Goal: Transaction & Acquisition: Purchase product/service

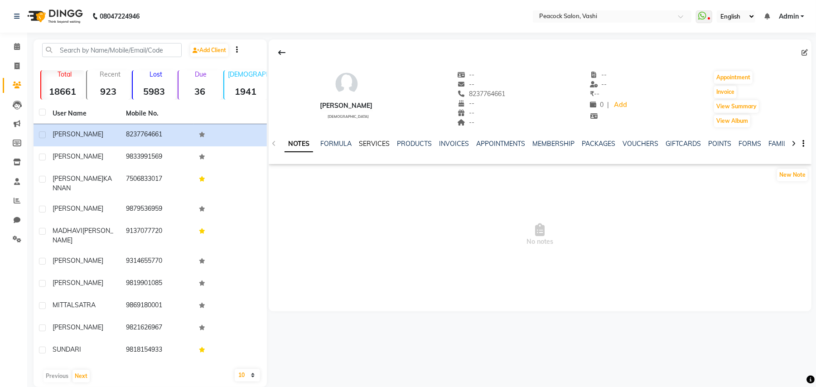
click at [375, 143] on link "SERVICES" at bounding box center [374, 144] width 31 height 8
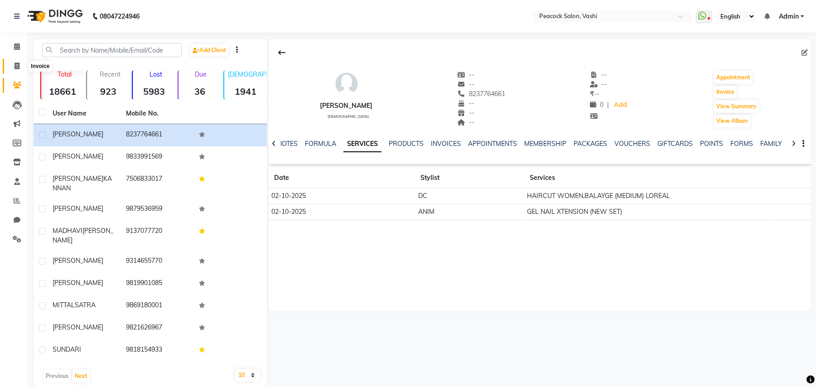
click at [13, 64] on span at bounding box center [17, 66] width 16 height 10
select select "619"
select select "service"
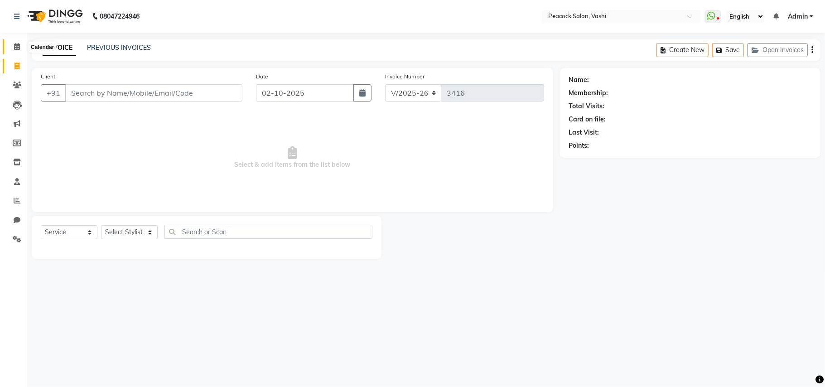
click at [14, 50] on icon at bounding box center [17, 46] width 6 height 7
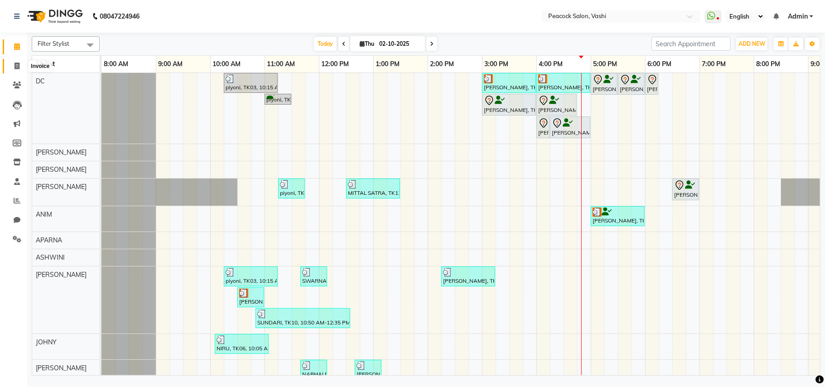
click at [20, 69] on span at bounding box center [17, 66] width 16 height 10
select select "619"
select select "service"
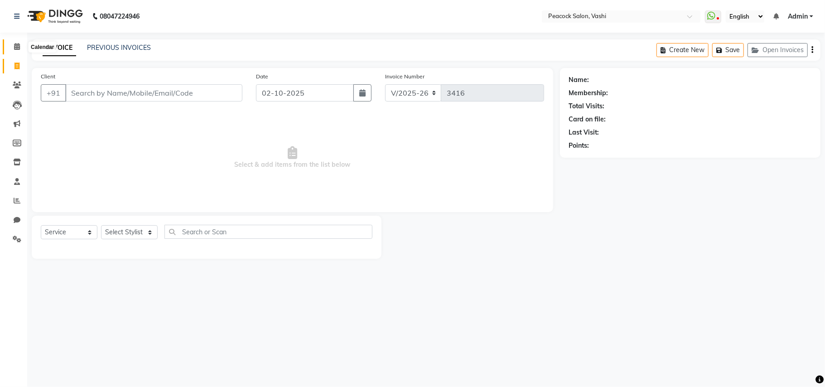
click at [14, 44] on icon at bounding box center [17, 46] width 6 height 7
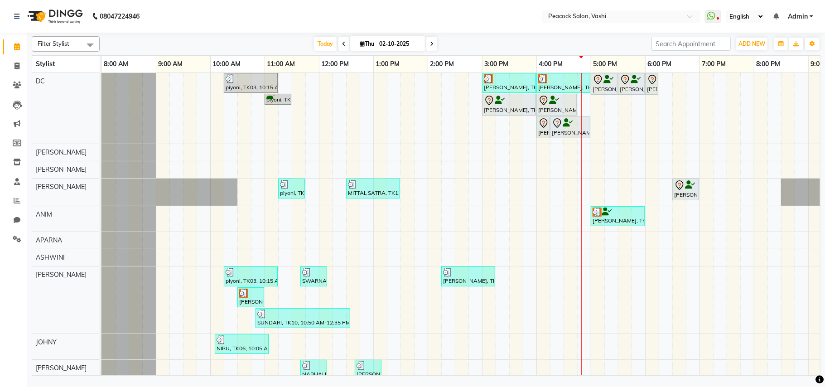
click at [430, 43] on icon at bounding box center [432, 43] width 4 height 5
type input "03-10-2025"
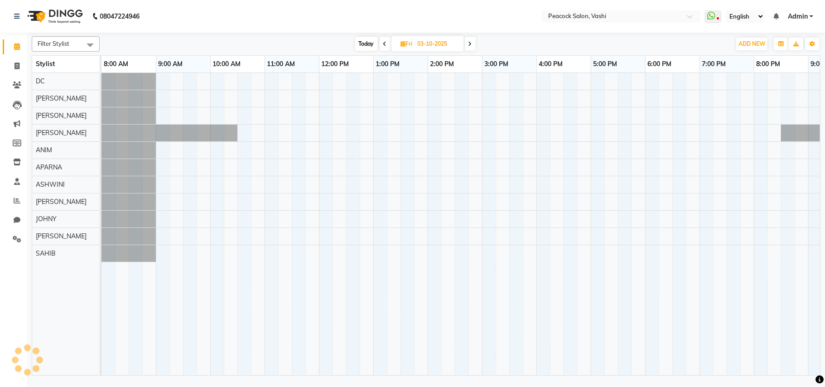
scroll to position [0, 97]
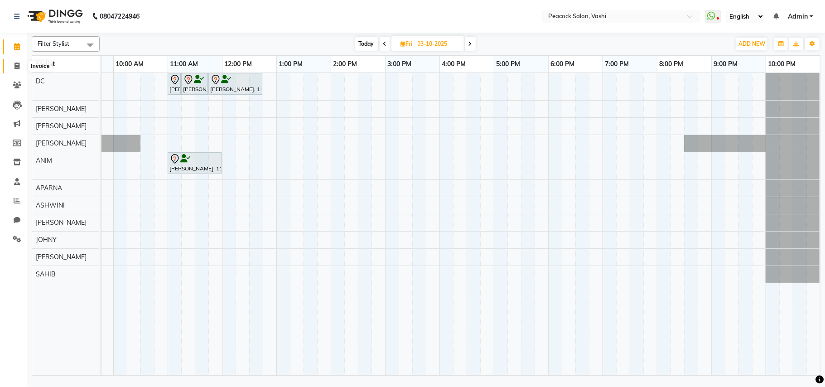
click at [18, 69] on icon at bounding box center [16, 66] width 5 height 7
select select "619"
select select "service"
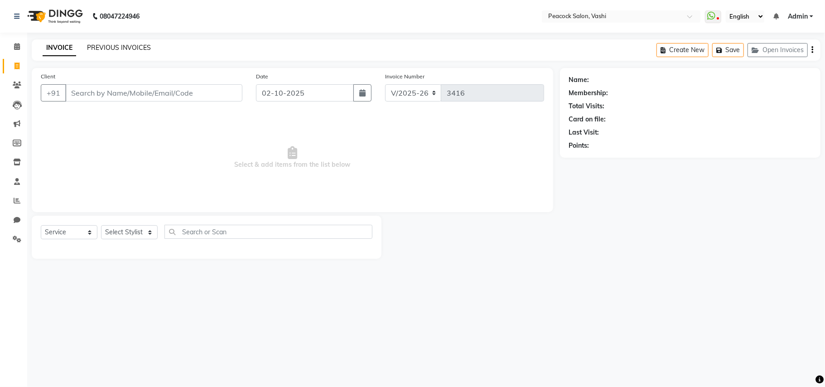
click at [110, 44] on link "PREVIOUS INVOICES" at bounding box center [119, 47] width 64 height 8
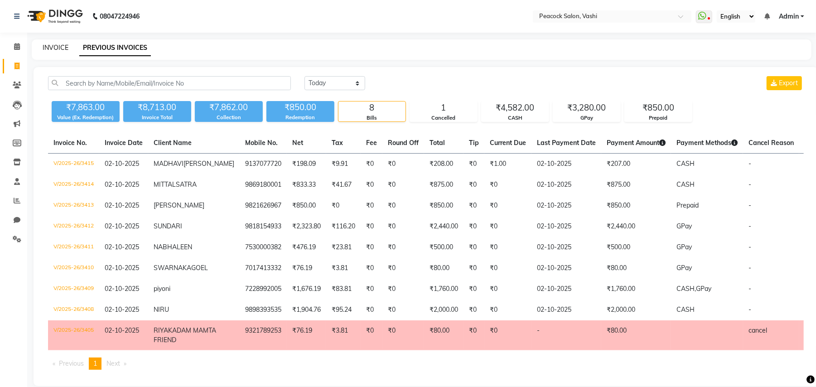
click at [58, 45] on link "INVOICE" at bounding box center [56, 47] width 26 height 8
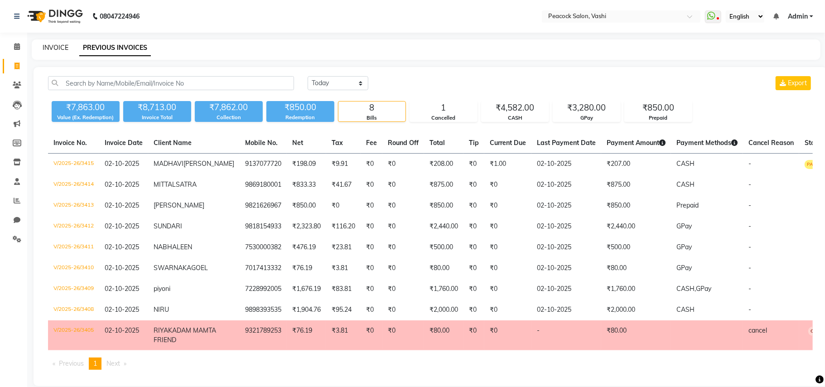
select select "619"
select select "service"
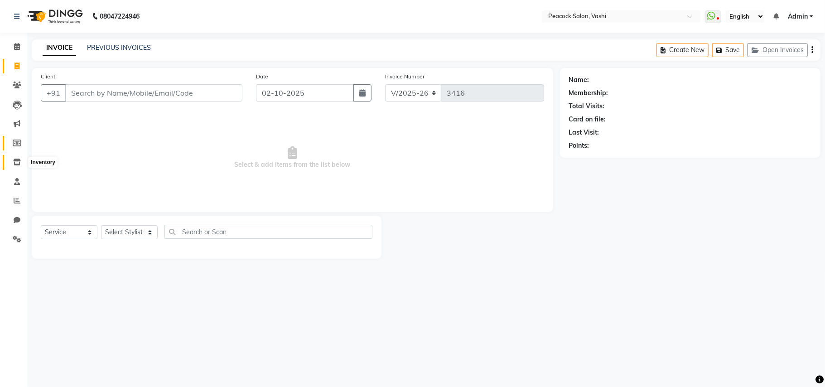
drag, startPoint x: 16, startPoint y: 164, endPoint x: 24, endPoint y: 149, distance: 16.8
click at [16, 163] on icon at bounding box center [17, 162] width 8 height 7
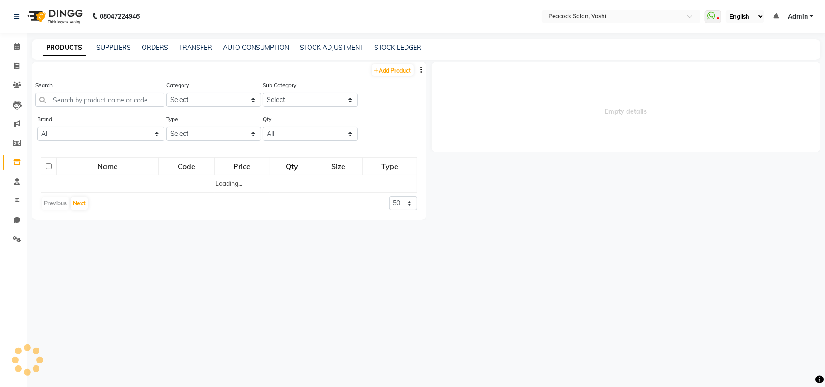
select select
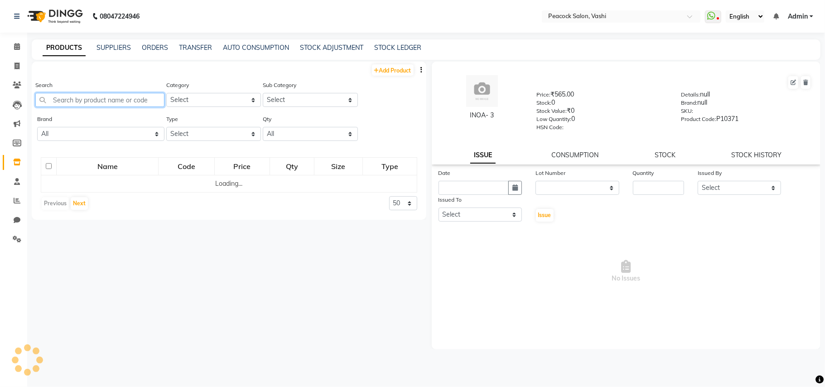
click at [93, 99] on input "text" at bounding box center [99, 100] width 129 height 14
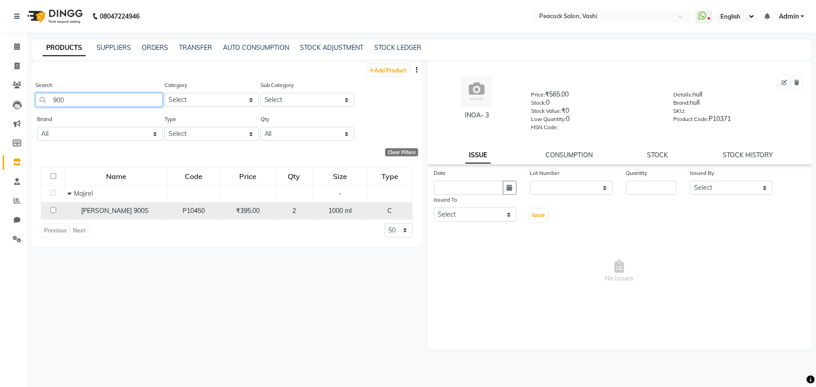
type input "900"
click at [102, 218] on td "Maji 900S" at bounding box center [116, 210] width 102 height 17
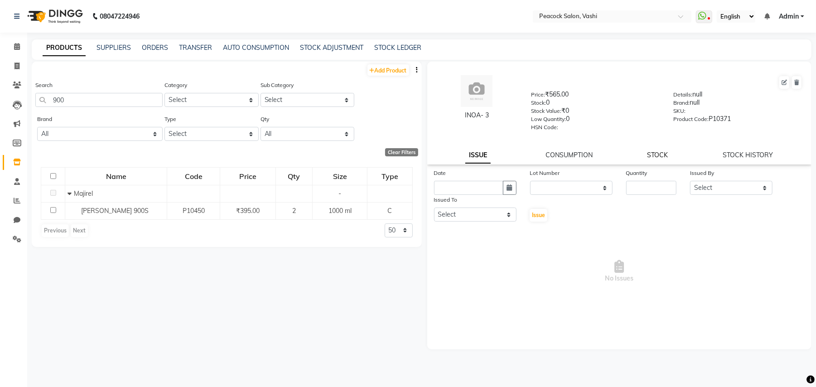
click at [652, 153] on link "STOCK" at bounding box center [657, 155] width 21 height 8
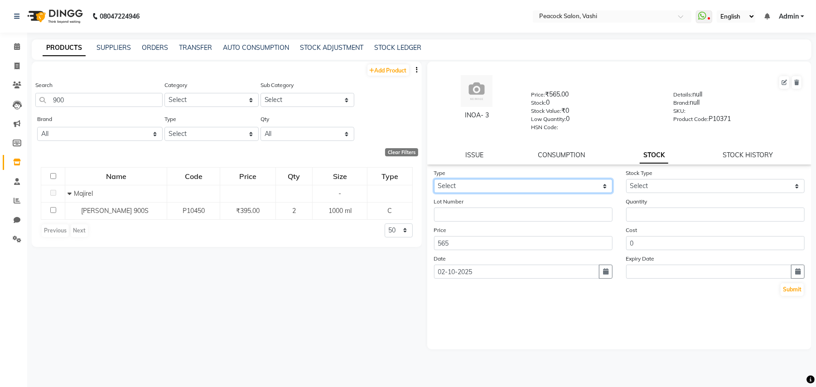
drag, startPoint x: 439, startPoint y: 187, endPoint x: 445, endPoint y: 185, distance: 6.5
click at [439, 187] on select "Select In Out" at bounding box center [523, 186] width 179 height 14
select select "out"
click at [434, 179] on select "Select In Out" at bounding box center [523, 186] width 179 height 14
select select
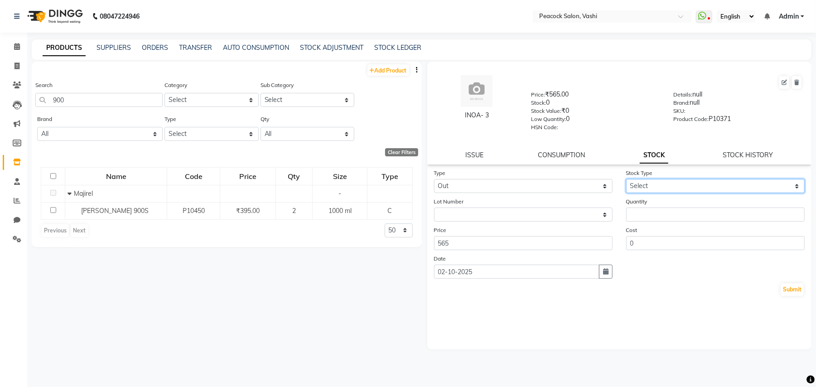
click at [646, 187] on select "Select Internal Use Damaged Expired Adjustment Return Other" at bounding box center [715, 186] width 179 height 14
select select "internal use"
click at [626, 179] on select "Select Internal Use Damaged Expired Adjustment Return Other" at bounding box center [715, 186] width 179 height 14
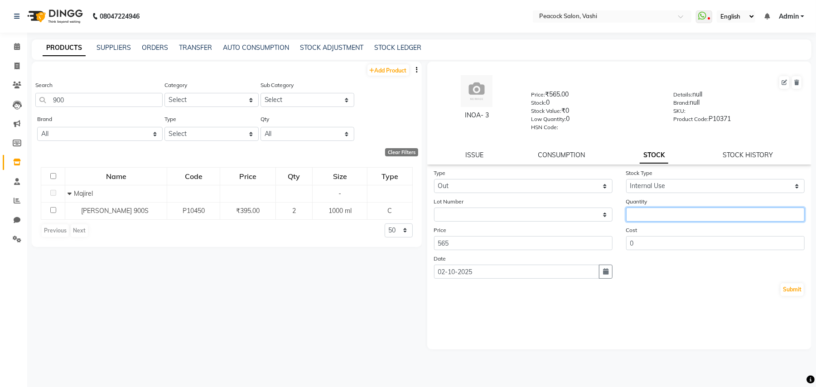
click at [647, 215] on input "number" at bounding box center [715, 214] width 179 height 14
type input "2"
click at [791, 287] on button "Submit" at bounding box center [792, 289] width 23 height 13
select select
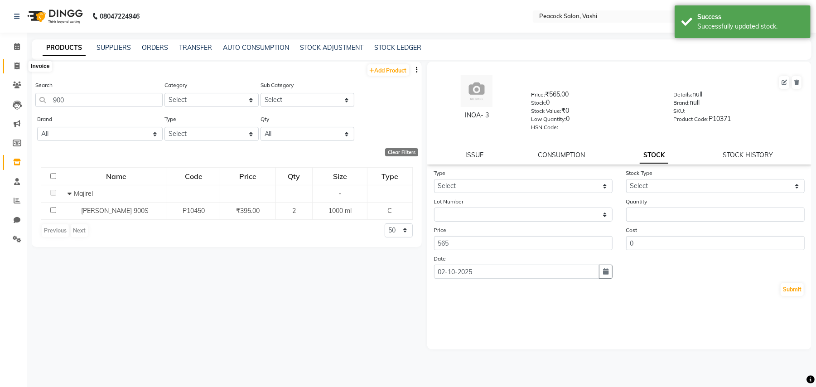
click at [14, 63] on icon at bounding box center [16, 66] width 5 height 7
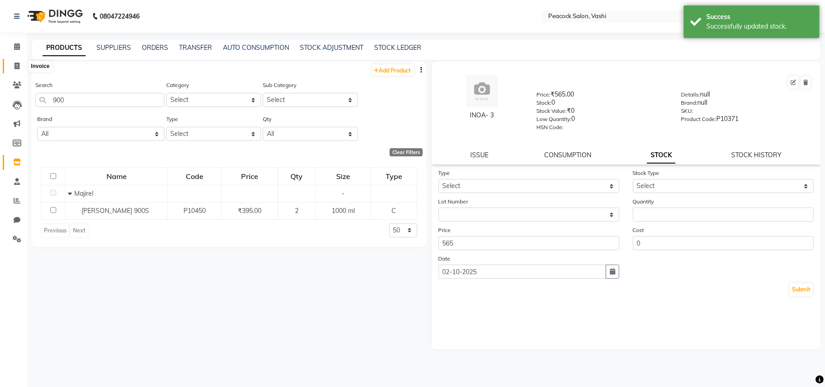
select select "619"
select select "service"
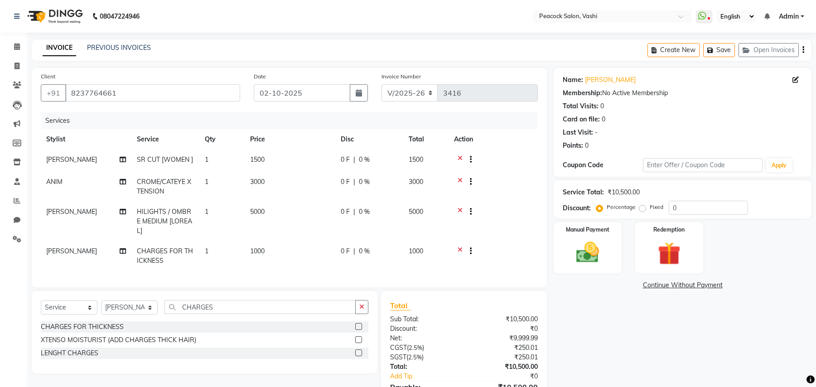
select select "619"
select select "service"
select select "22386"
click at [269, 187] on td "3000" at bounding box center [290, 187] width 91 height 30
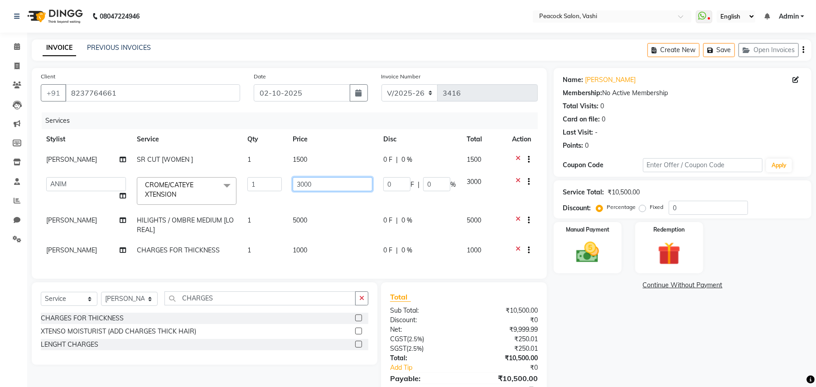
click at [343, 180] on input "3000" at bounding box center [333, 184] width 80 height 14
type input "3"
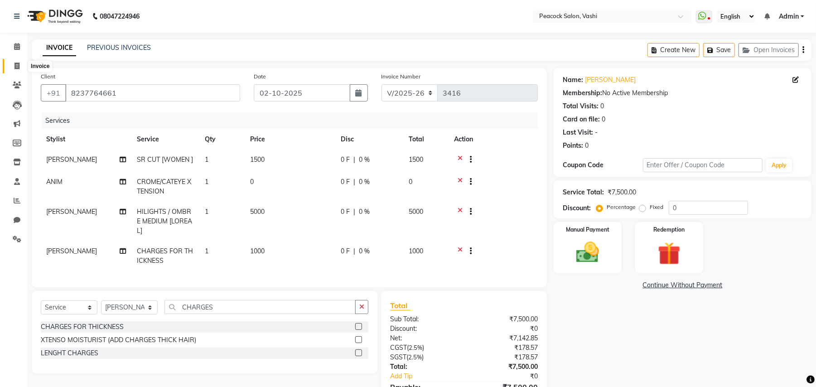
click at [17, 68] on icon at bounding box center [16, 66] width 5 height 7
select select "service"
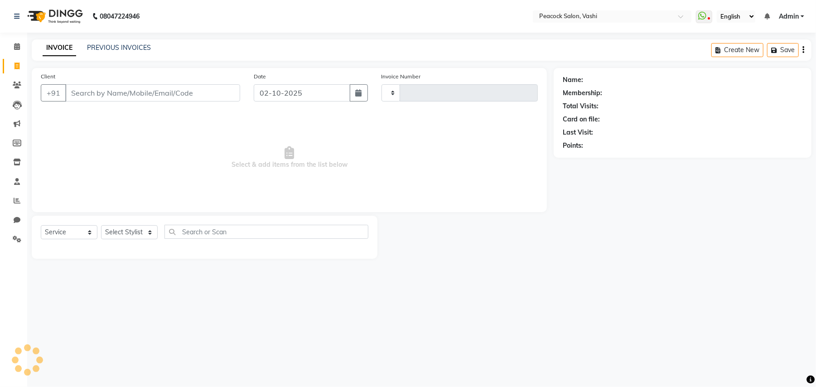
type input "3416"
select select "619"
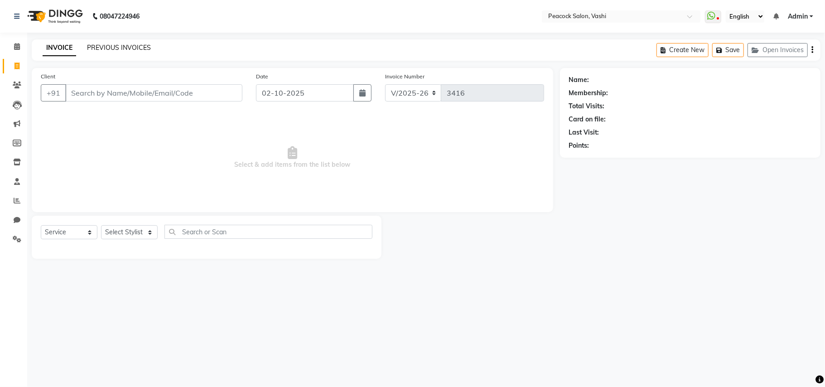
click at [116, 45] on link "PREVIOUS INVOICES" at bounding box center [119, 47] width 64 height 8
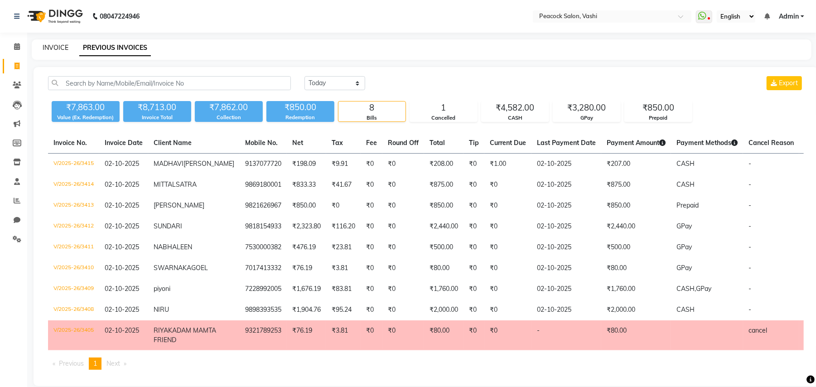
click at [49, 46] on link "INVOICE" at bounding box center [56, 47] width 26 height 8
select select "619"
select select "service"
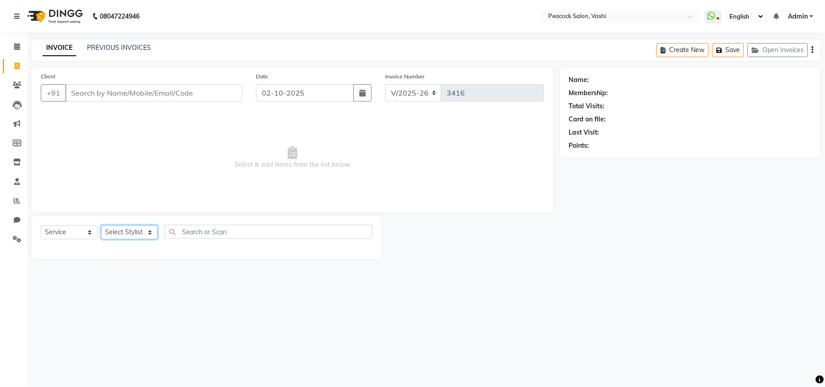
click at [121, 227] on select "Select Stylist ANIM [PERSON_NAME] APARNA [PERSON_NAME] DC Dingg Support [PERSON…" at bounding box center [129, 232] width 57 height 14
select select "91696"
click at [101, 225] on select "Select Stylist ANIM [PERSON_NAME] APARNA [PERSON_NAME] DC Dingg Support [PERSON…" at bounding box center [129, 232] width 57 height 14
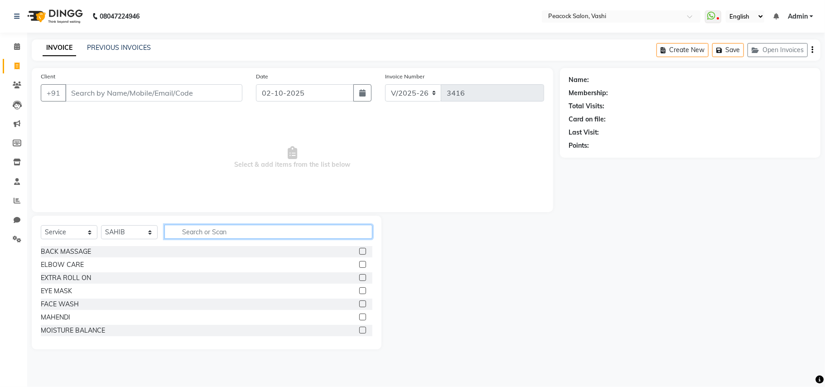
click at [227, 234] on input "text" at bounding box center [268, 232] width 208 height 14
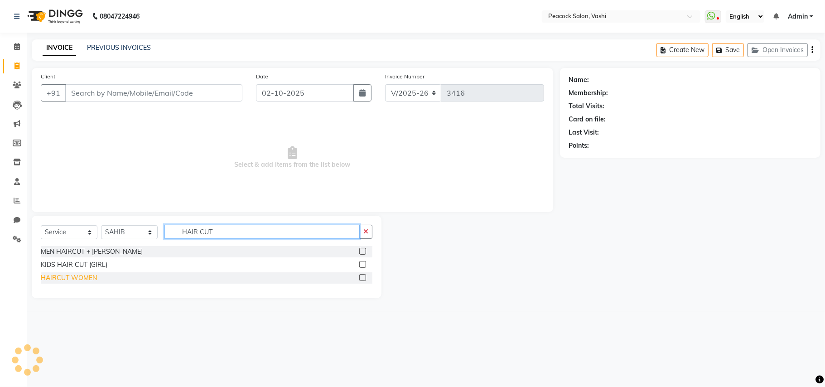
type input "HAIR CUT"
click at [52, 280] on div "HAIRCUT WOMEN" at bounding box center [69, 278] width 56 height 10
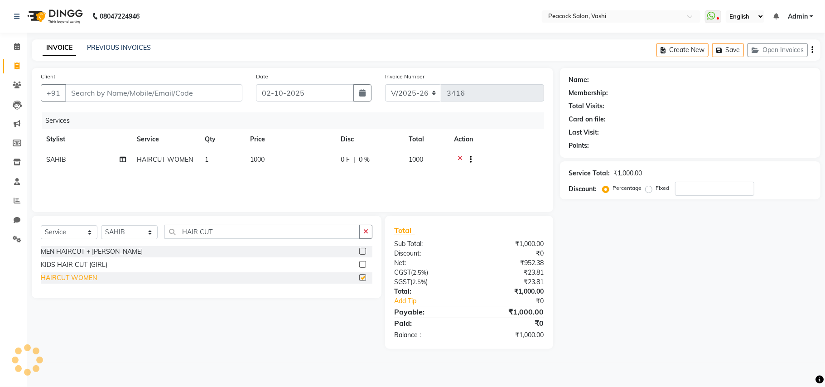
checkbox input "false"
click at [102, 97] on input "Client" at bounding box center [153, 92] width 177 height 17
type input "9"
type input "0"
type input "9594268888"
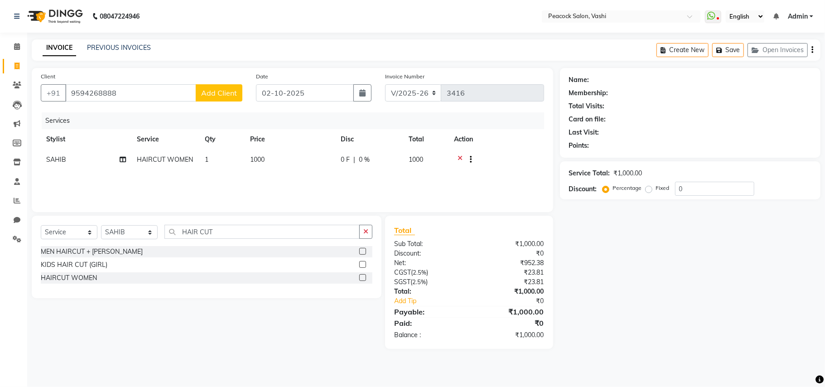
click at [210, 89] on span "Add Client" at bounding box center [219, 92] width 36 height 9
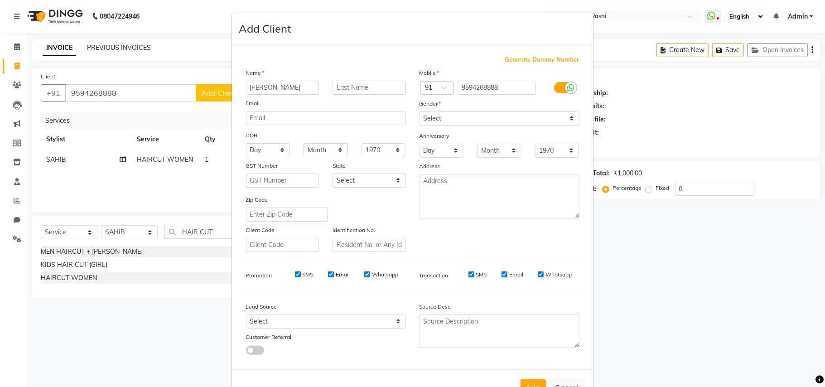
type input "[PERSON_NAME]"
click at [376, 86] on input "text" at bounding box center [369, 88] width 73 height 14
type input "C/O JP"
click at [420, 113] on select "Select [DEMOGRAPHIC_DATA] [DEMOGRAPHIC_DATA] Other Prefer Not To Say" at bounding box center [500, 118] width 160 height 14
select select "female"
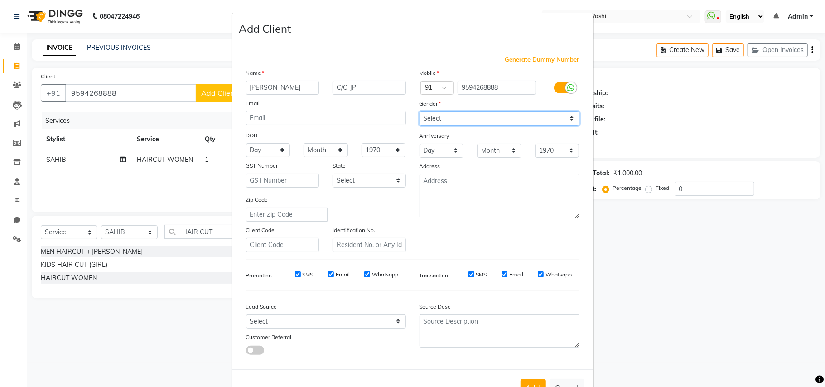
click at [420, 111] on select "Select [DEMOGRAPHIC_DATA] [DEMOGRAPHIC_DATA] Other Prefer Not To Say" at bounding box center [500, 118] width 160 height 14
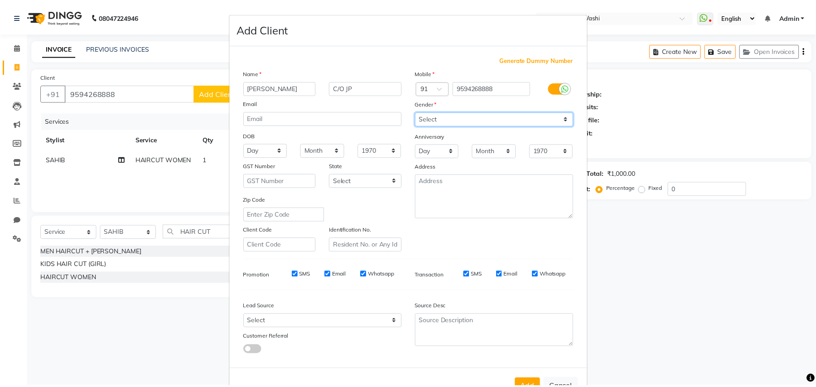
scroll to position [29, 0]
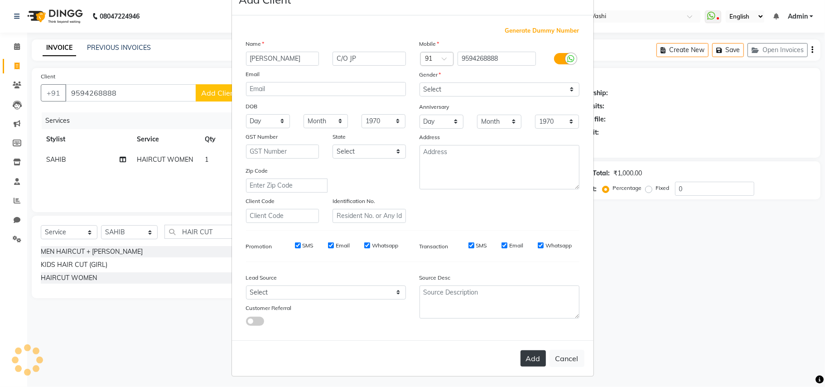
click at [533, 360] on button "Add" at bounding box center [533, 358] width 25 height 16
select select
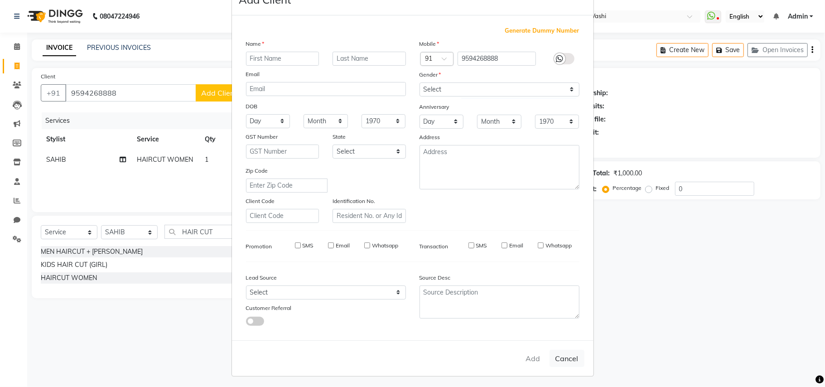
select select
checkbox input "false"
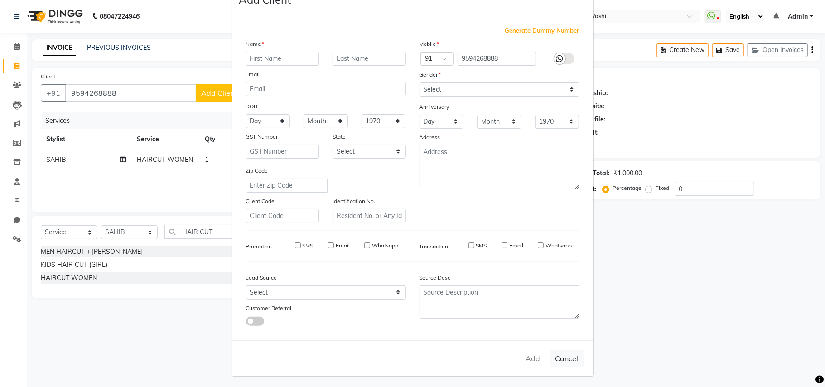
checkbox input "false"
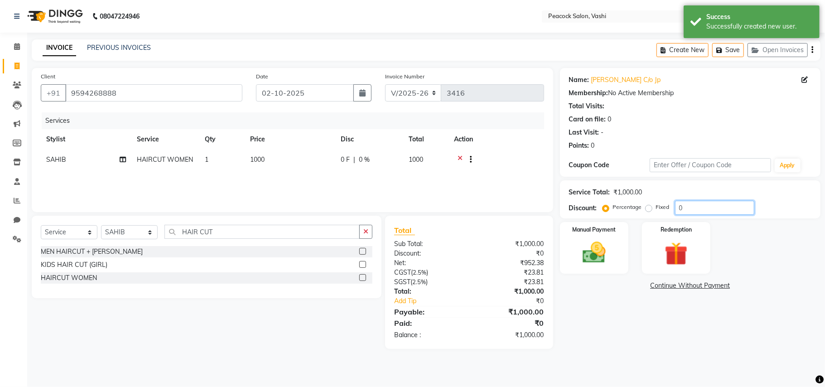
click at [699, 212] on input "0" at bounding box center [714, 208] width 79 height 14
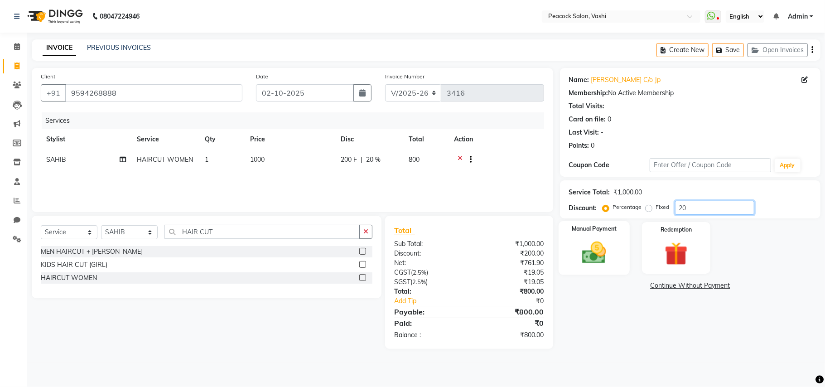
type input "20"
click at [610, 230] on label "Manual Payment" at bounding box center [593, 229] width 45 height 9
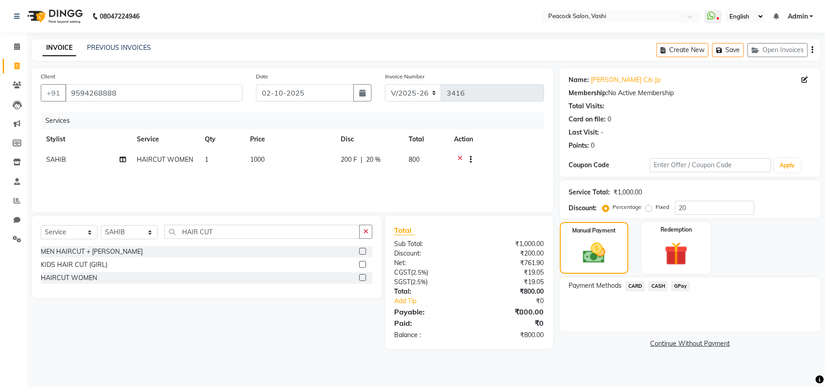
click at [684, 285] on span "GPay" at bounding box center [680, 286] width 19 height 10
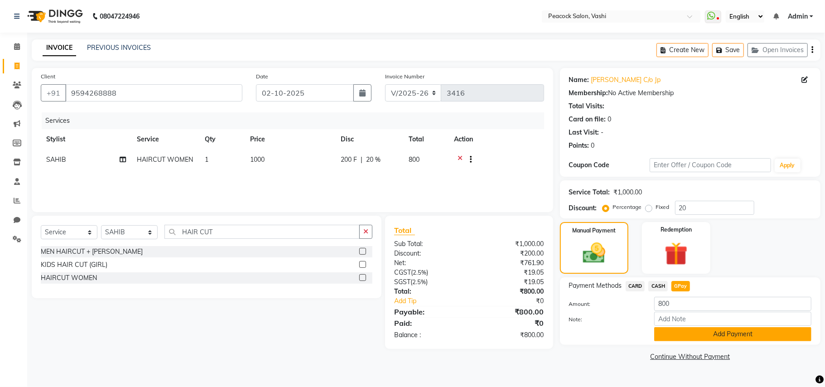
click at [698, 332] on button "Add Payment" at bounding box center [732, 334] width 157 height 14
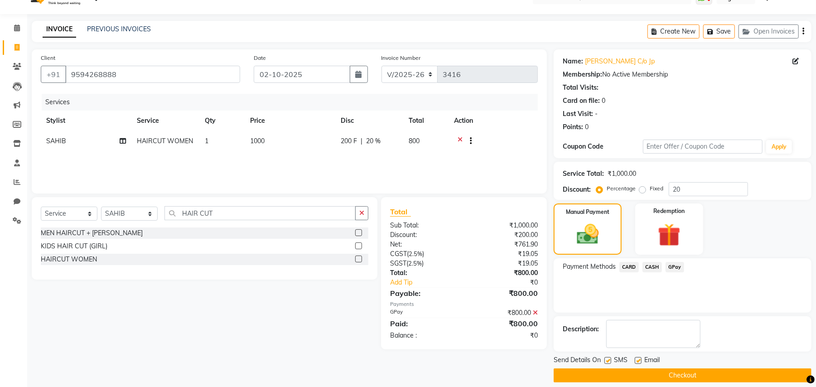
scroll to position [28, 0]
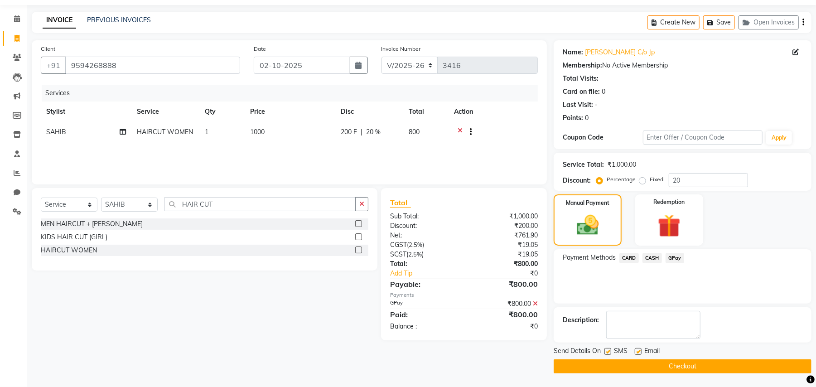
click at [703, 366] on button "Checkout" at bounding box center [683, 366] width 258 height 14
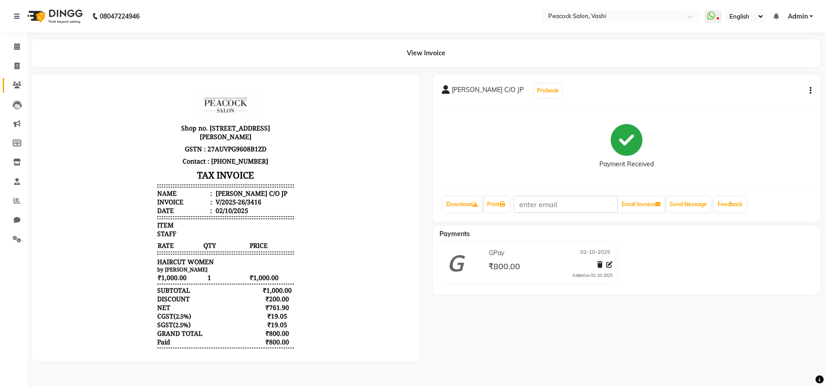
click at [13, 82] on icon at bounding box center [17, 85] width 9 height 7
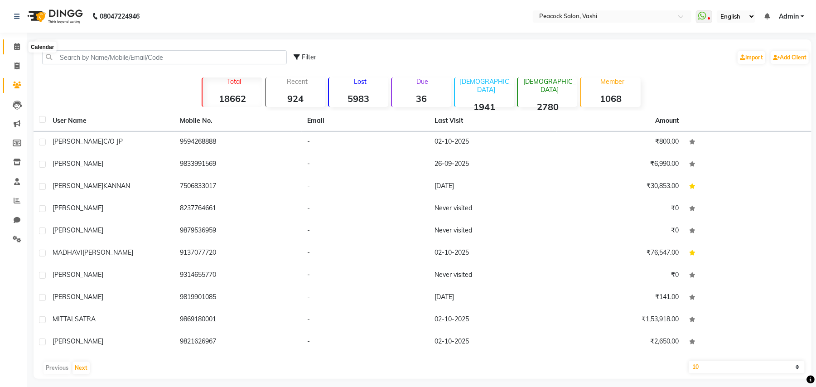
click at [11, 43] on span at bounding box center [17, 47] width 16 height 10
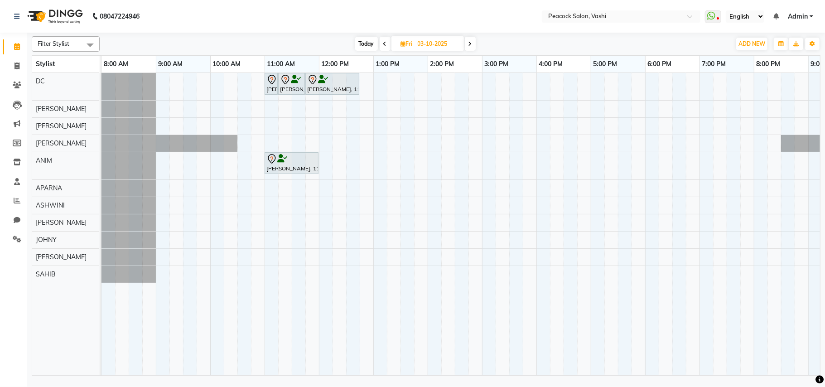
click at [370, 48] on span "Today" at bounding box center [366, 44] width 23 height 14
type input "02-10-2025"
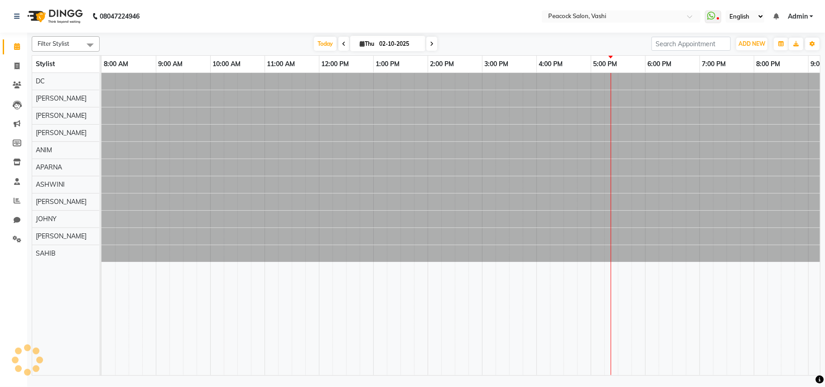
scroll to position [0, 97]
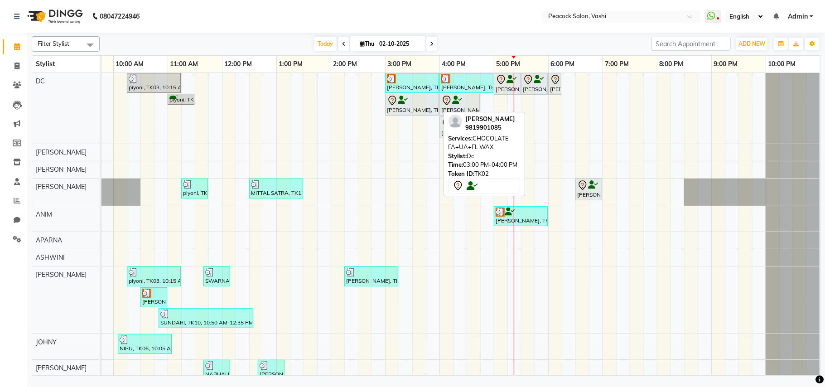
click at [401, 112] on div "[PERSON_NAME], TK02, 03:00 PM-04:00 PM, CHOCOLATE FA+UA+FL WAX" at bounding box center [412, 104] width 52 height 19
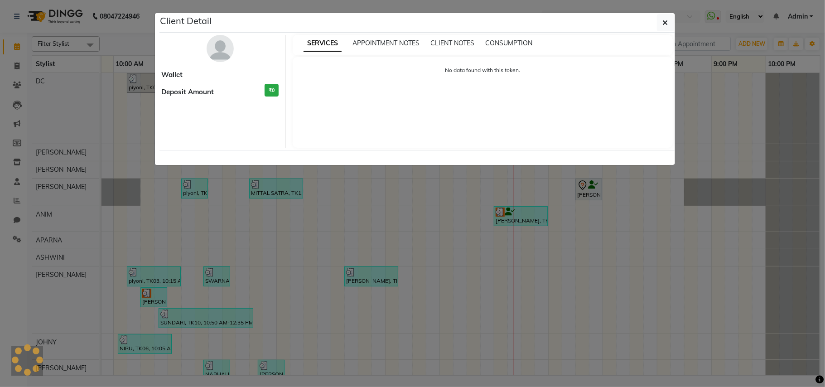
select select "7"
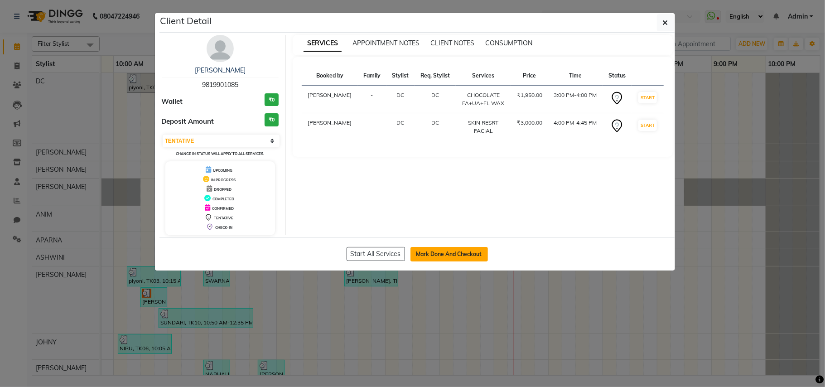
click at [439, 257] on button "Mark Done And Checkout" at bounding box center [448, 254] width 77 height 14
select select "619"
select select "service"
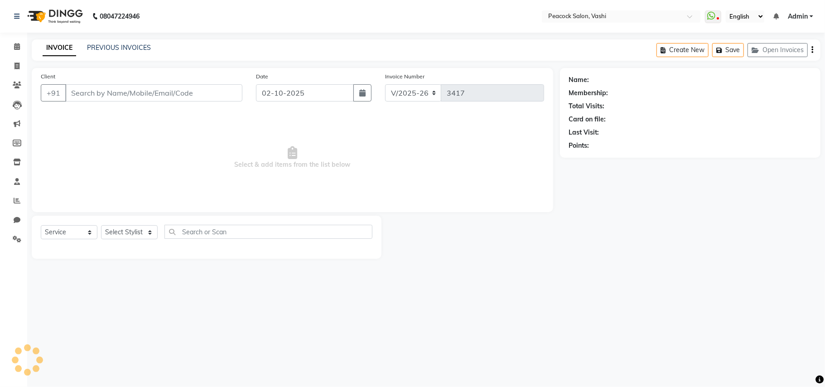
select select "select"
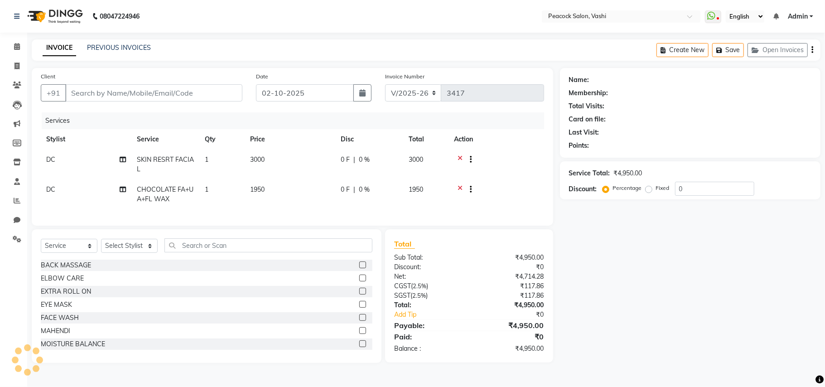
type input "9819901085"
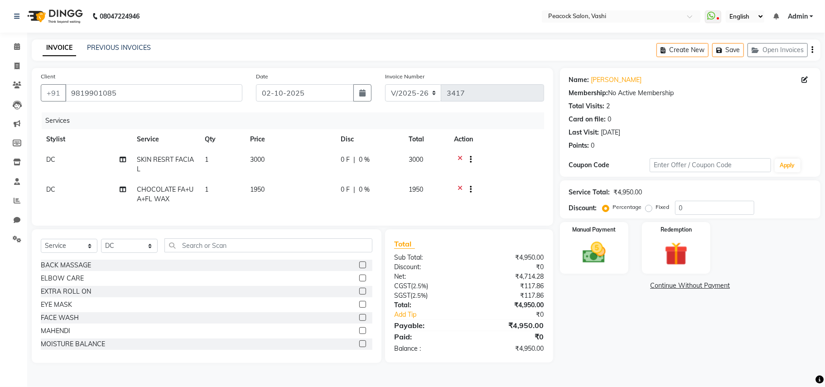
click at [461, 158] on icon at bounding box center [460, 160] width 5 height 11
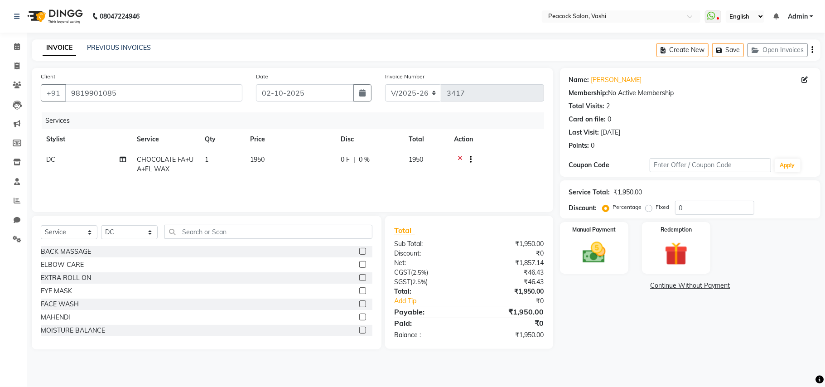
click at [458, 156] on icon at bounding box center [460, 160] width 5 height 11
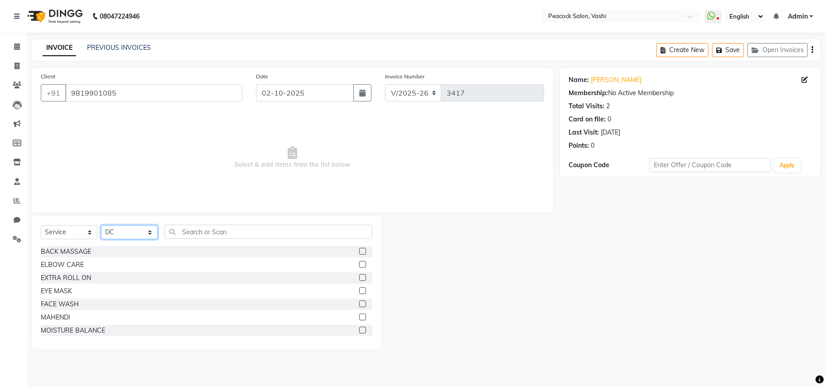
drag, startPoint x: 115, startPoint y: 235, endPoint x: 115, endPoint y: 227, distance: 7.2
click at [115, 232] on select "Select Stylist ANIM [PERSON_NAME] APARNA [PERSON_NAME] DC Dingg Support [PERSON…" at bounding box center [129, 232] width 57 height 14
select select "65265"
click at [101, 225] on select "Select Stylist ANIM [PERSON_NAME] APARNA [PERSON_NAME] DC Dingg Support [PERSON…" at bounding box center [129, 232] width 57 height 14
click at [203, 230] on input "text" at bounding box center [268, 232] width 208 height 14
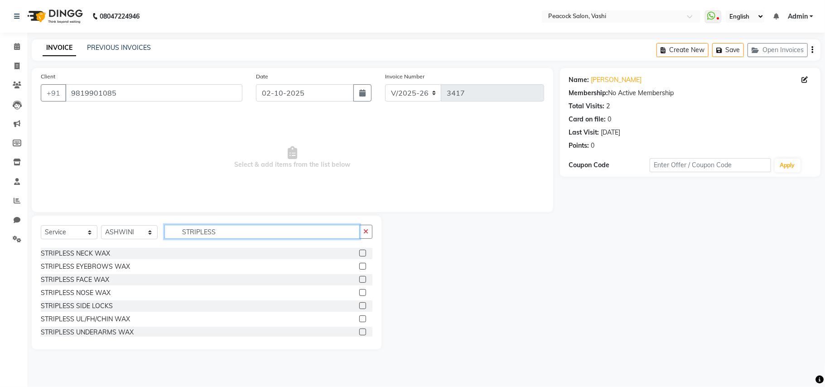
scroll to position [101, 0]
type input "STRIPLESS"
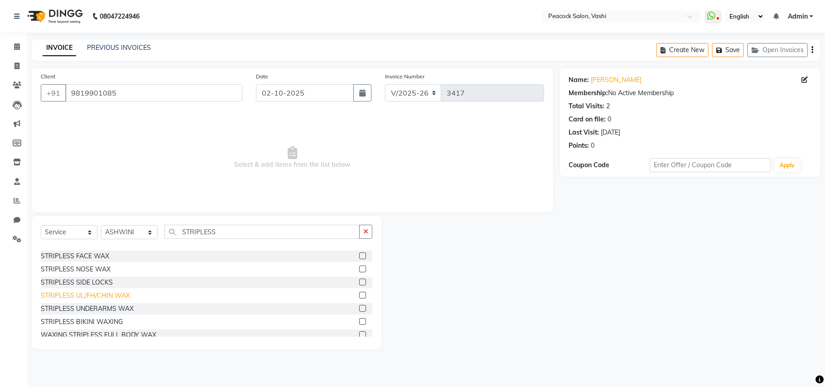
click at [105, 294] on div "STRIPLESS UL/FH/CHIN WAX" at bounding box center [85, 296] width 89 height 10
checkbox input "false"
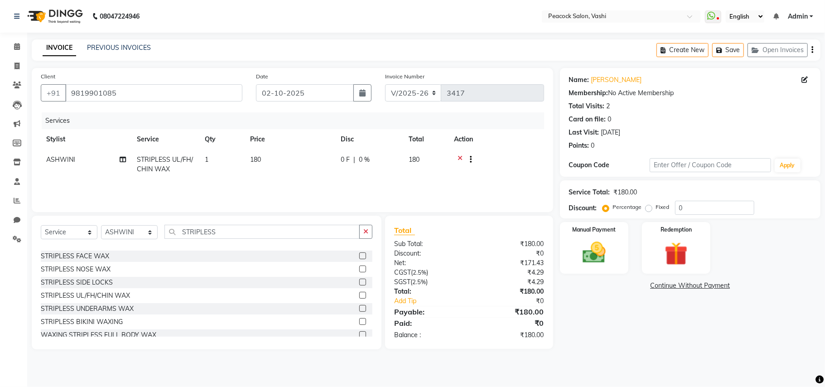
click at [224, 164] on td "1" at bounding box center [221, 165] width 45 height 30
select select "65265"
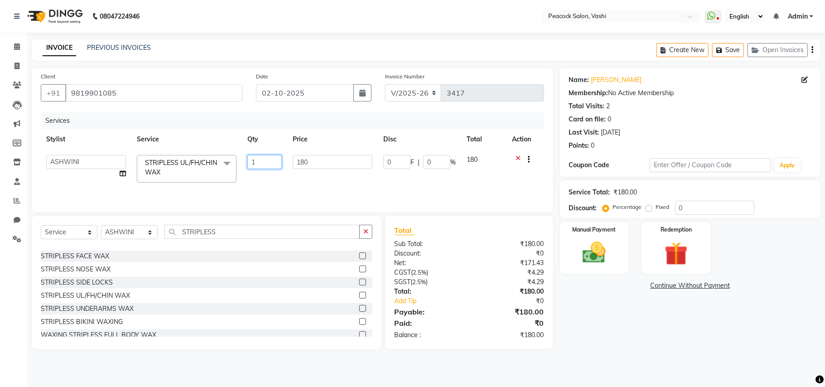
click at [259, 158] on input "1" at bounding box center [264, 162] width 34 height 14
type input "2"
click at [116, 312] on div "STRIPLESS UNDERARMS WAX" at bounding box center [87, 309] width 93 height 10
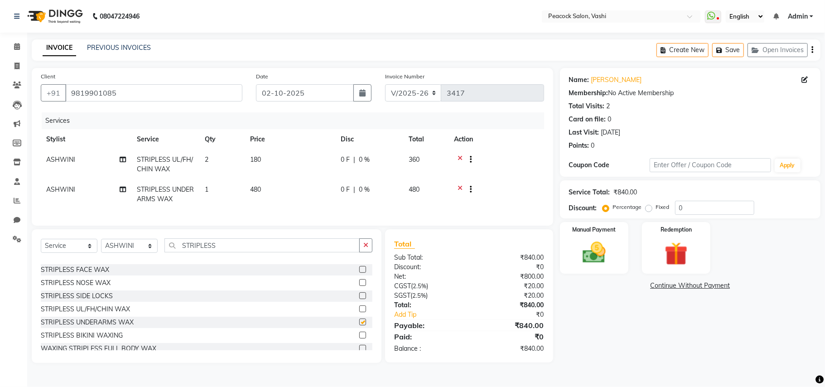
checkbox input "false"
click at [220, 252] on input "STRIPLESS" at bounding box center [261, 245] width 195 height 14
type input "S"
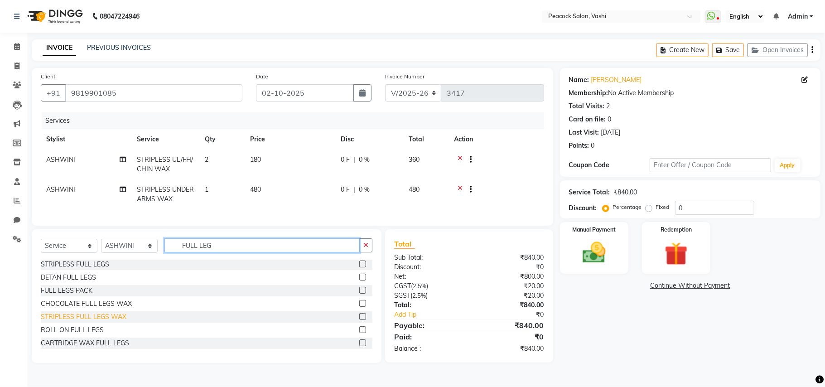
scroll to position [0, 0]
type input "FULL LEG"
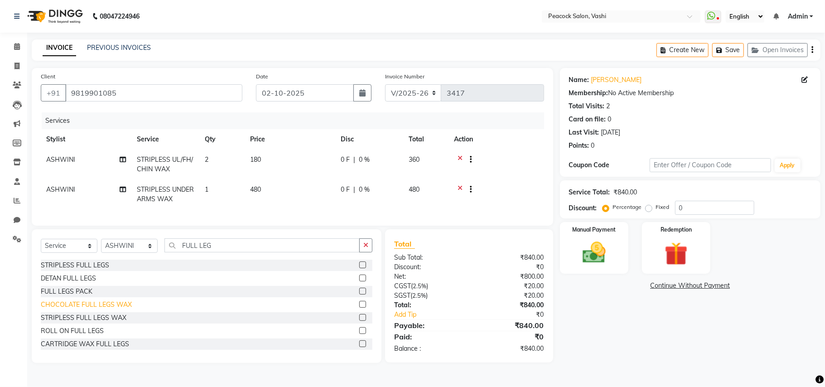
click at [68, 309] on div "CHOCOLATE FULL LEGS WAX" at bounding box center [86, 305] width 91 height 10
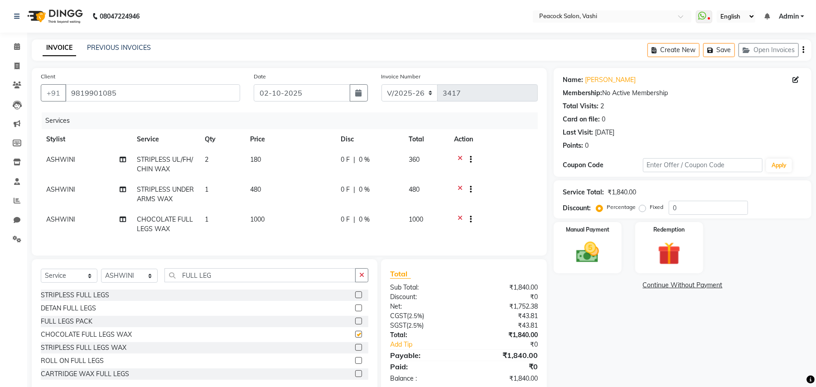
checkbox input "false"
click at [212, 156] on td "2" at bounding box center [221, 165] width 45 height 30
select select "65265"
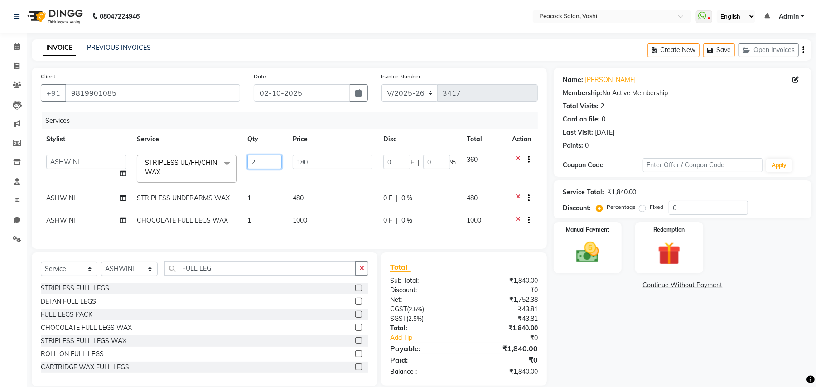
click at [267, 159] on input "2" at bounding box center [264, 162] width 34 height 14
type input "3"
click at [269, 181] on tbody "ANIM ANKUSH APARNA ASHWINI BHAGWATI DC Dingg Support HARSHADA JOHNY PRITI RIZWA…" at bounding box center [289, 191] width 497 height 83
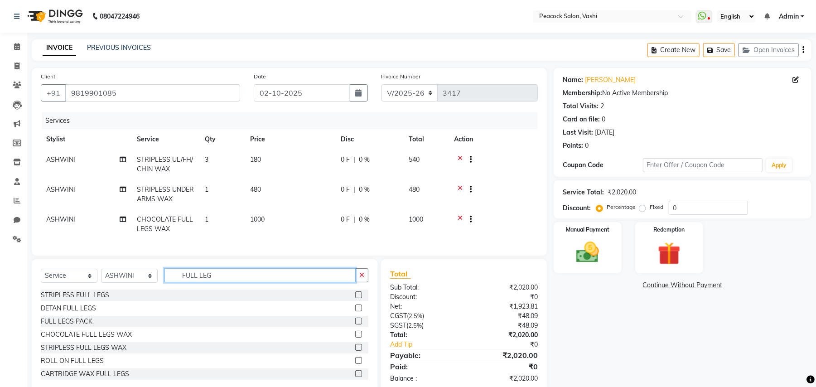
click at [220, 281] on input "FULL LEG" at bounding box center [259, 275] width 191 height 14
type input "F"
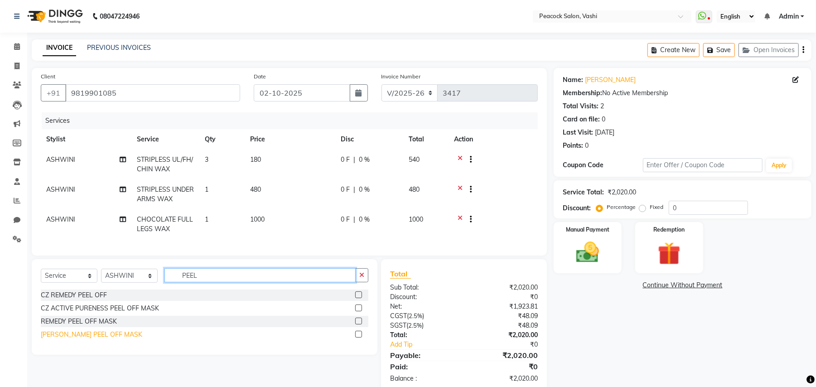
type input "PEEL"
click at [93, 339] on div "[PERSON_NAME] PEEL OFF MASK" at bounding box center [91, 335] width 101 height 10
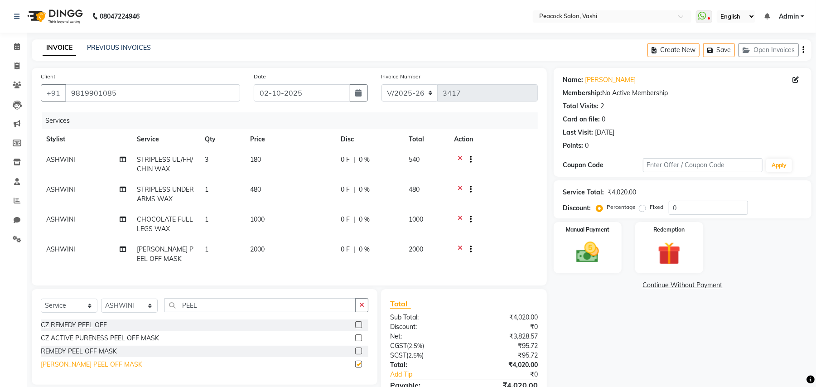
checkbox input "false"
click at [714, 51] on icon "button" at bounding box center [711, 50] width 9 height 6
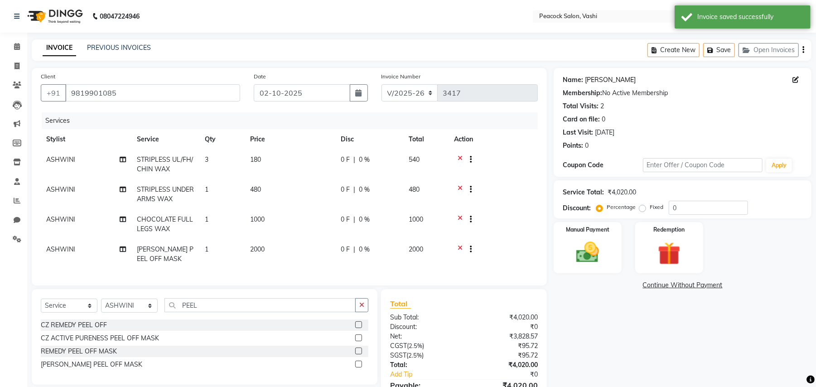
click at [598, 82] on link "Madhura" at bounding box center [610, 80] width 51 height 10
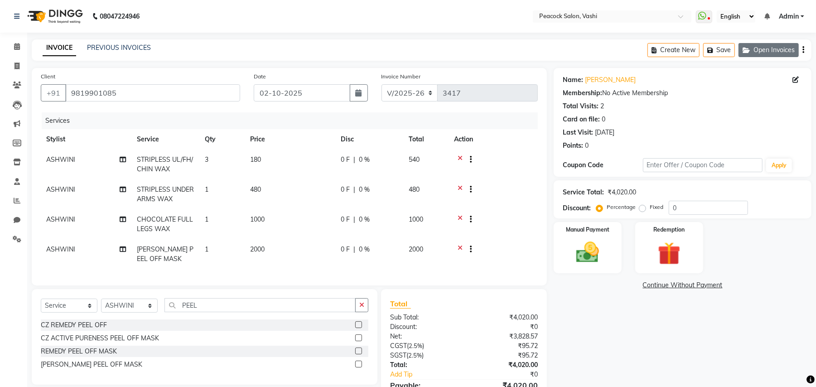
click at [754, 44] on button "Open Invoices" at bounding box center [768, 50] width 60 height 14
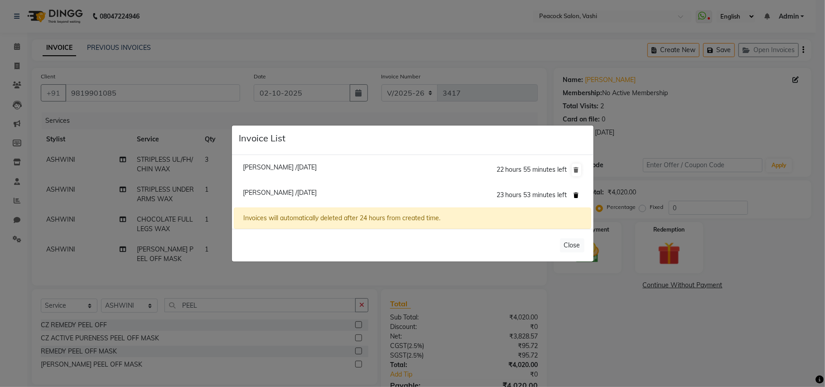
click at [576, 196] on icon at bounding box center [576, 195] width 5 height 5
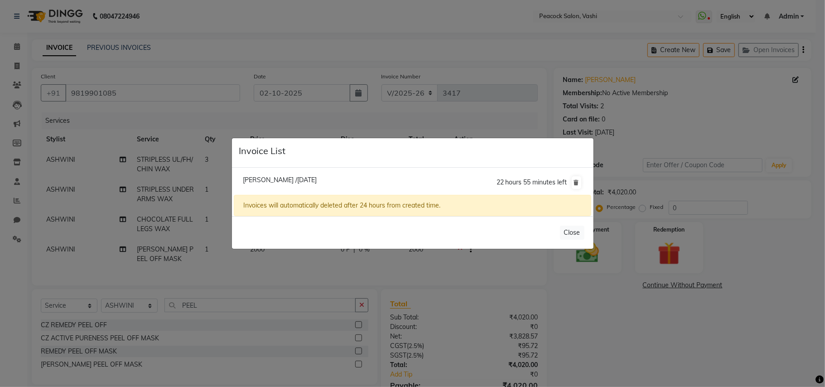
click at [225, 53] on ngb-modal-window "Invoice List Kenisha Lodha /02 October 2025 22 hours 55 minutes left Invoices w…" at bounding box center [412, 193] width 825 height 387
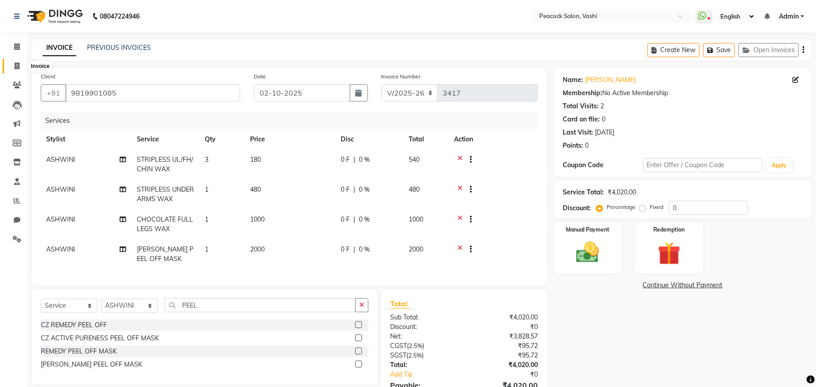
drag, startPoint x: 15, startPoint y: 64, endPoint x: 22, endPoint y: 63, distance: 7.0
click at [15, 64] on icon at bounding box center [16, 66] width 5 height 7
select select "service"
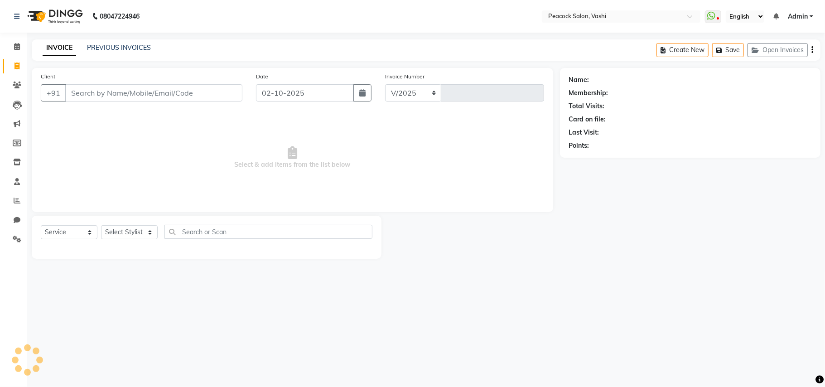
select select "619"
type input "3418"
click at [790, 44] on button "Open Invoices" at bounding box center [778, 50] width 60 height 14
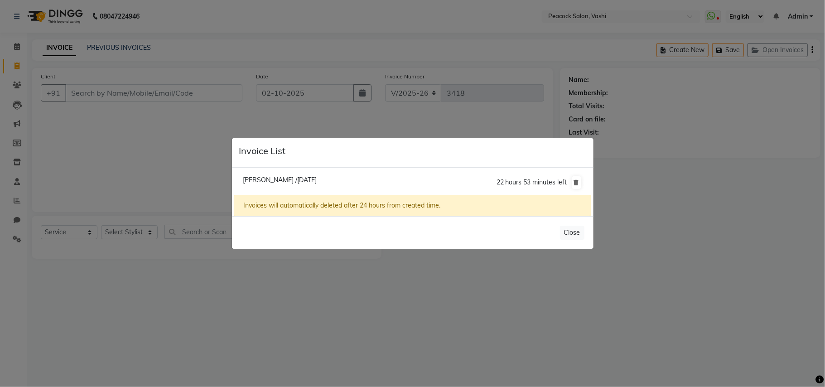
click at [535, 317] on ngb-modal-window "Invoice List Kenisha Lodha /02 October 2025 22 hours 53 minutes left Invoices w…" at bounding box center [412, 193] width 825 height 387
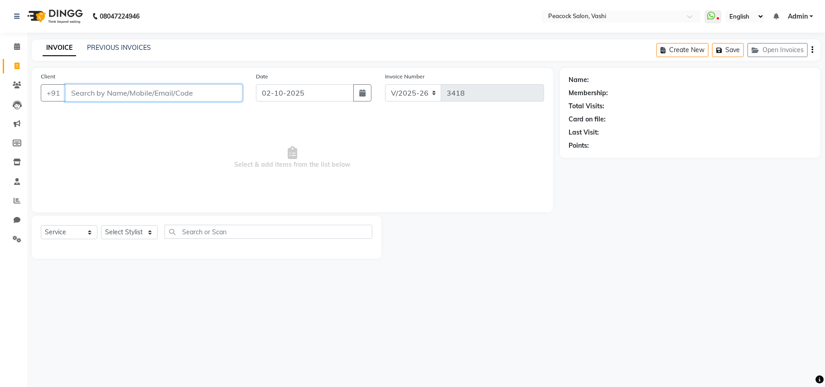
click at [147, 86] on input "Client" at bounding box center [153, 92] width 177 height 17
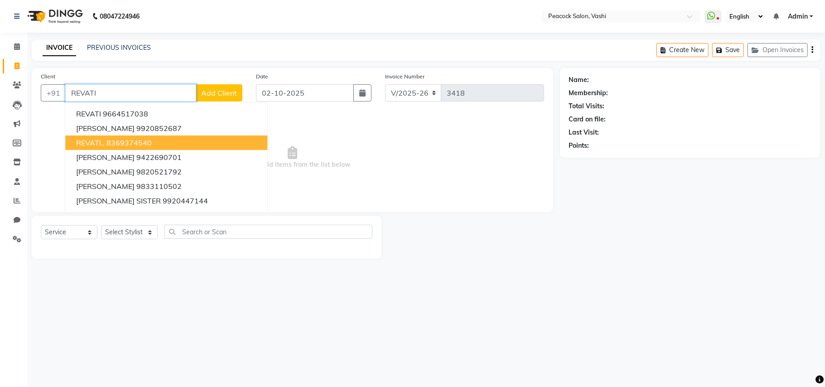
click at [145, 142] on ngb-highlight "8369374540" at bounding box center [128, 142] width 45 height 9
type input "8369374540"
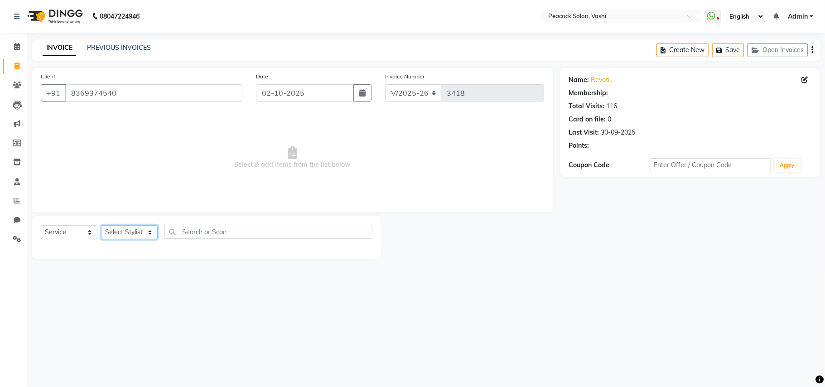
click at [143, 231] on select "Select Stylist ANIM [PERSON_NAME] APARNA [PERSON_NAME] DC Dingg Support [PERSON…" at bounding box center [129, 232] width 57 height 14
select select "1: Object"
select select "22386"
click at [101, 225] on select "Select Stylist ANIM [PERSON_NAME] APARNA [PERSON_NAME] DC Dingg Support [PERSON…" at bounding box center [129, 232] width 57 height 14
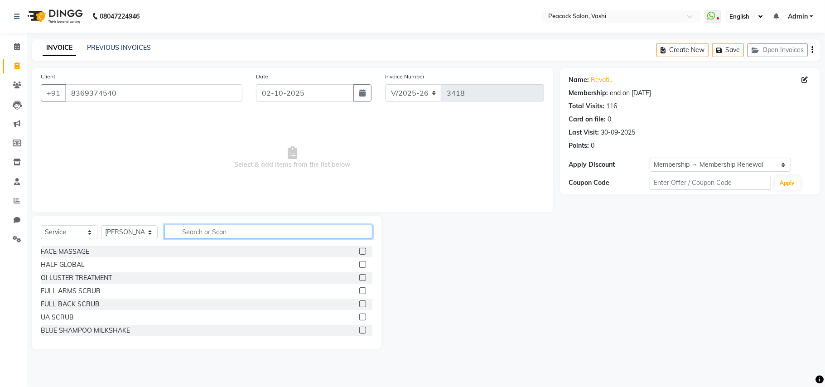
click at [201, 236] on input "text" at bounding box center [268, 232] width 208 height 14
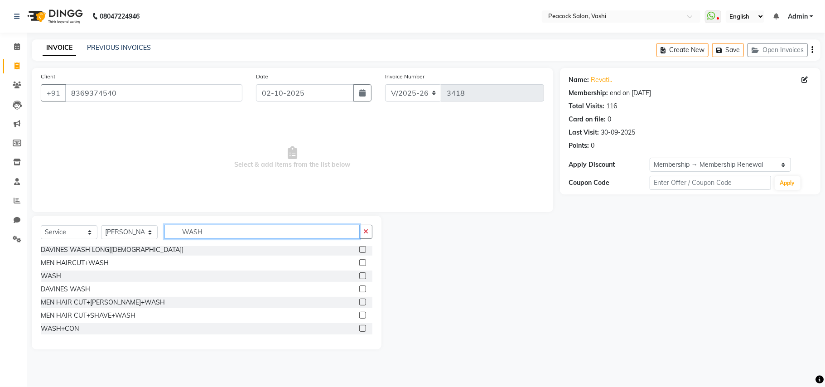
scroll to position [53, 0]
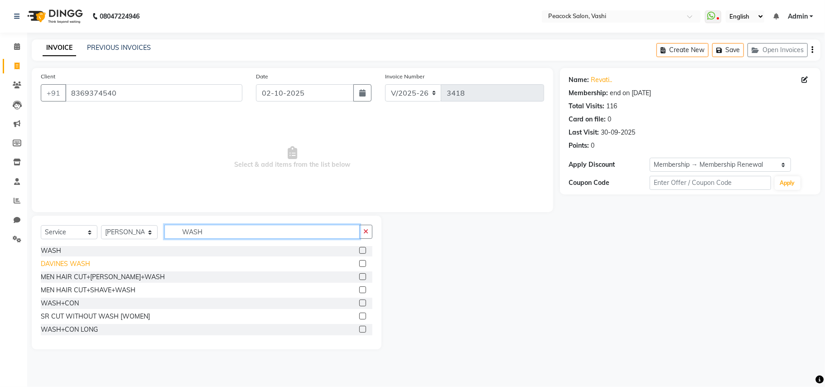
type input "WASH"
click at [75, 265] on div "DAVINES WASH" at bounding box center [65, 264] width 49 height 10
checkbox input "false"
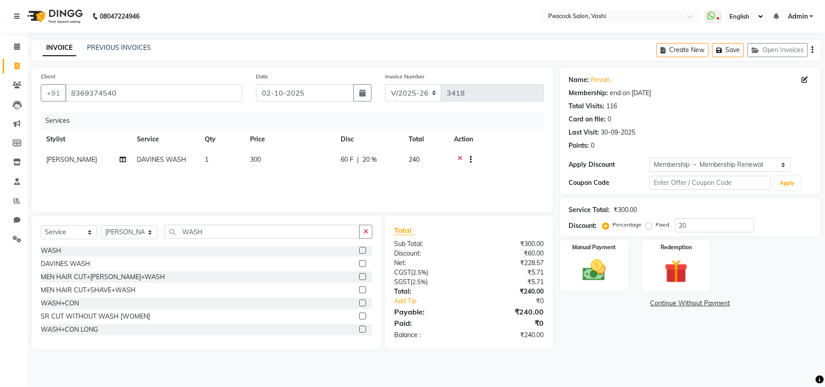
click at [458, 157] on icon at bounding box center [460, 160] width 5 height 11
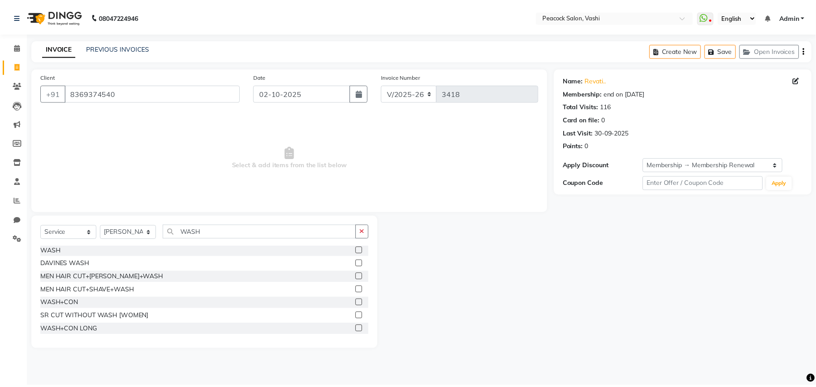
scroll to position [0, 0]
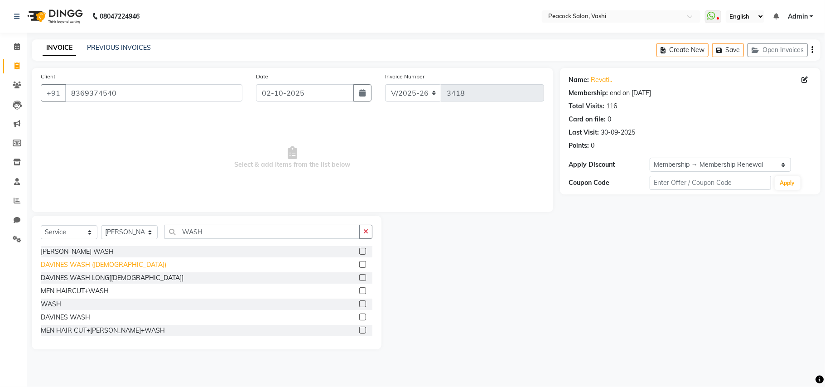
click at [100, 266] on div "DAVINES WASH ([DEMOGRAPHIC_DATA])" at bounding box center [103, 265] width 125 height 10
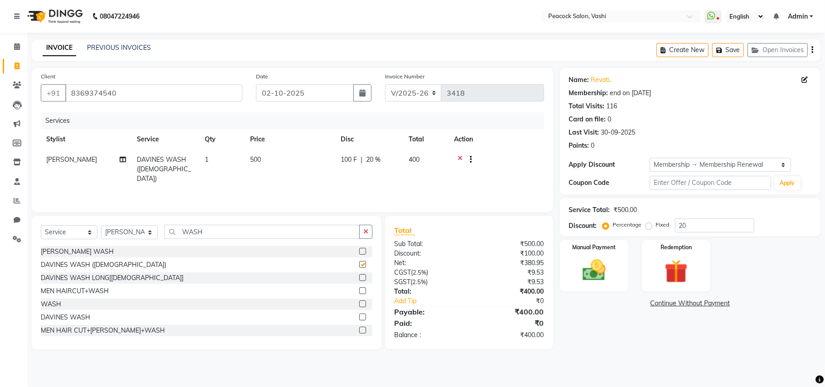
checkbox input "false"
click at [76, 233] on select "Select Service Product Membership Package Voucher Prepaid Gift Card" at bounding box center [69, 232] width 57 height 14
select select "product"
click at [41, 225] on select "Select Service Product Membership Package Voucher Prepaid Gift Card" at bounding box center [69, 232] width 57 height 14
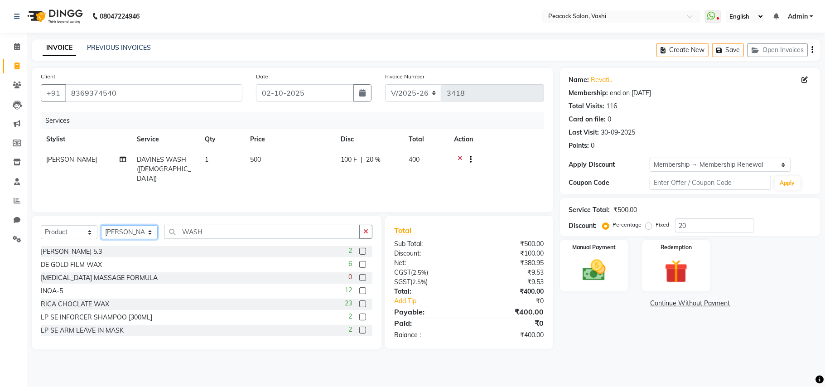
click at [142, 232] on select "Select Stylist ANIM [PERSON_NAME] APARNA [PERSON_NAME] DC Dingg Support [PERSON…" at bounding box center [129, 232] width 57 height 14
select select "22388"
click at [101, 225] on select "Select Stylist ANIM [PERSON_NAME] APARNA [PERSON_NAME] DC Dingg Support [PERSON…" at bounding box center [129, 232] width 57 height 14
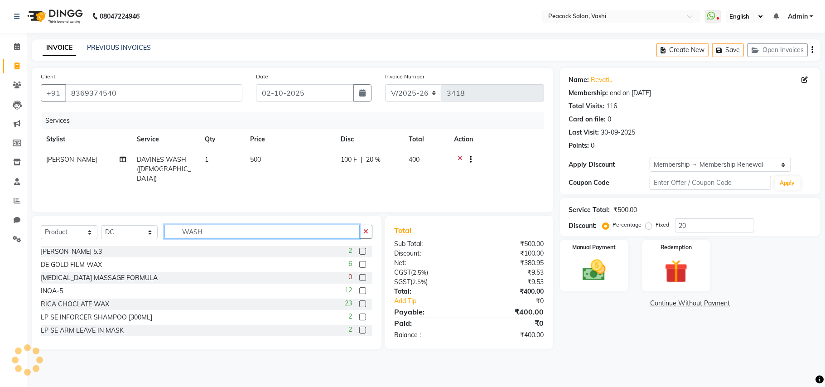
click at [220, 235] on input "WASH" at bounding box center [261, 232] width 195 height 14
type input "W"
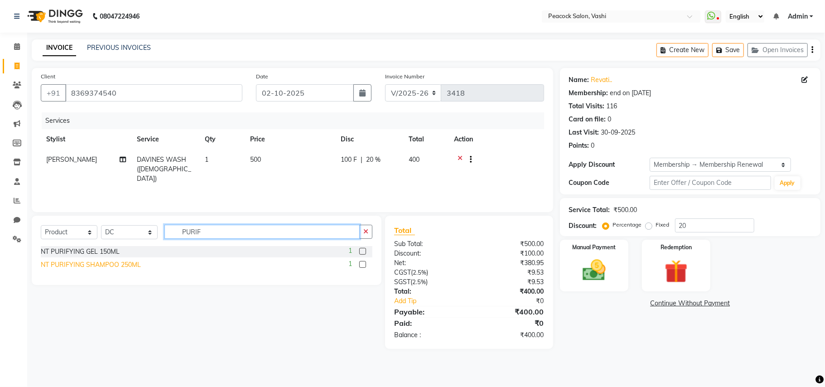
type input "PURIF"
click at [101, 265] on div "NT PURIFYING SHAMPOO 250ML" at bounding box center [91, 265] width 100 height 10
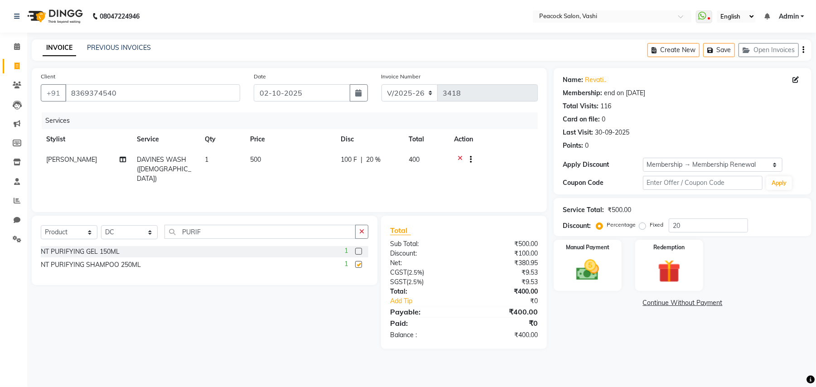
checkbox input "false"
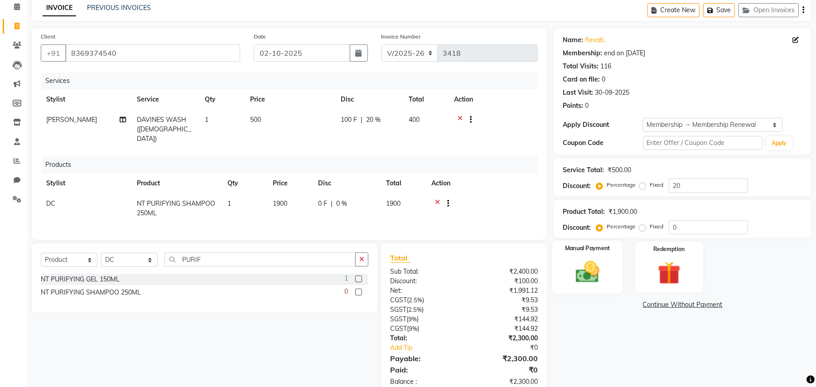
scroll to position [62, 0]
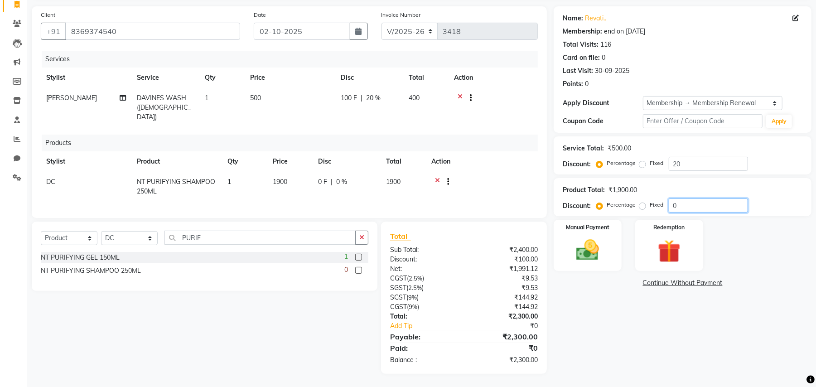
click at [684, 207] on input "0" at bounding box center [708, 205] width 79 height 14
type input "5"
click at [638, 302] on div "Name: Revati.. Membership: end on 04-06-2026 Total Visits: 116 Card on file: 0 …" at bounding box center [686, 189] width 265 height 367
click at [587, 256] on img at bounding box center [587, 250] width 39 height 28
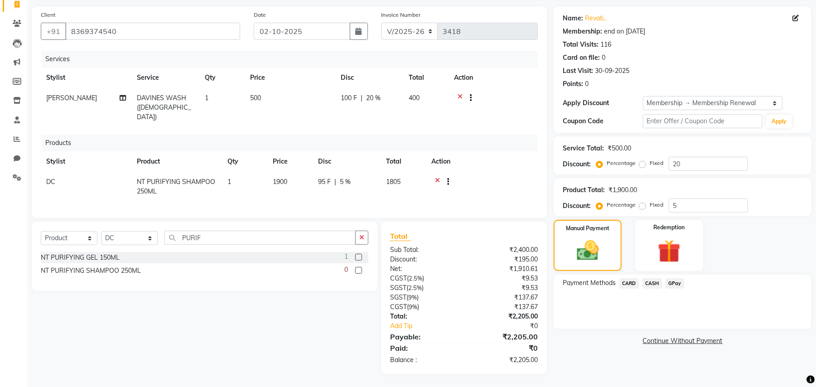
click at [673, 285] on span "GPay" at bounding box center [675, 283] width 19 height 10
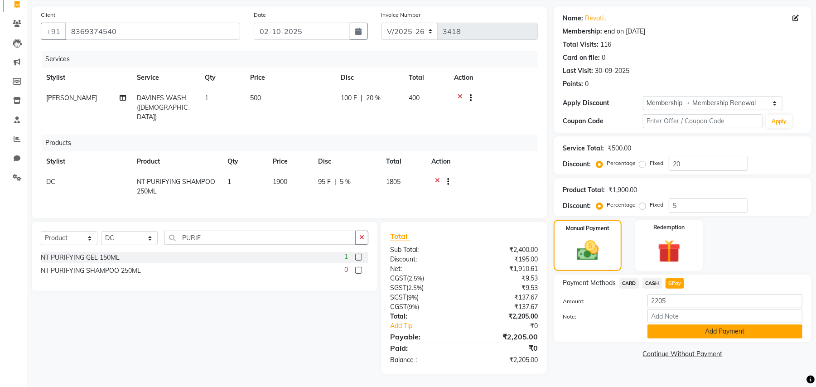
click at [667, 328] on button "Add Payment" at bounding box center [724, 331] width 155 height 14
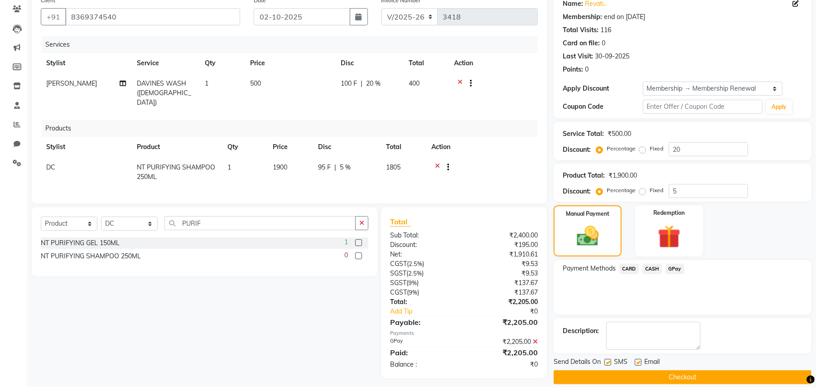
scroll to position [87, 0]
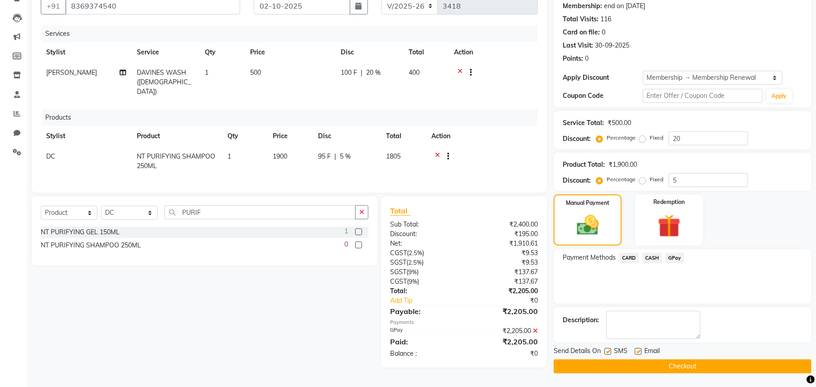
click at [718, 368] on button "Checkout" at bounding box center [683, 366] width 258 height 14
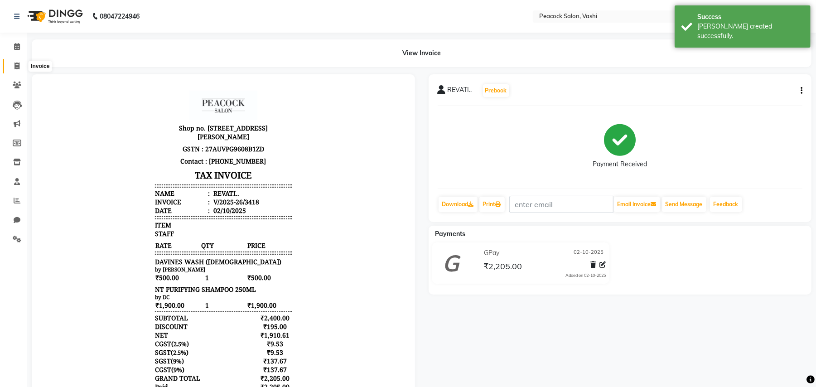
click at [14, 68] on icon at bounding box center [16, 66] width 5 height 7
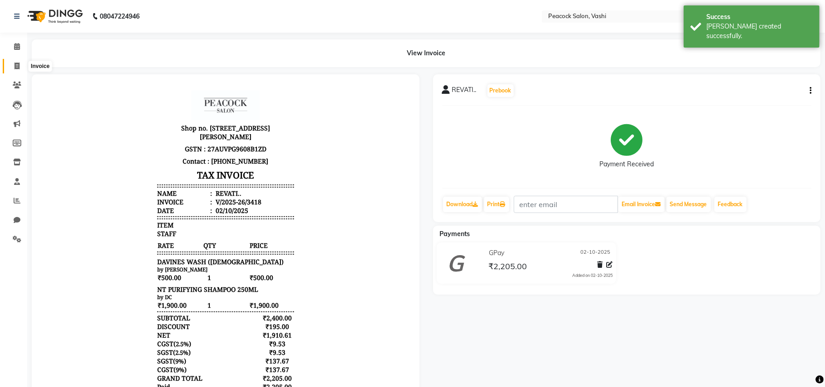
select select "619"
select select "service"
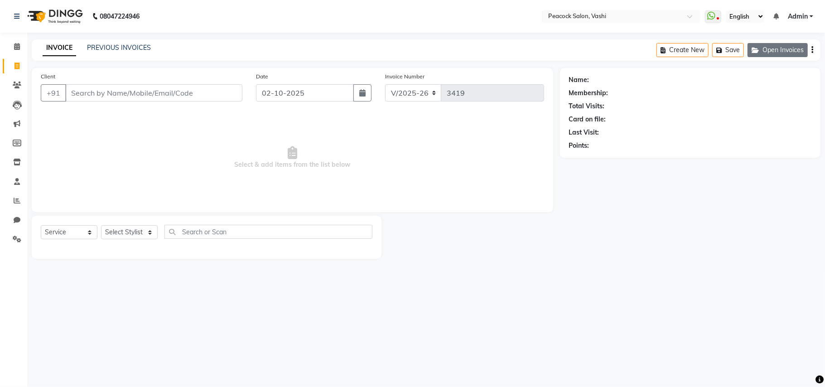
click at [782, 49] on button "Open Invoices" at bounding box center [778, 50] width 60 height 14
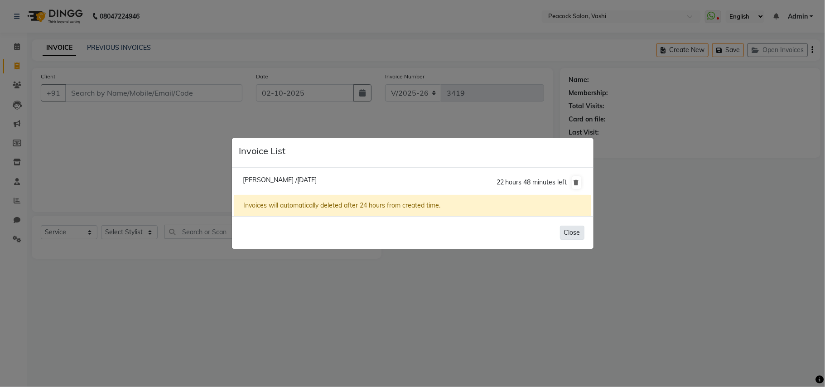
click at [571, 229] on button "Close" at bounding box center [572, 233] width 24 height 14
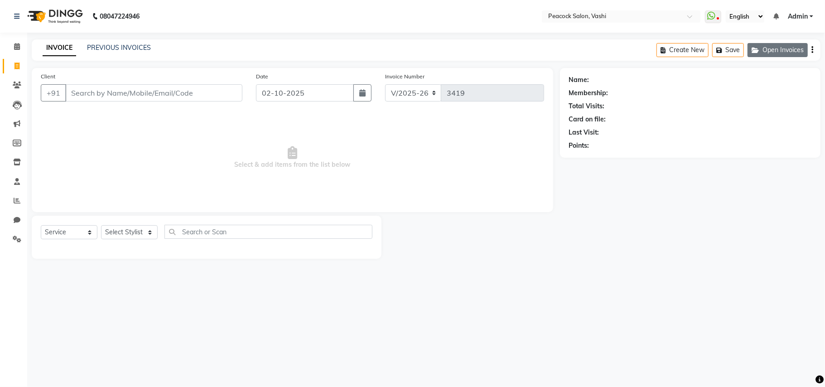
click at [769, 48] on button "Open Invoices" at bounding box center [778, 50] width 60 height 14
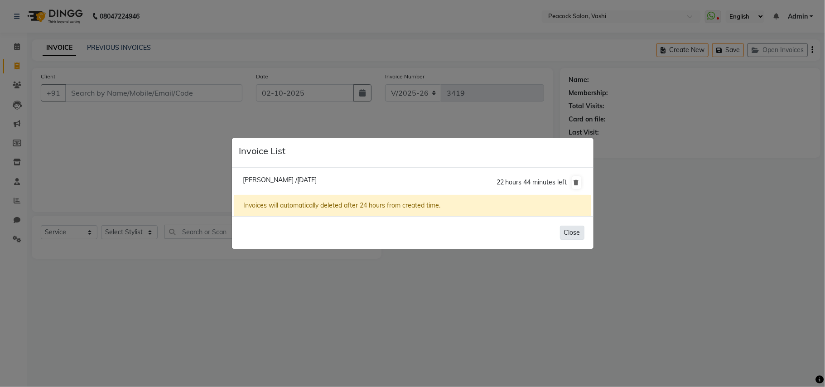
click at [573, 228] on button "Close" at bounding box center [572, 233] width 24 height 14
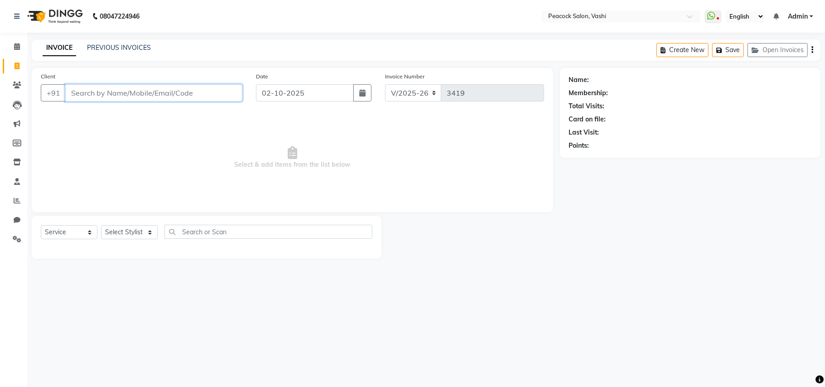
click at [102, 95] on input "Client" at bounding box center [153, 92] width 177 height 17
click at [102, 46] on link "PREVIOUS INVOICES" at bounding box center [119, 47] width 64 height 8
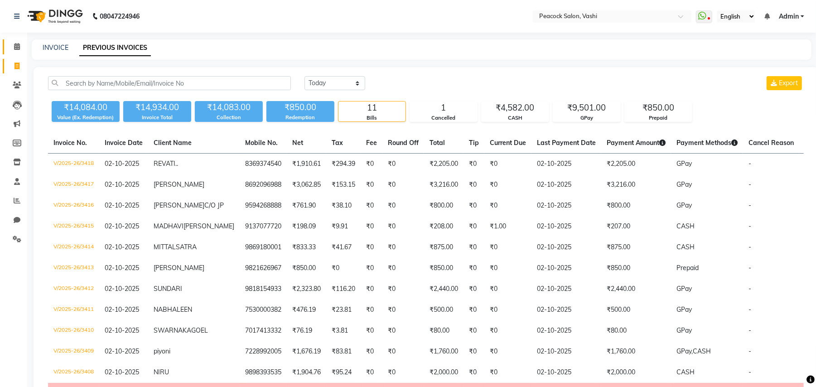
click at [15, 48] on icon at bounding box center [17, 46] width 6 height 7
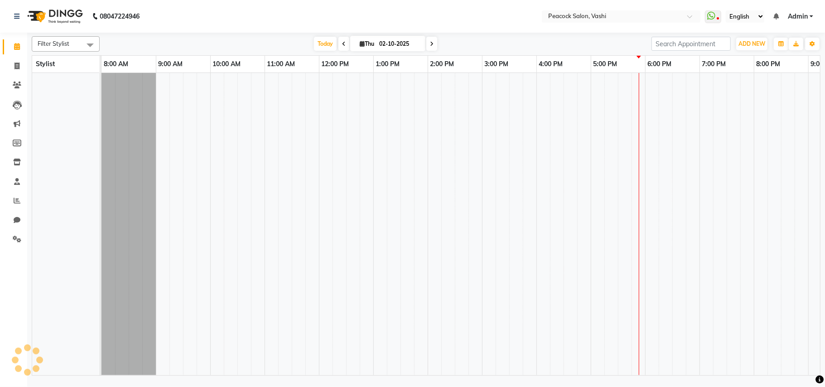
scroll to position [0, 97]
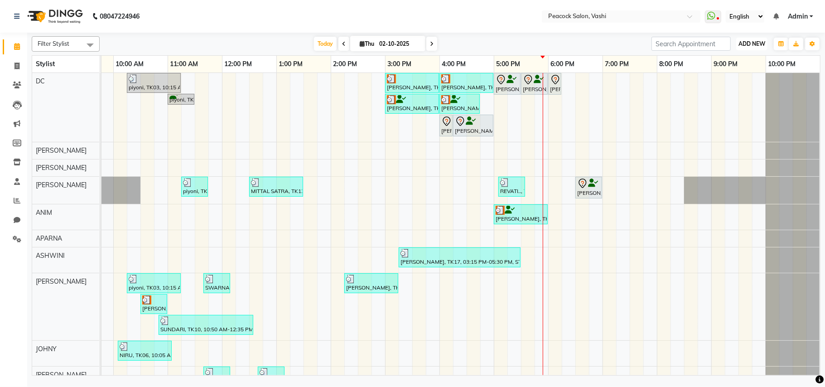
click at [758, 46] on span "ADD NEW" at bounding box center [751, 43] width 27 height 7
click at [729, 85] on link "Add Expense" at bounding box center [731, 85] width 72 height 12
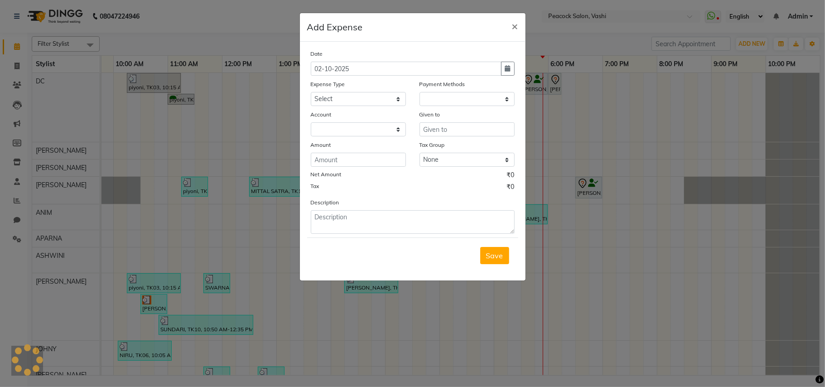
select select "1"
select select "2142"
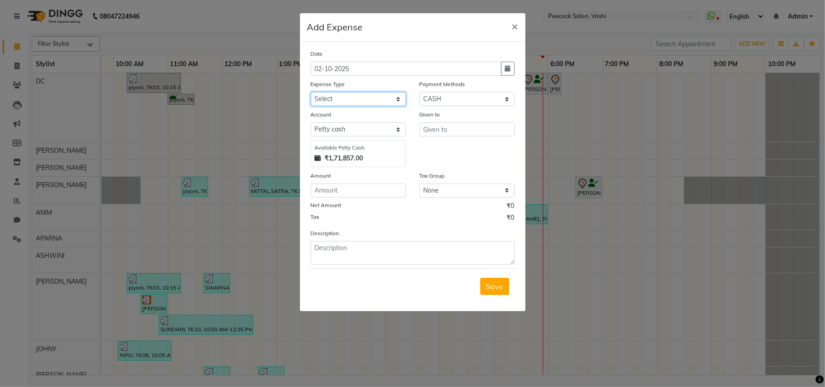
click at [323, 95] on select "Select Advance Salary apmc BANK beauty studio bevarages bonus cable cake Car ma…" at bounding box center [358, 99] width 95 height 14
select select "6149"
click at [434, 127] on input "text" at bounding box center [467, 129] width 95 height 14
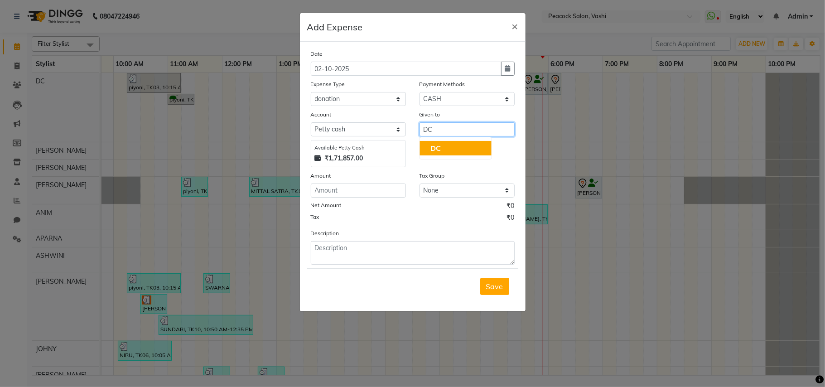
type input "DC"
click at [352, 185] on input "number" at bounding box center [358, 190] width 95 height 14
type input "6"
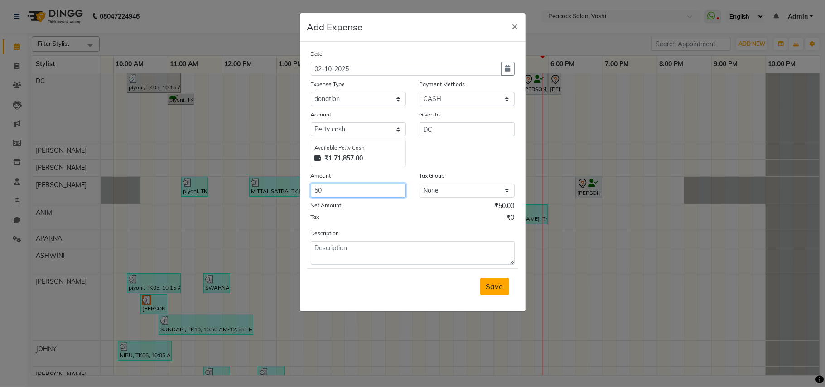
type input "50"
click at [483, 280] on button "Save" at bounding box center [494, 286] width 29 height 17
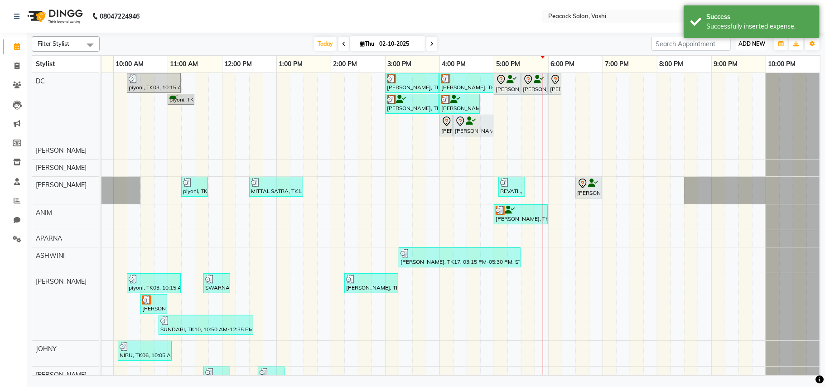
click at [763, 46] on span "ADD NEW" at bounding box center [751, 43] width 27 height 7
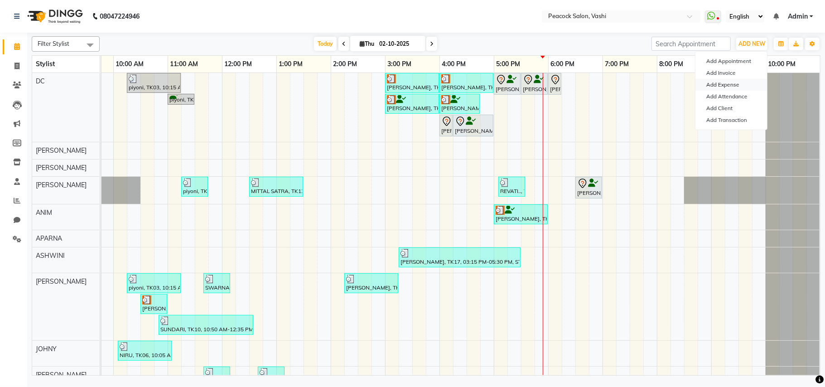
click at [733, 86] on link "Add Expense" at bounding box center [731, 85] width 72 height 12
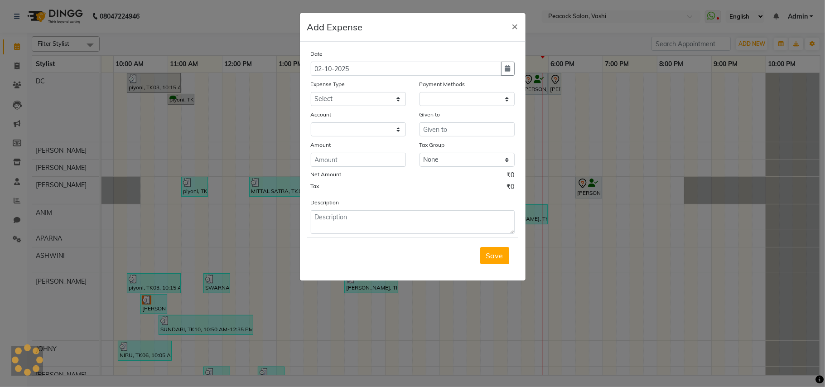
select select "1"
select select "2142"
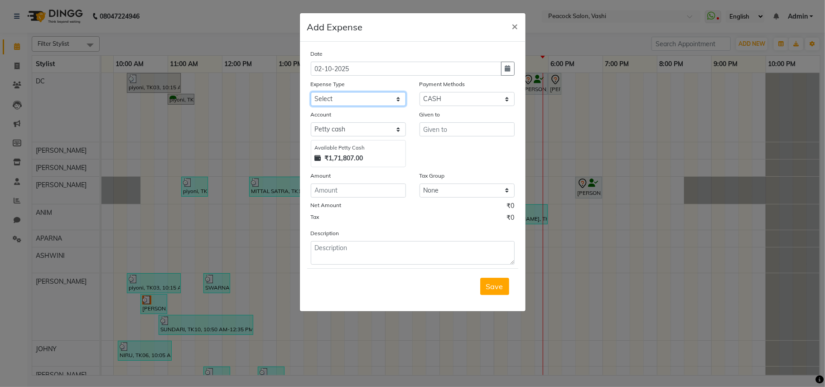
click at [352, 100] on select "Select Advance Salary apmc BANK beauty studio bevarages bonus cable cake Car ma…" at bounding box center [358, 99] width 95 height 14
select select "6162"
click at [352, 100] on select "Select Advance Salary apmc BANK beauty studio bevarages bonus cable cake Car ma…" at bounding box center [358, 99] width 95 height 14
click at [437, 133] on input "text" at bounding box center [467, 129] width 95 height 14
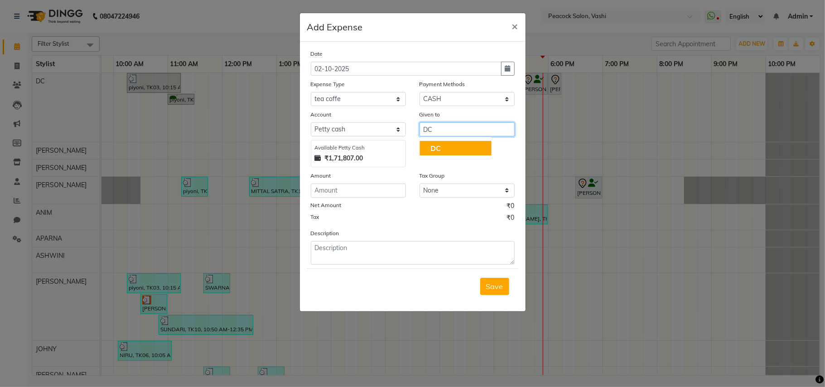
type input "DC"
click at [346, 189] on input "number" at bounding box center [358, 190] width 95 height 14
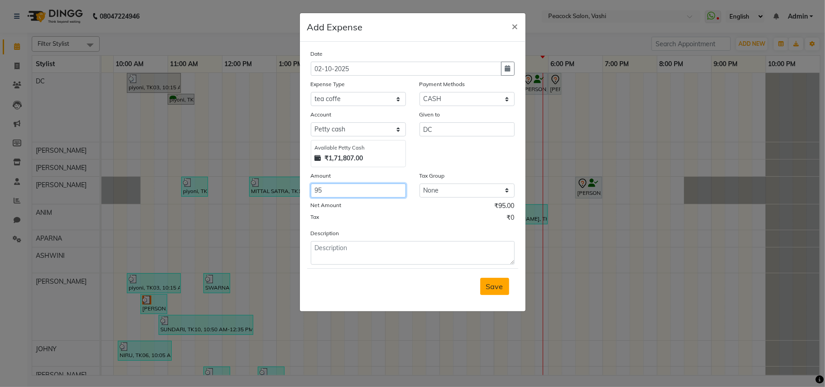
type input "95"
click at [497, 292] on button "Save" at bounding box center [494, 286] width 29 height 17
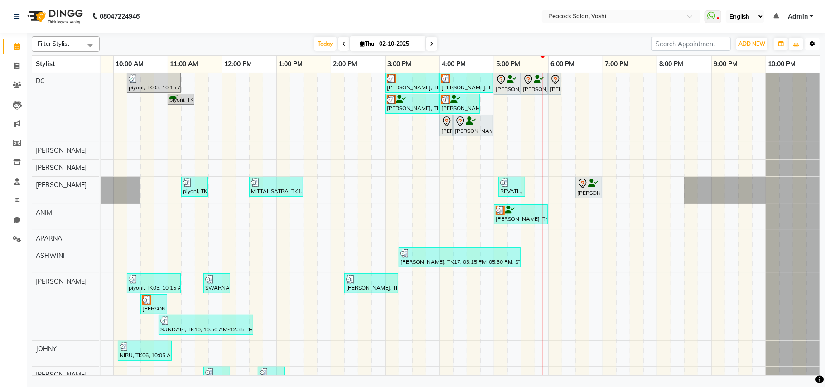
click at [812, 44] on icon "button" at bounding box center [812, 43] width 5 height 5
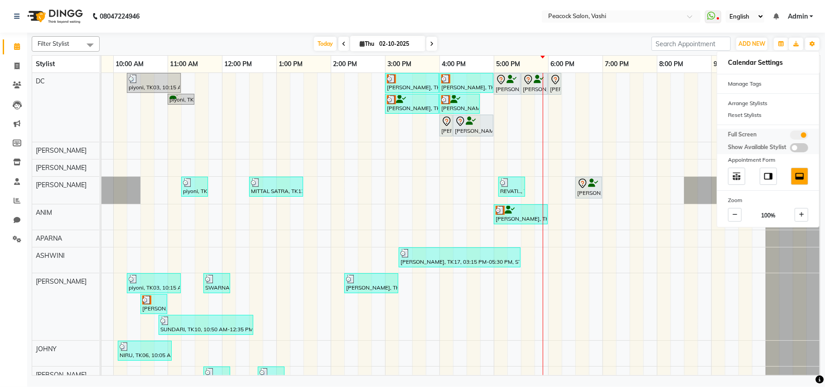
click at [803, 134] on span at bounding box center [799, 134] width 18 height 9
click at [790, 136] on input "checkbox" at bounding box center [790, 136] width 0 height 0
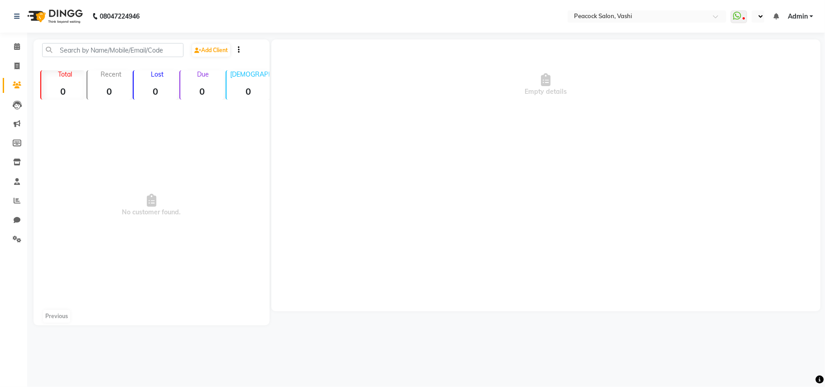
select select "en"
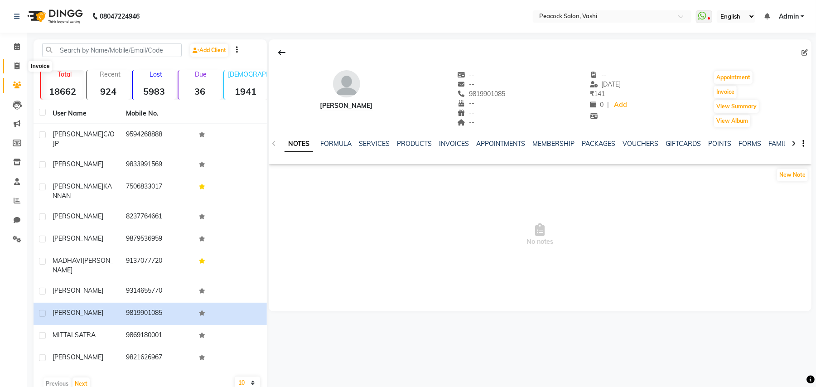
click at [19, 66] on icon at bounding box center [16, 66] width 5 height 7
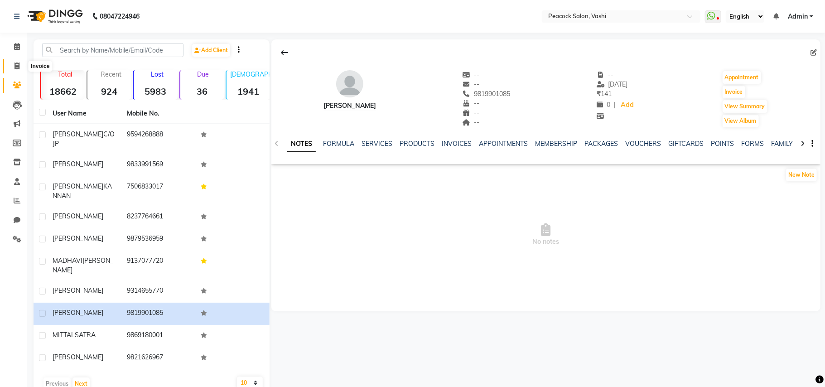
select select "619"
select select "service"
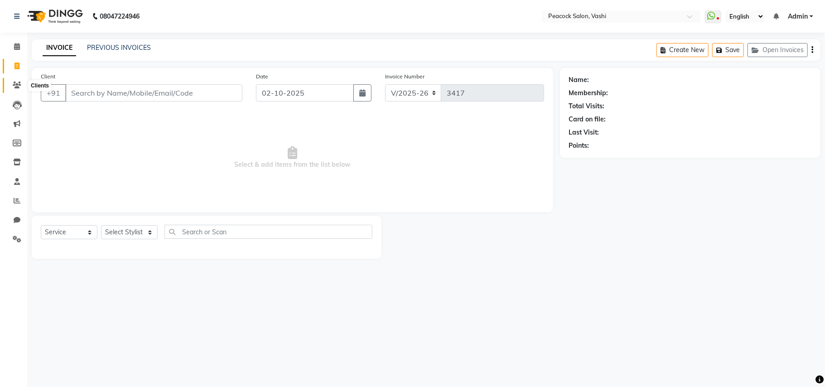
click at [14, 85] on icon at bounding box center [17, 85] width 9 height 7
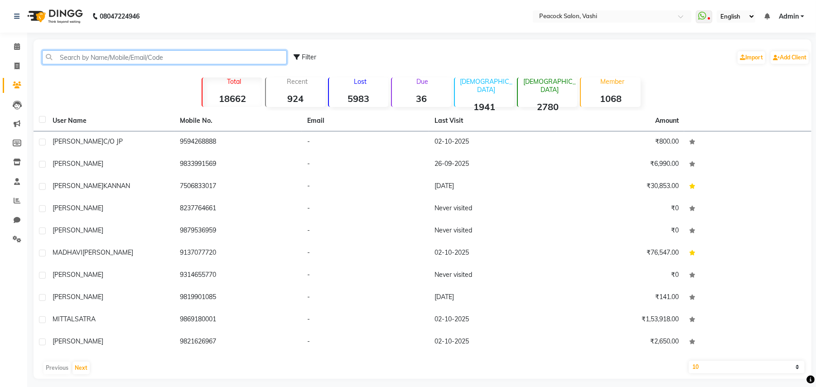
click at [64, 58] on input "text" at bounding box center [164, 57] width 245 height 14
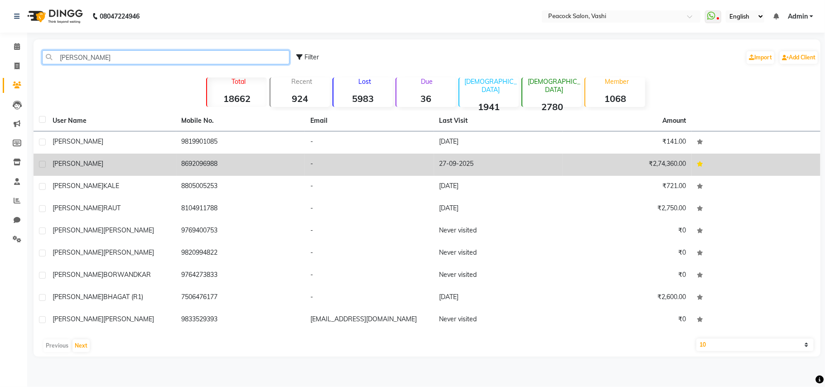
type input "[PERSON_NAME]"
click at [57, 166] on span "[PERSON_NAME]" at bounding box center [78, 163] width 51 height 8
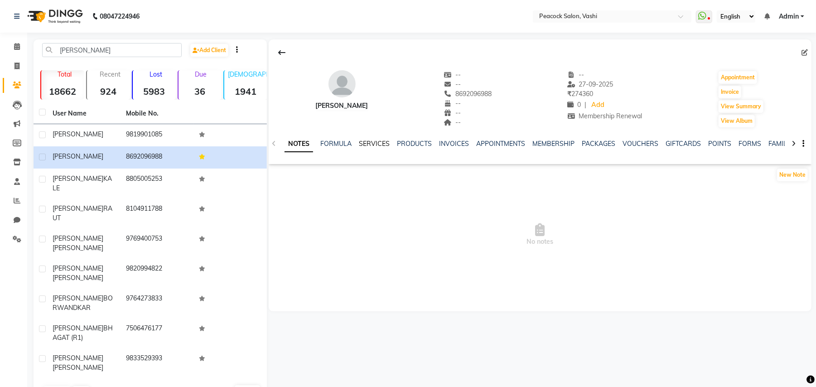
click at [373, 141] on link "SERVICES" at bounding box center [374, 144] width 31 height 8
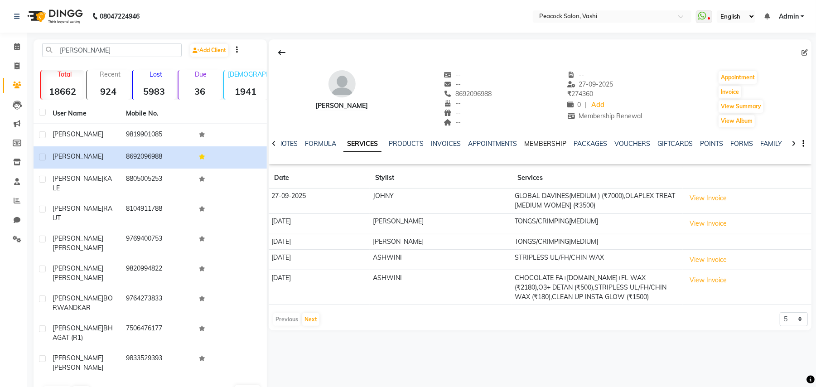
click at [533, 143] on link "MEMBERSHIP" at bounding box center [545, 144] width 42 height 8
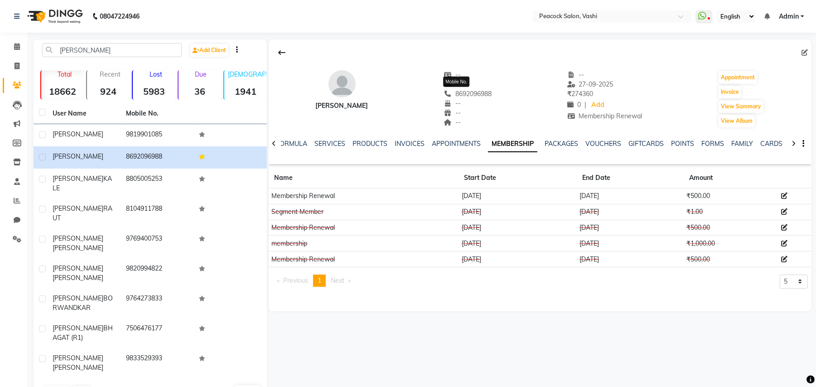
click at [464, 92] on span "8692096988" at bounding box center [468, 94] width 48 height 8
copy span "8692096988"
click at [17, 63] on icon at bounding box center [16, 66] width 5 height 7
select select "619"
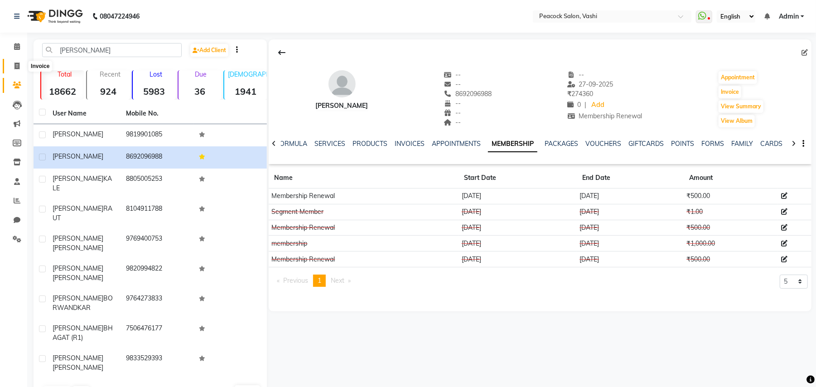
select select "service"
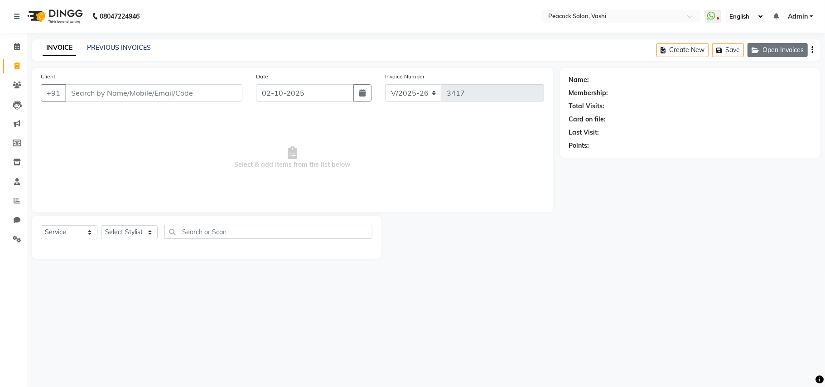
click at [785, 52] on button "Open Invoices" at bounding box center [778, 50] width 60 height 14
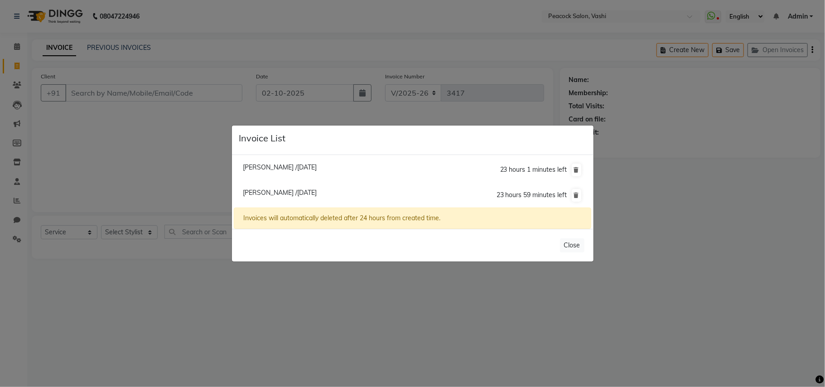
click at [285, 190] on span "Madhura /02 October 2025" at bounding box center [280, 192] width 74 height 8
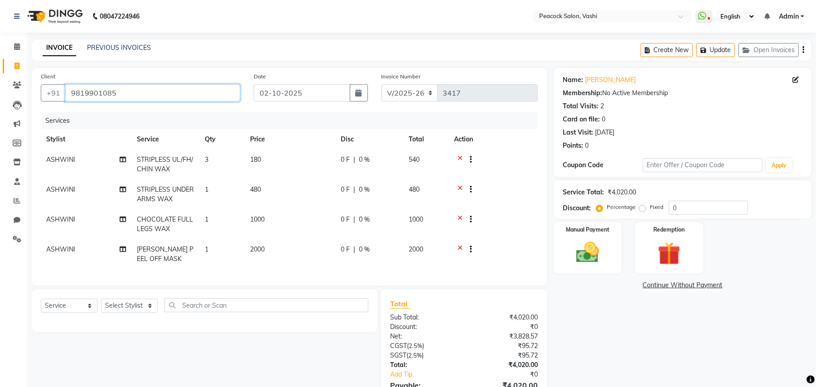
click at [134, 87] on input "9819901085" at bounding box center [152, 92] width 175 height 17
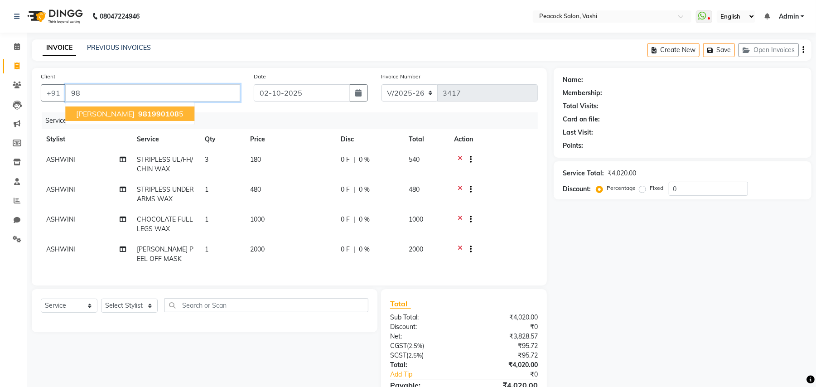
type input "9"
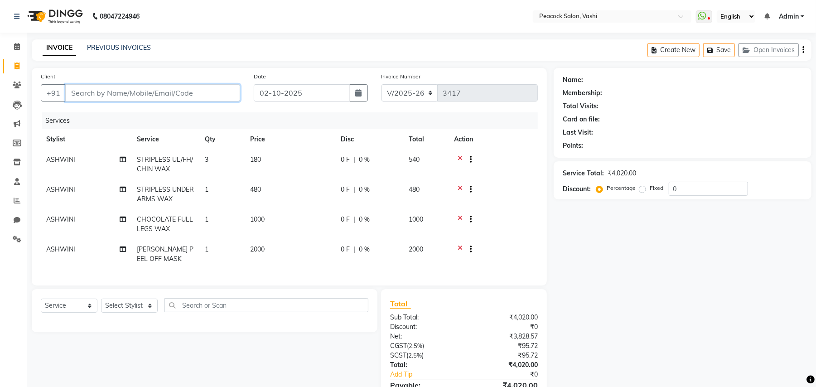
paste input "8692096988"
type input "8692096988"
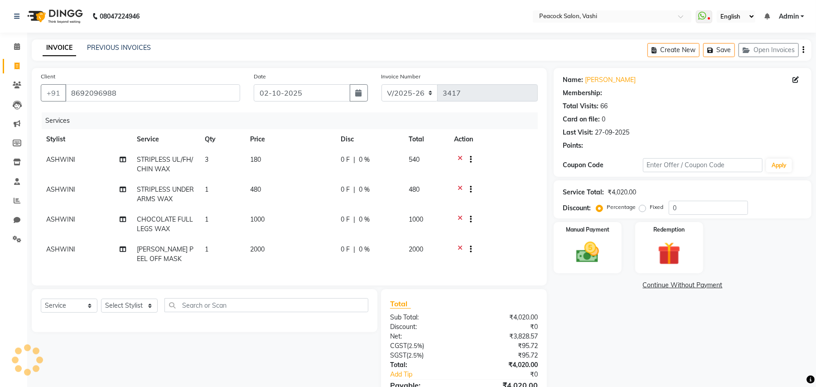
type input "20"
select select "1: Object"
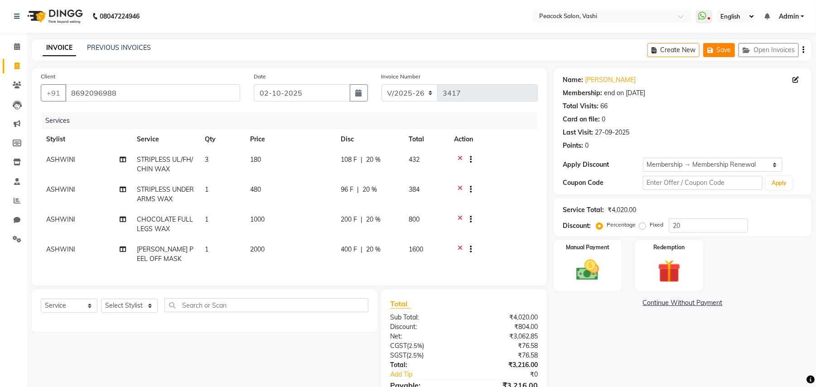
click at [720, 55] on button "Save" at bounding box center [719, 50] width 32 height 14
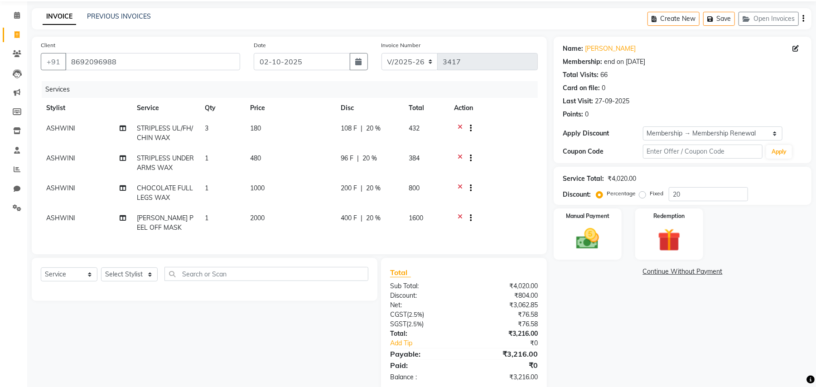
scroll to position [58, 0]
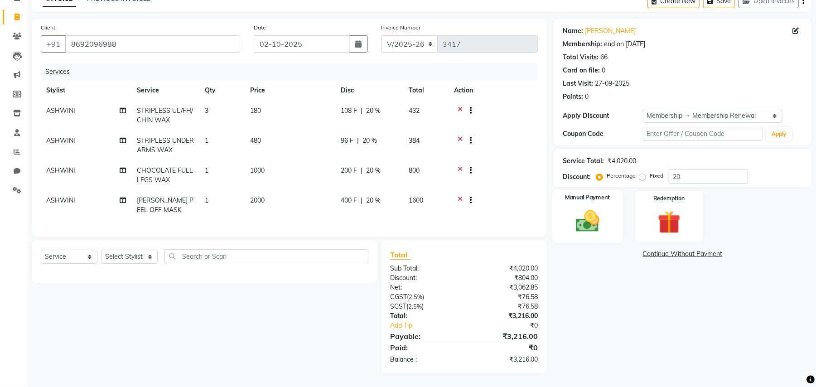
click at [571, 207] on img at bounding box center [587, 221] width 39 height 28
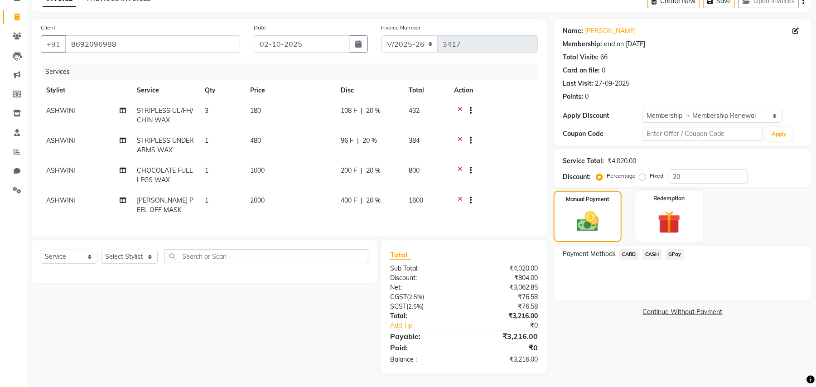
click at [673, 249] on span "GPay" at bounding box center [675, 254] width 19 height 10
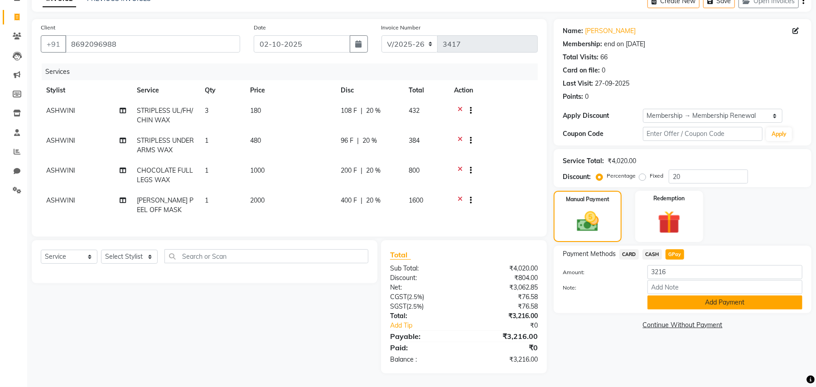
click at [704, 295] on button "Add Payment" at bounding box center [724, 302] width 155 height 14
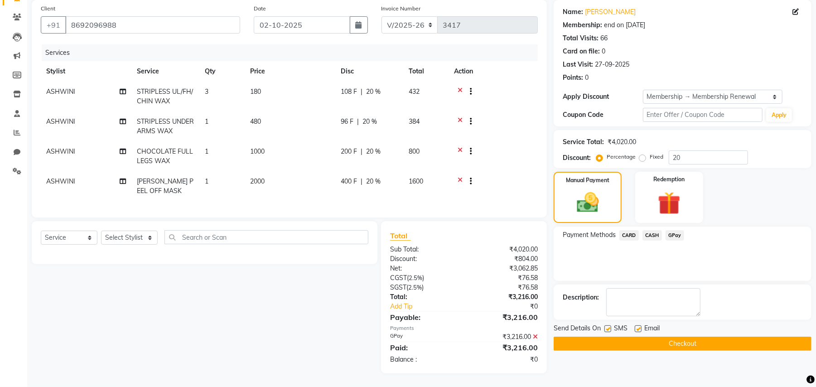
scroll to position [77, 0]
click at [682, 337] on button "Checkout" at bounding box center [683, 344] width 258 height 14
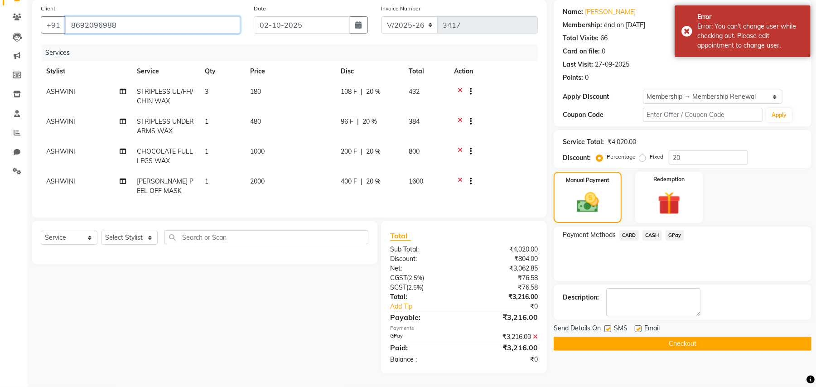
click at [103, 17] on input "8692096988" at bounding box center [152, 24] width 175 height 17
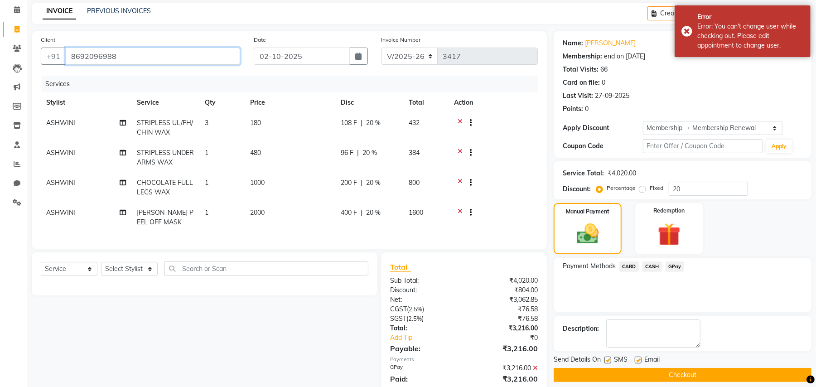
scroll to position [0, 0]
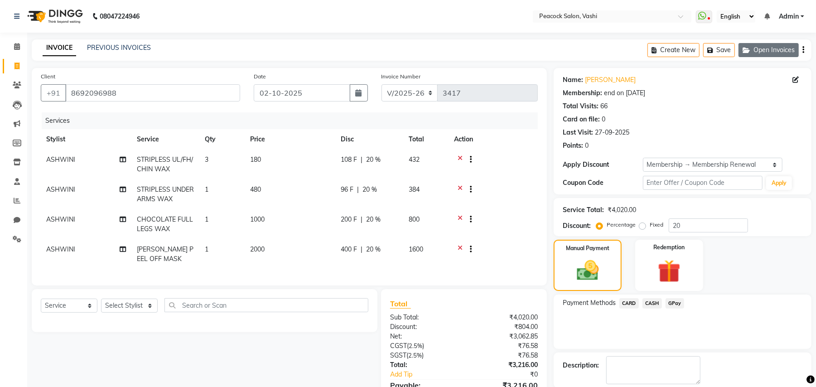
click at [749, 52] on icon "button" at bounding box center [748, 50] width 11 height 6
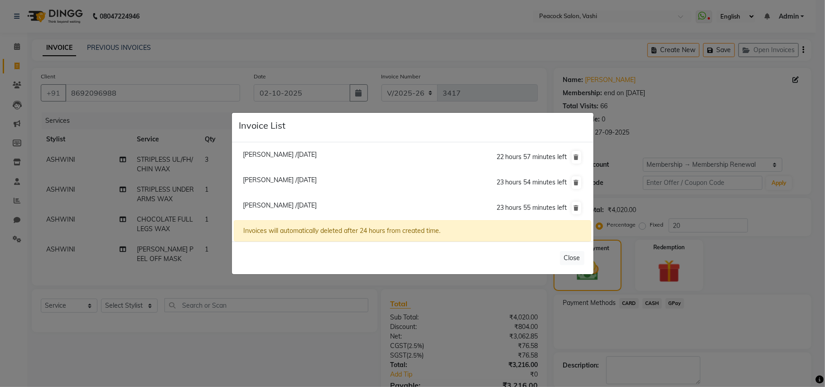
click at [311, 180] on span "Madhura /02 October 2025" at bounding box center [280, 180] width 74 height 8
type input "9819901085"
type input "0"
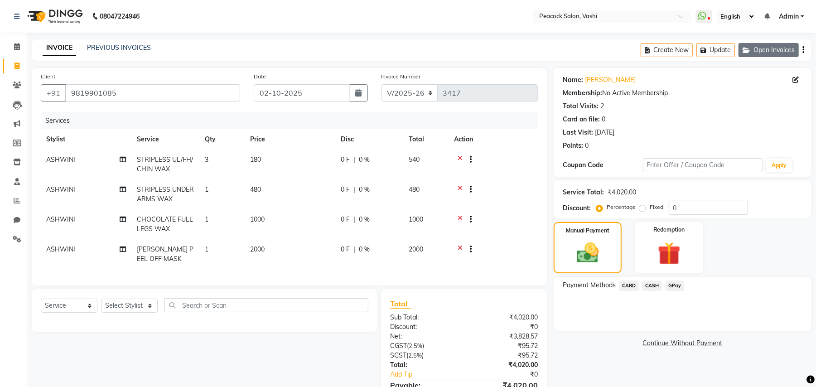
click at [793, 51] on button "Open Invoices" at bounding box center [768, 50] width 60 height 14
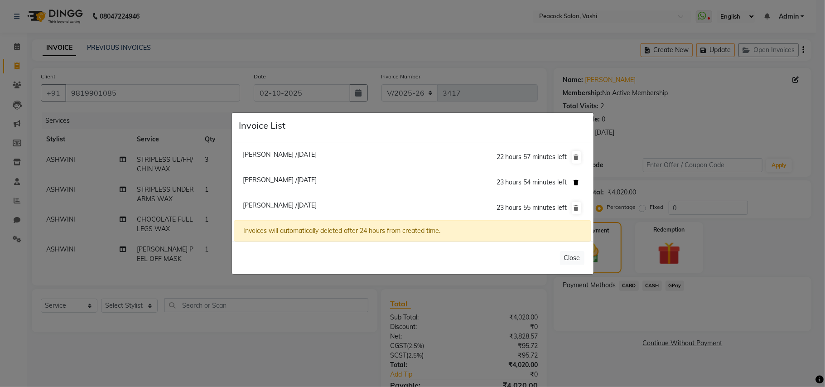
click at [577, 182] on icon at bounding box center [576, 182] width 5 height 5
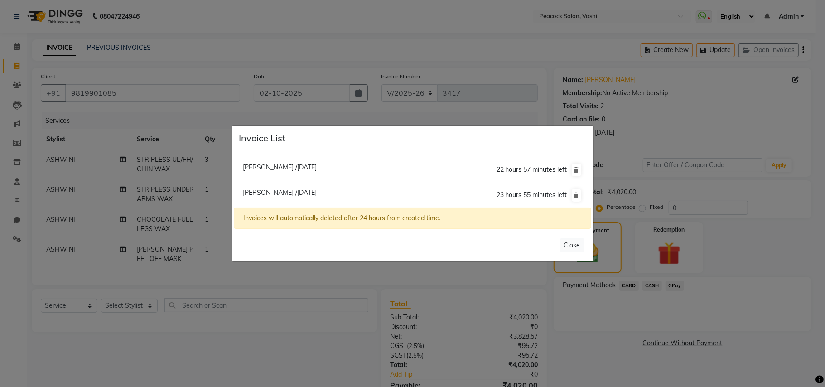
click at [293, 193] on span "Madhura /02 October 2025" at bounding box center [280, 192] width 74 height 8
type input "8692096988"
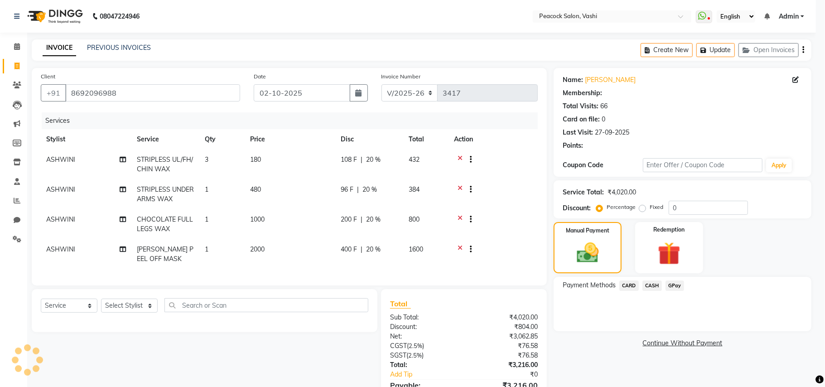
type input "20"
select select "1: Object"
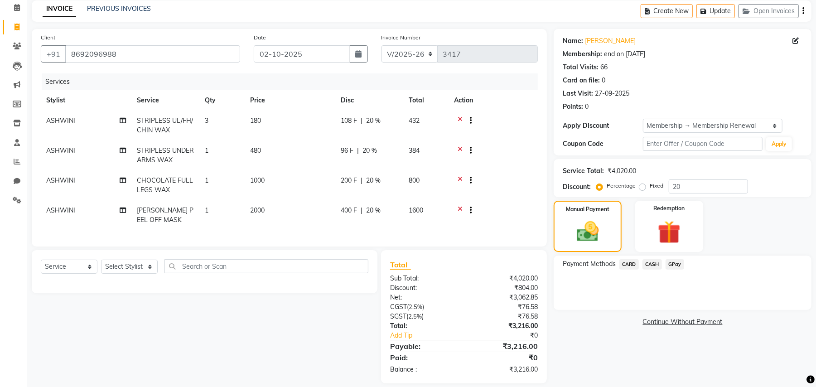
scroll to position [58, 0]
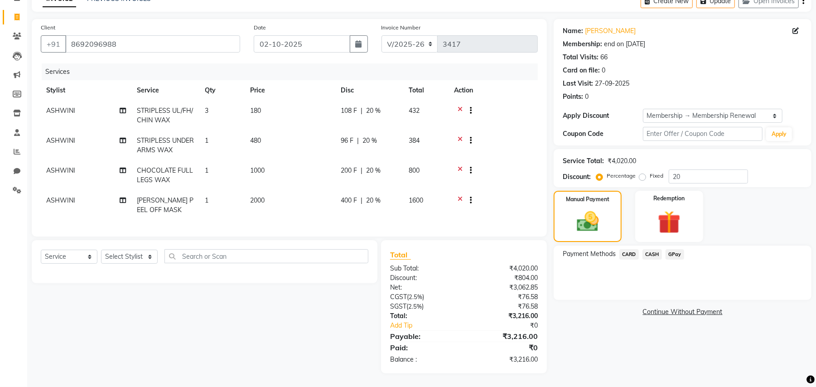
click at [678, 249] on span "GPay" at bounding box center [675, 254] width 19 height 10
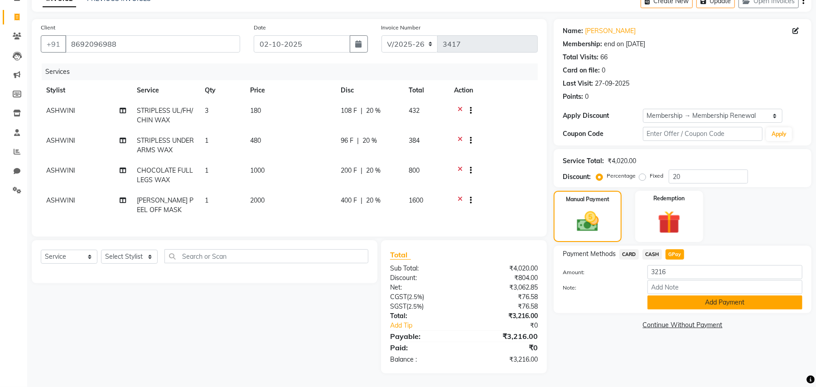
click at [680, 295] on button "Add Payment" at bounding box center [724, 302] width 155 height 14
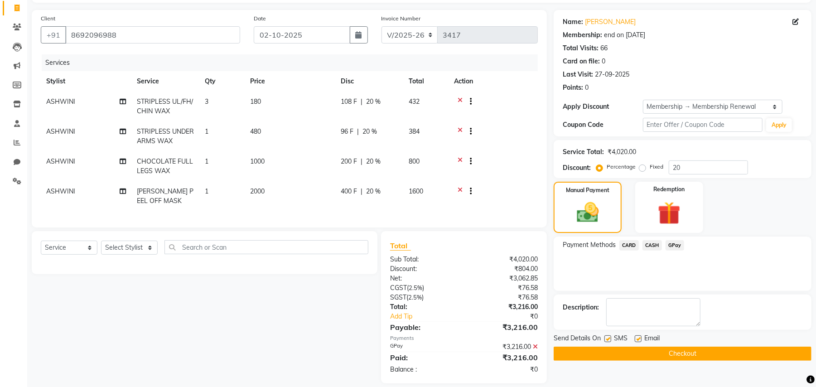
click at [680, 352] on button "Checkout" at bounding box center [683, 354] width 258 height 14
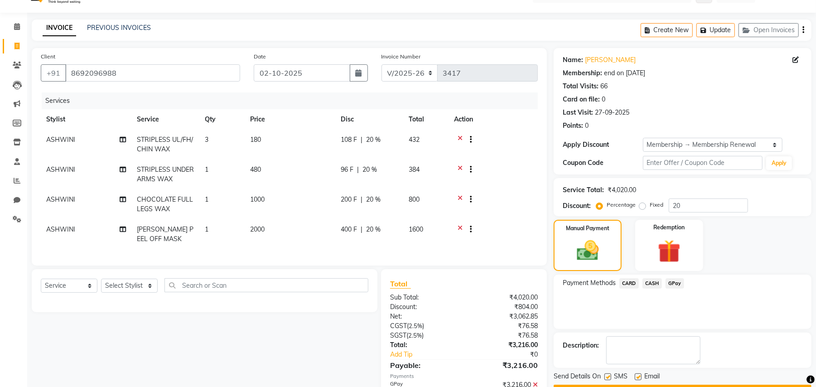
scroll to position [0, 0]
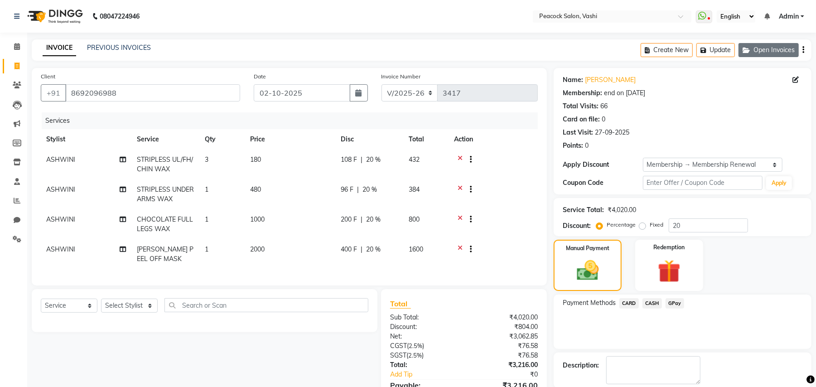
click at [785, 53] on button "Open Invoices" at bounding box center [768, 50] width 60 height 14
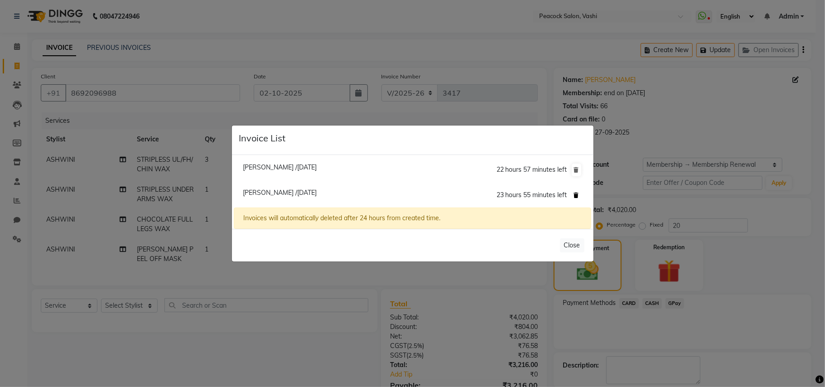
click at [574, 194] on icon at bounding box center [576, 195] width 5 height 5
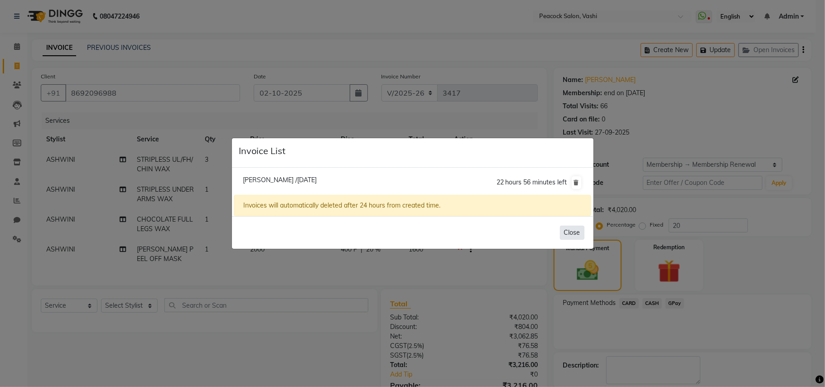
drag, startPoint x: 575, startPoint y: 231, endPoint x: 398, endPoint y: 141, distance: 198.6
click at [574, 231] on button "Close" at bounding box center [572, 233] width 24 height 14
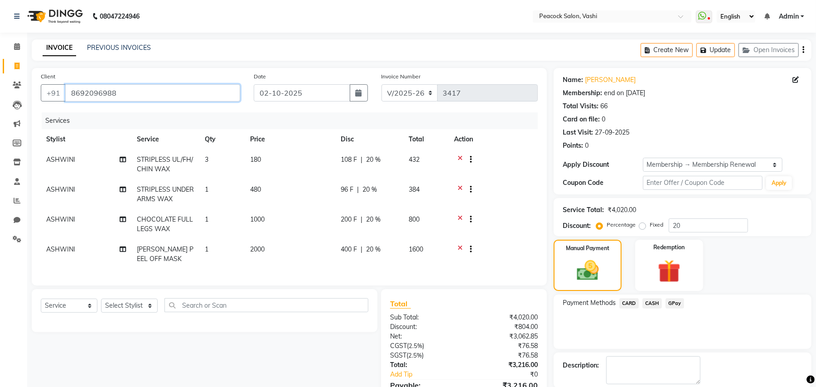
click at [96, 86] on input "8692096988" at bounding box center [152, 92] width 175 height 17
drag, startPoint x: 96, startPoint y: 87, endPoint x: 391, endPoint y: 37, distance: 298.7
click at [391, 37] on div "08047224946 Select Location × Peacock Salon, Vashi WhatsApp Status ✕ Status: Di…" at bounding box center [408, 227] width 816 height 455
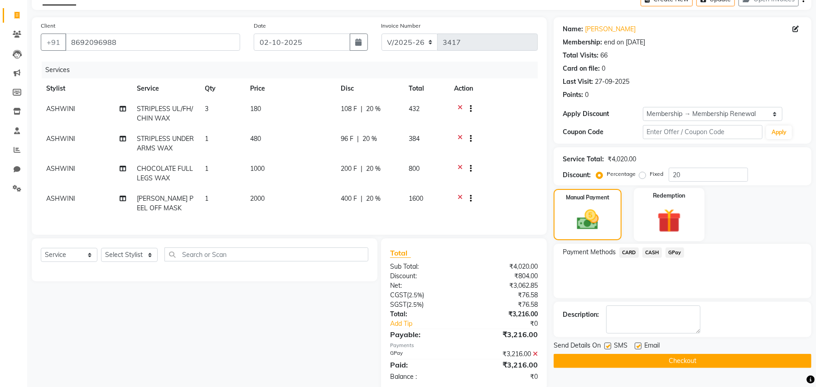
scroll to position [77, 0]
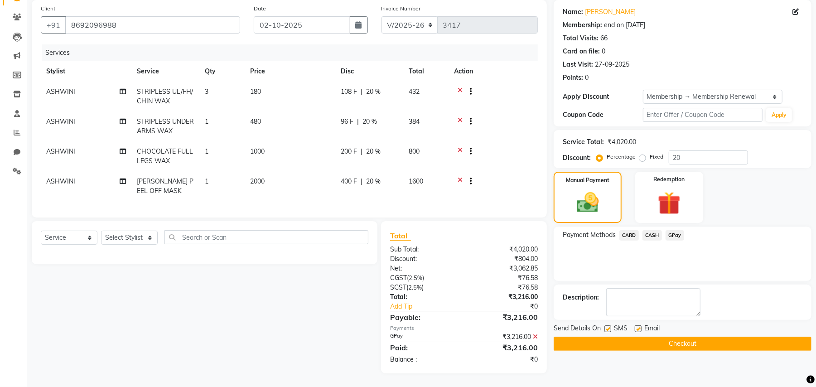
click at [622, 337] on button "Checkout" at bounding box center [683, 344] width 258 height 14
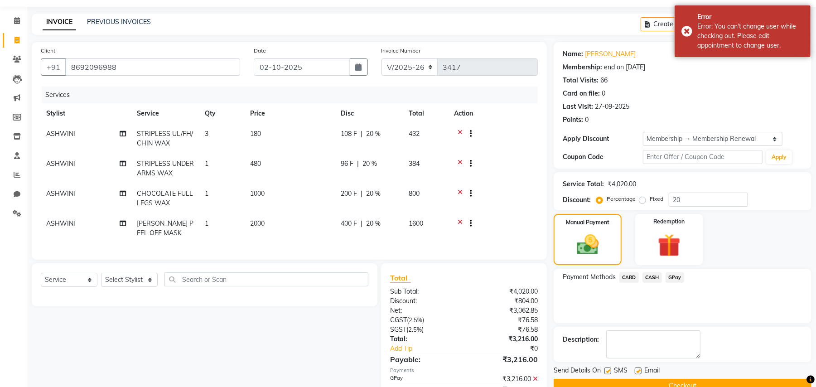
scroll to position [0, 0]
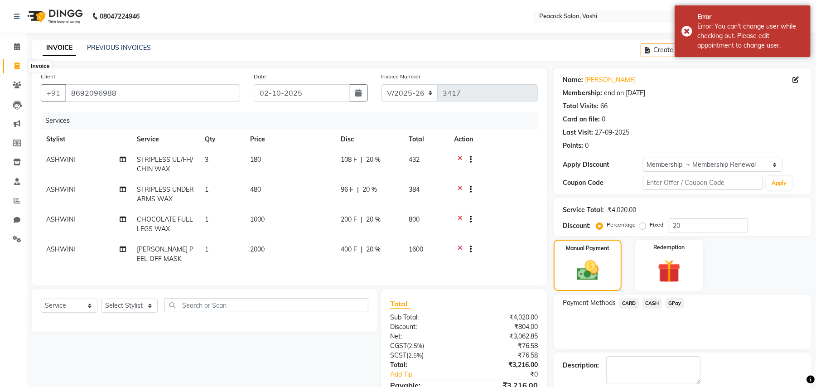
click at [19, 68] on icon at bounding box center [16, 66] width 5 height 7
select select "service"
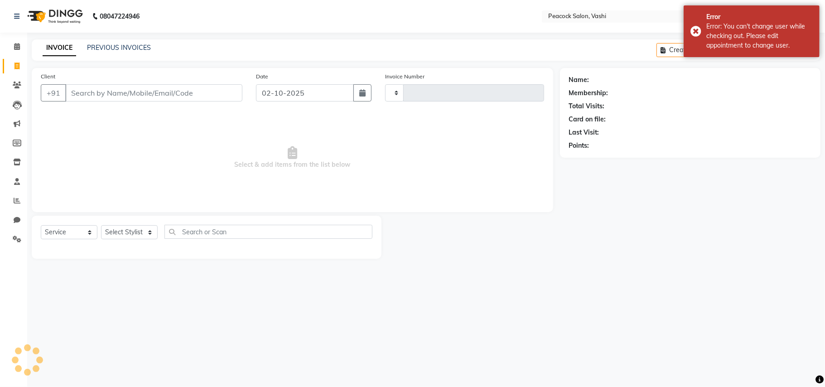
type input "3417"
select select "619"
type input "8692096988"
select select "1: Object"
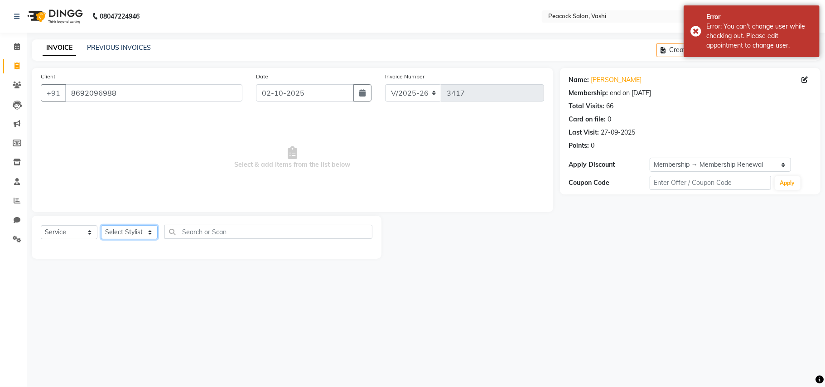
click at [135, 227] on select "Select Stylist ANIM [PERSON_NAME] APARNA [PERSON_NAME] DC Dingg Support [PERSON…" at bounding box center [129, 232] width 57 height 14
click at [101, 225] on select "Select Stylist ANIM [PERSON_NAME] APARNA [PERSON_NAME] DC Dingg Support [PERSON…" at bounding box center [129, 232] width 57 height 14
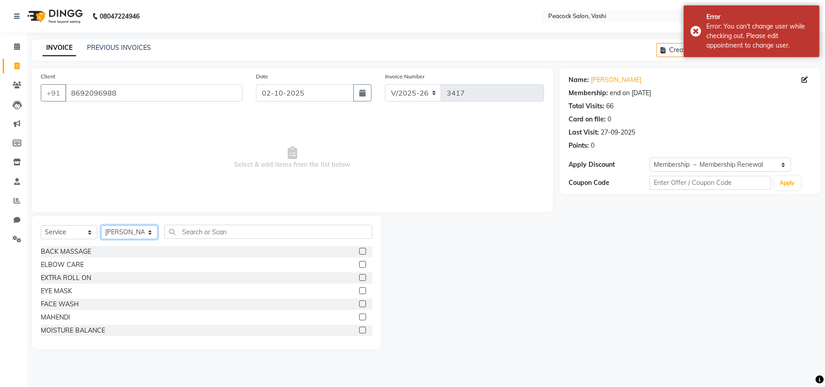
click at [134, 227] on select "Select Stylist ANIM [PERSON_NAME] APARNA [PERSON_NAME] DC Dingg Support [PERSON…" at bounding box center [129, 232] width 57 height 14
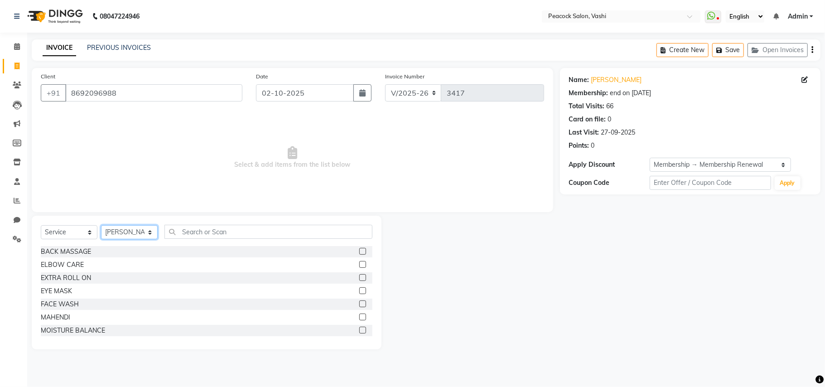
select select "65265"
click at [101, 225] on select "Select Stylist ANIM [PERSON_NAME] APARNA [PERSON_NAME] DC Dingg Support [PERSON…" at bounding box center [129, 232] width 57 height 14
drag, startPoint x: 242, startPoint y: 239, endPoint x: 251, endPoint y: 236, distance: 9.2
click at [250, 236] on div "Select Service Product Membership Package Voucher Prepaid Gift Card Select Styl…" at bounding box center [207, 235] width 332 height 21
click at [254, 231] on input "text" at bounding box center [268, 232] width 208 height 14
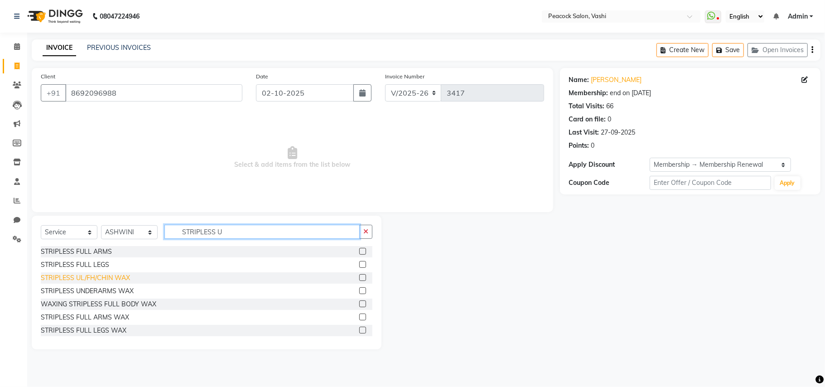
type input "STRIPLESS U"
click at [102, 280] on div "STRIPLESS UL/FH/CHIN WAX" at bounding box center [85, 278] width 89 height 10
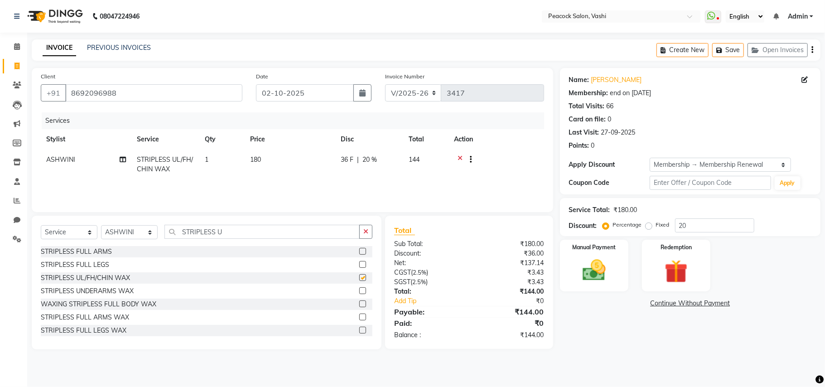
checkbox input "false"
click at [214, 169] on td "1" at bounding box center [221, 165] width 45 height 30
select select "65265"
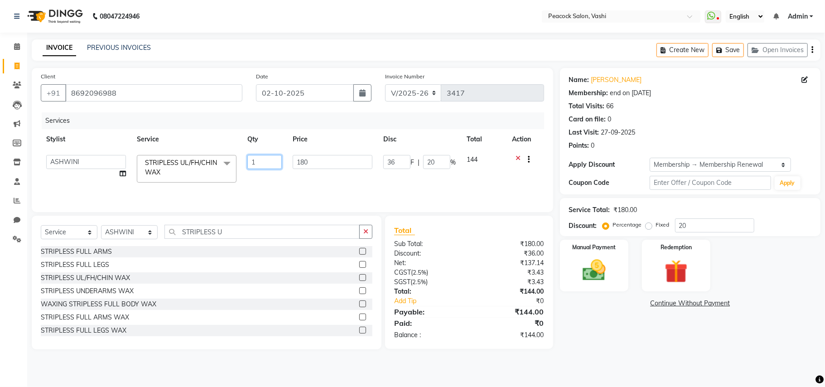
click at [263, 156] on input "1" at bounding box center [264, 162] width 34 height 14
type input "3"
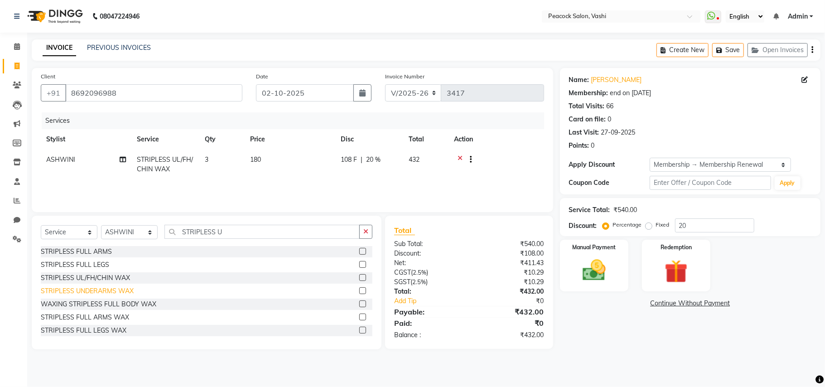
click at [120, 294] on div "STRIPLESS UNDERARMS WAX" at bounding box center [87, 291] width 93 height 10
checkbox input "false"
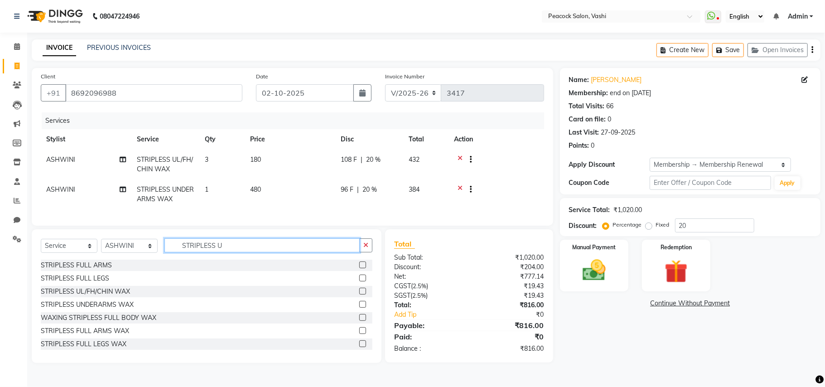
click at [234, 252] on input "STRIPLESS U" at bounding box center [261, 245] width 195 height 14
type input "S"
type input "FULL LEG"
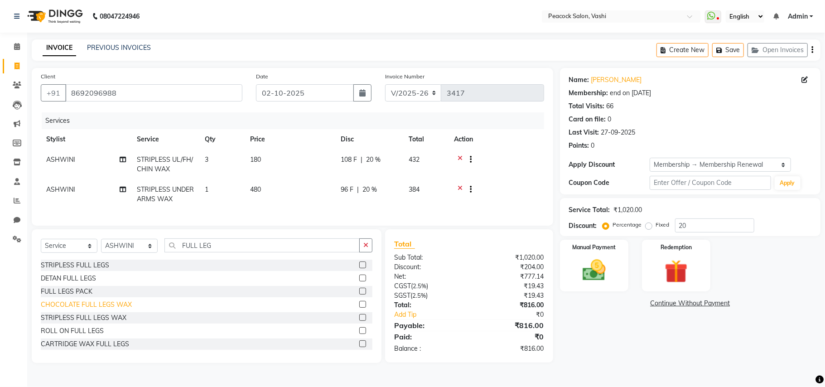
click at [64, 309] on div "CHOCOLATE FULL LEGS WAX" at bounding box center [86, 305] width 91 height 10
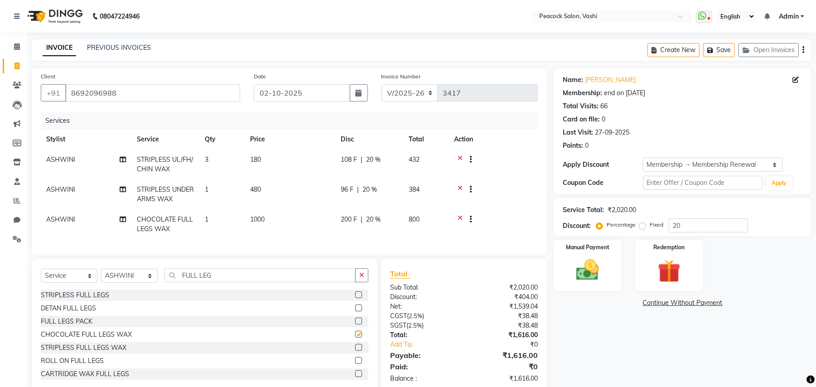
checkbox input "false"
click at [223, 282] on input "FULL LEG" at bounding box center [259, 275] width 191 height 14
type input "F"
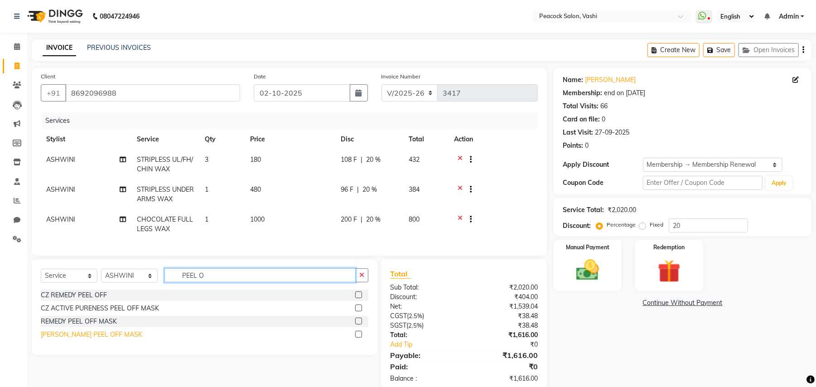
type input "PEEL O"
click at [93, 339] on div "[PERSON_NAME] PEEL OFF MASK" at bounding box center [91, 335] width 101 height 10
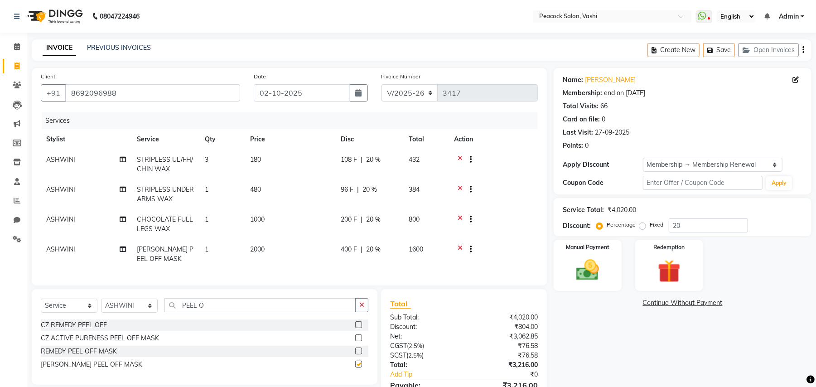
checkbox input "false"
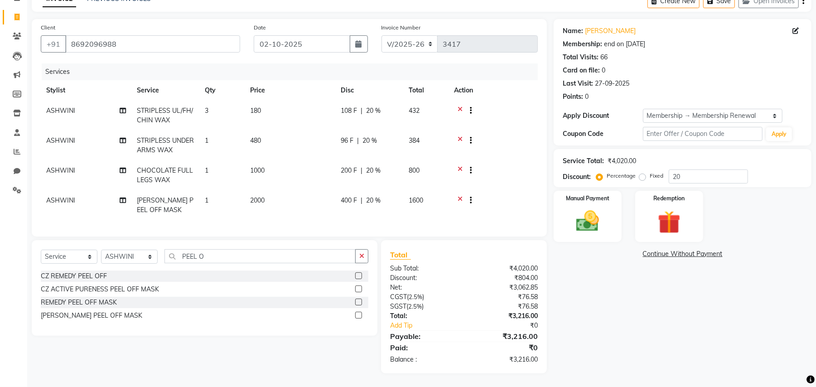
scroll to position [58, 0]
click at [589, 231] on div "Manual Payment" at bounding box center [587, 216] width 71 height 53
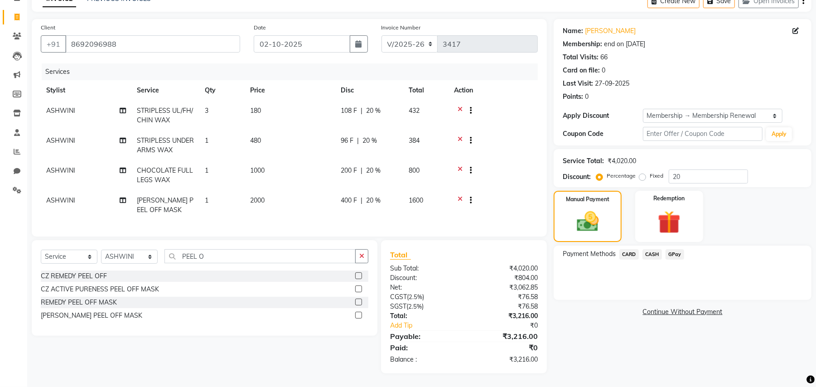
click at [673, 250] on span "GPay" at bounding box center [675, 254] width 19 height 10
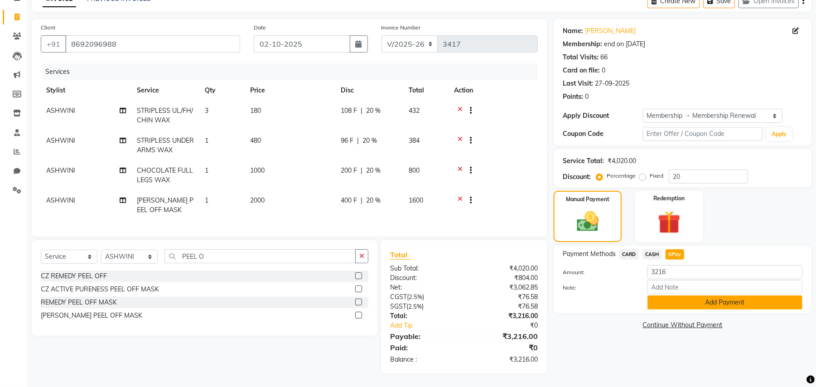
click at [665, 295] on button "Add Payment" at bounding box center [724, 302] width 155 height 14
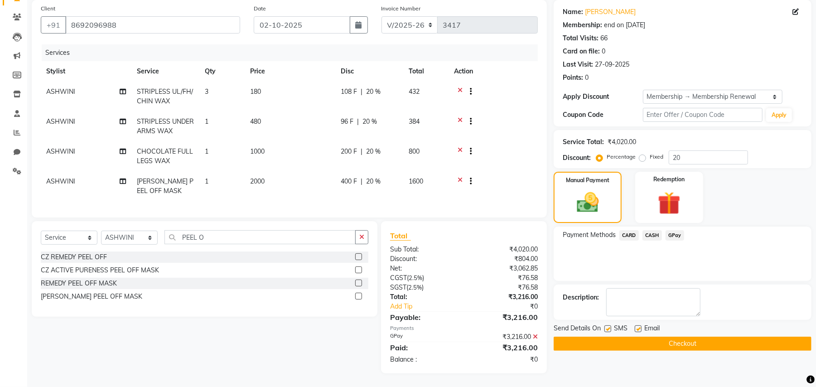
scroll to position [77, 0]
click at [641, 337] on button "Checkout" at bounding box center [683, 344] width 258 height 14
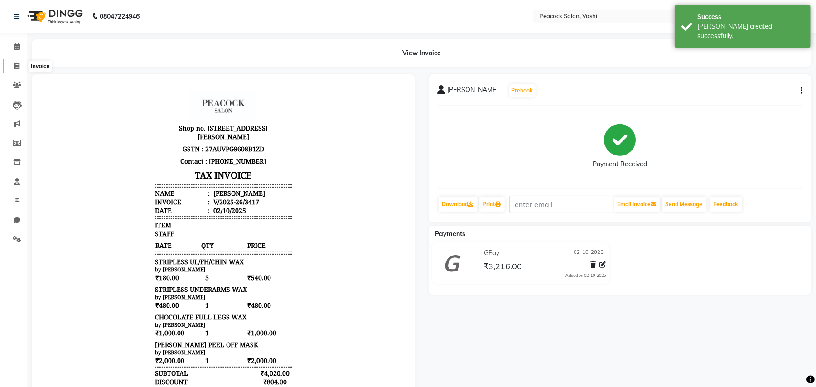
click at [18, 68] on icon at bounding box center [16, 66] width 5 height 7
select select "service"
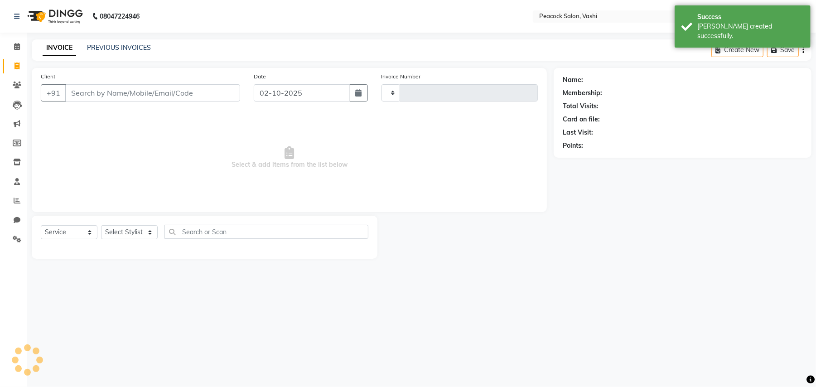
type input "3418"
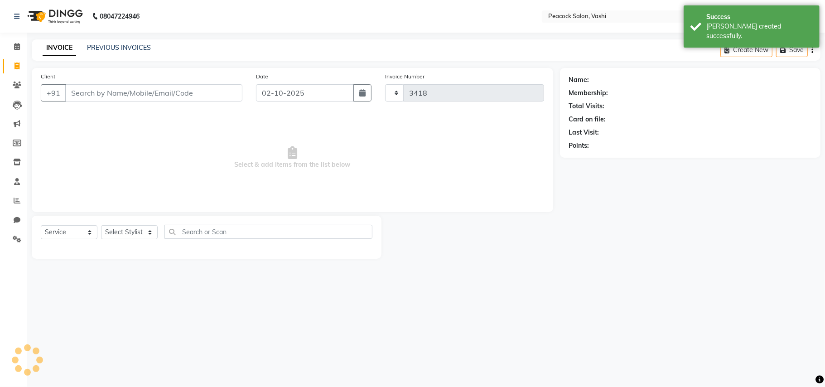
select select "619"
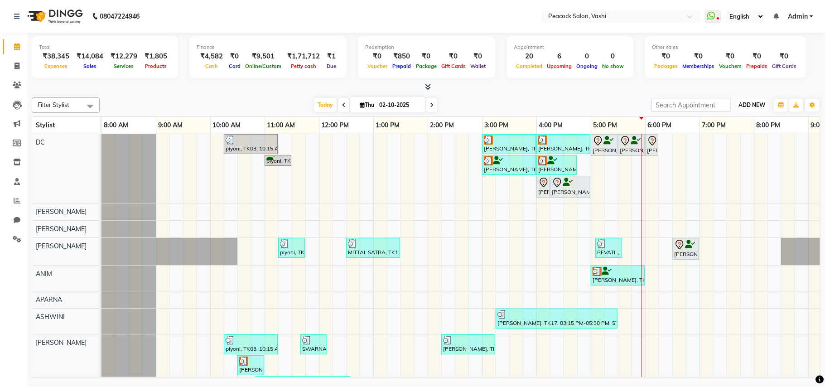
click at [755, 108] on span "ADD NEW" at bounding box center [751, 104] width 27 height 7
click at [729, 181] on link "Add Transaction" at bounding box center [731, 182] width 72 height 12
select select "direct"
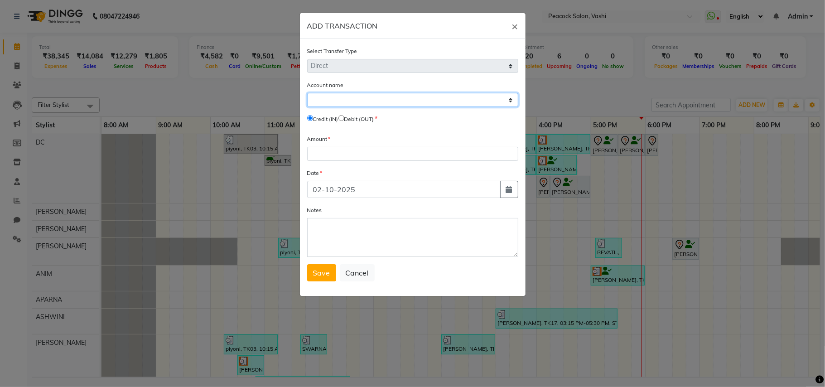
click at [388, 99] on select "Select Default Account Petty Cash" at bounding box center [412, 100] width 211 height 14
select select "2142"
click at [307, 93] on select "Select Default Account Petty Cash" at bounding box center [412, 100] width 211 height 14
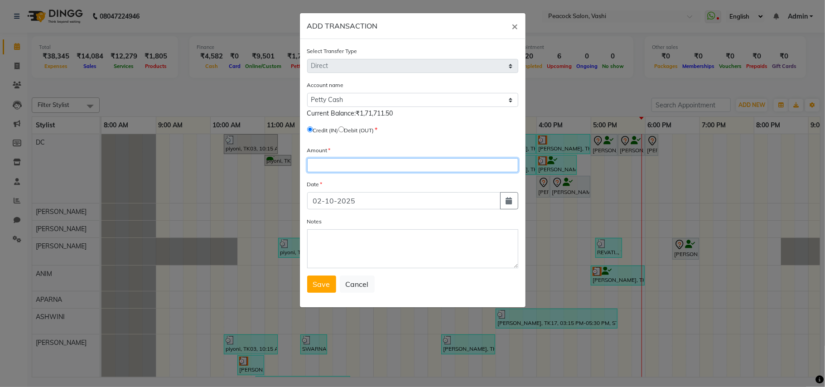
click at [321, 166] on input "number" at bounding box center [412, 165] width 211 height 14
type input "1000"
click at [321, 281] on span "Save" at bounding box center [321, 284] width 17 height 9
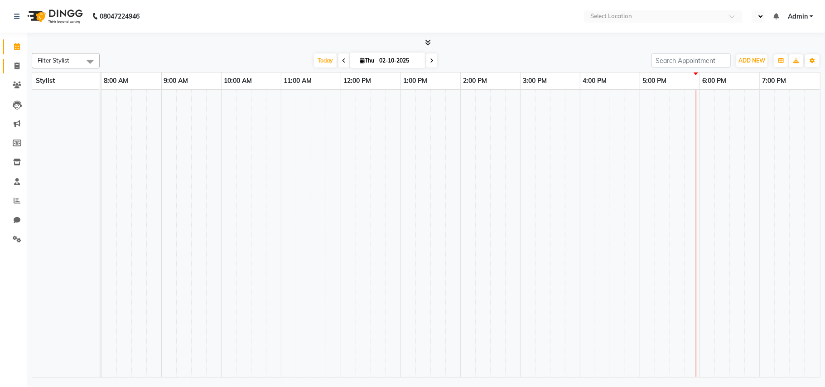
select select "en"
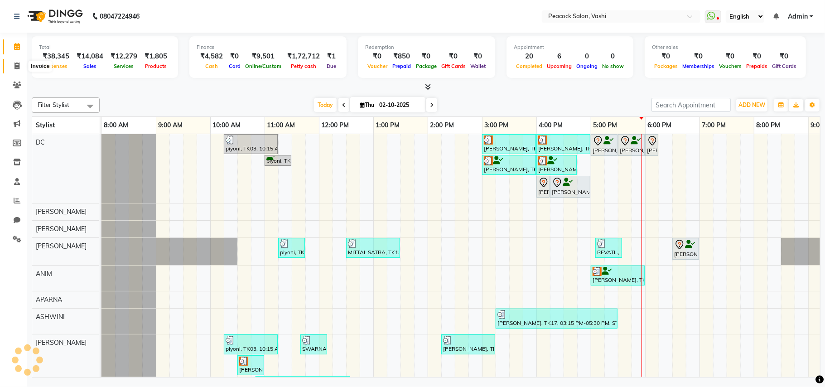
drag, startPoint x: 14, startPoint y: 66, endPoint x: 31, endPoint y: 58, distance: 18.9
click at [14, 67] on icon at bounding box center [16, 66] width 5 height 7
select select "619"
select select "service"
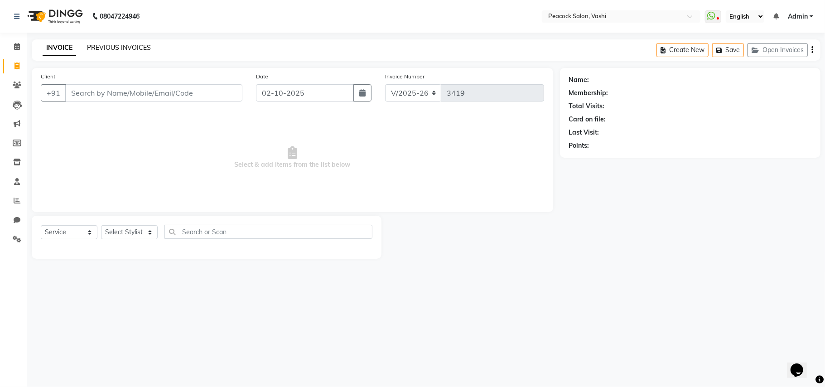
click at [140, 46] on link "PREVIOUS INVOICES" at bounding box center [119, 47] width 64 height 8
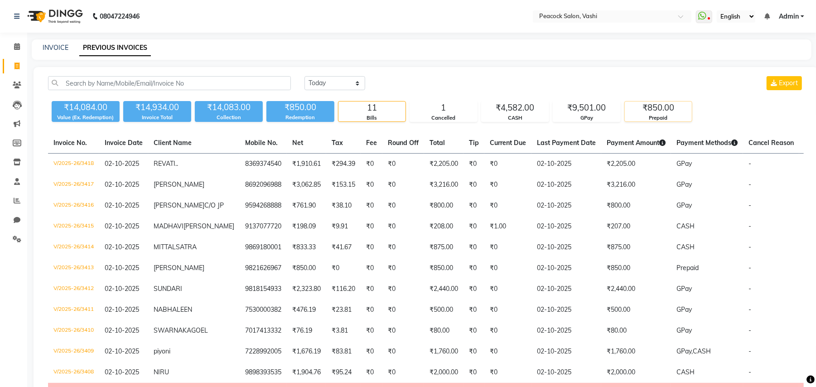
click at [662, 107] on div "₹850.00" at bounding box center [658, 107] width 67 height 13
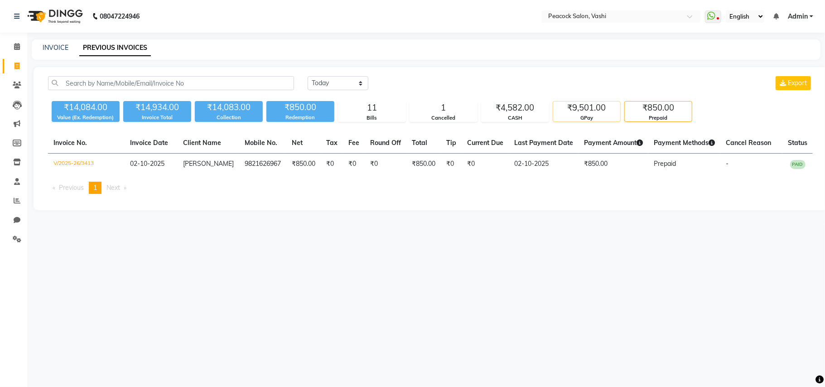
click at [570, 116] on div "GPay" at bounding box center [586, 118] width 67 height 8
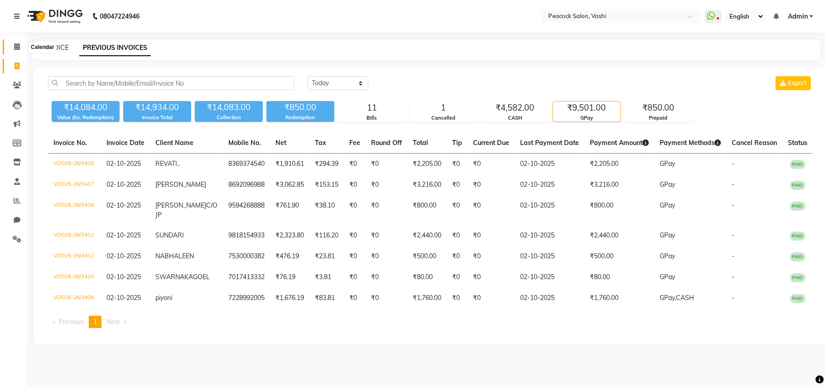
click at [17, 47] on icon at bounding box center [17, 46] width 6 height 7
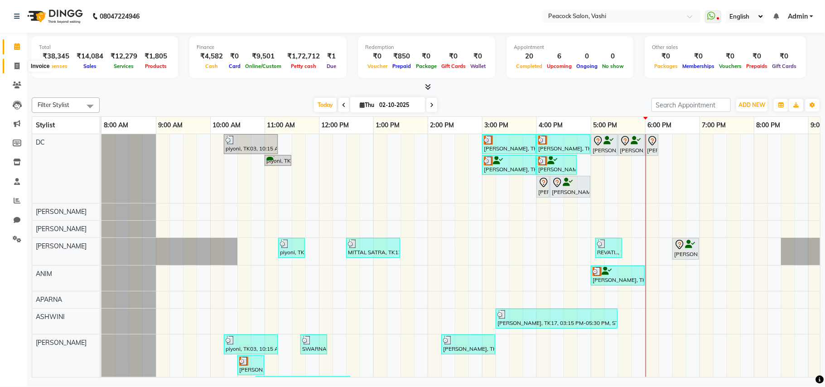
click at [17, 65] on icon at bounding box center [16, 66] width 5 height 7
select select "619"
select select "service"
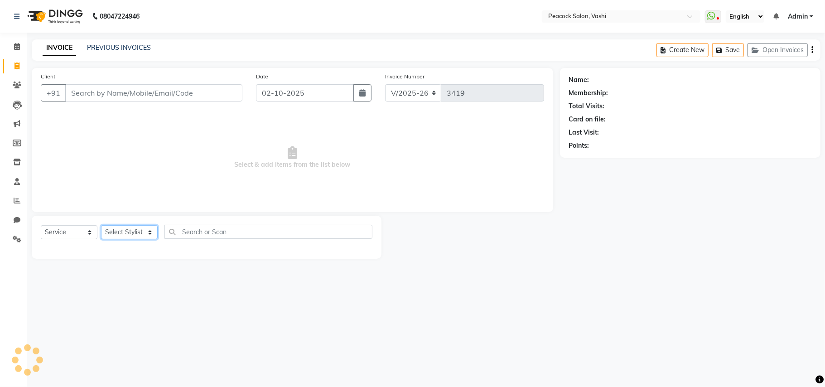
click at [120, 228] on select "Select Stylist" at bounding box center [129, 232] width 57 height 14
select select "86665"
click at [101, 225] on select "Select Stylist ANIM [PERSON_NAME] APARNA [PERSON_NAME] DC Dingg Support [PERSON…" at bounding box center [129, 232] width 57 height 14
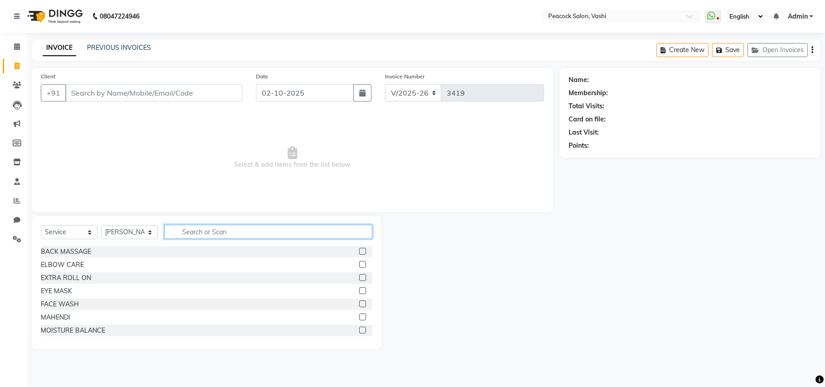
click at [208, 232] on input "text" at bounding box center [268, 232] width 208 height 14
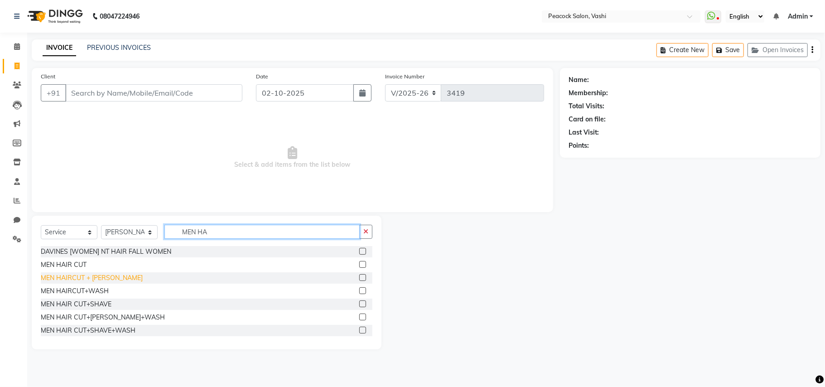
type input "MEN HA"
click at [113, 276] on div "MEN HAIRCUT + [PERSON_NAME]" at bounding box center [92, 278] width 102 height 10
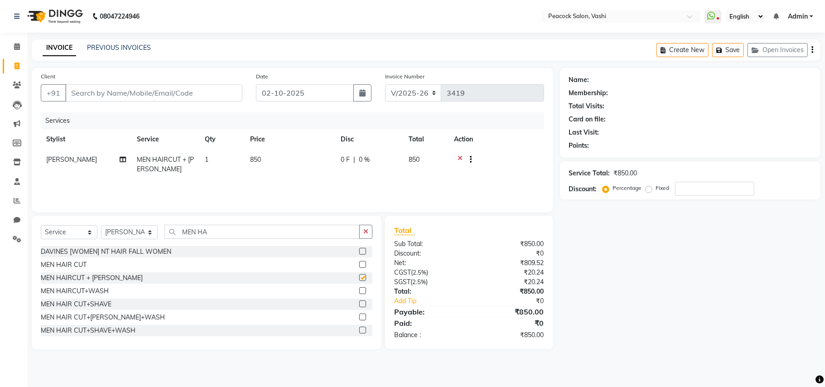
checkbox input "false"
click at [140, 89] on input "Client" at bounding box center [153, 92] width 177 height 17
type input "9"
type input "0"
type input "9820289411"
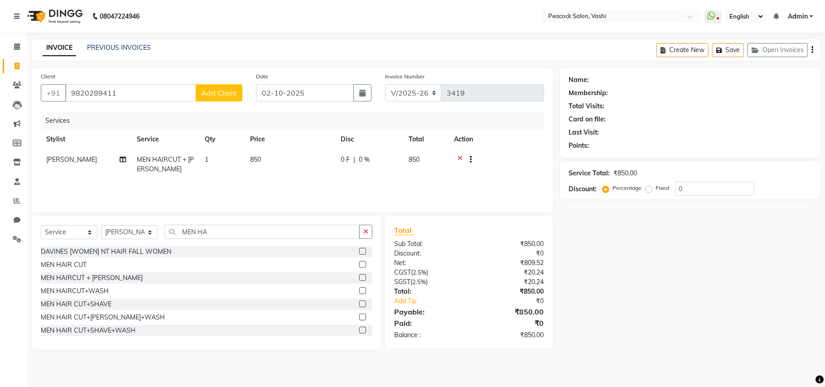
click at [223, 87] on button "Add Client" at bounding box center [219, 92] width 47 height 17
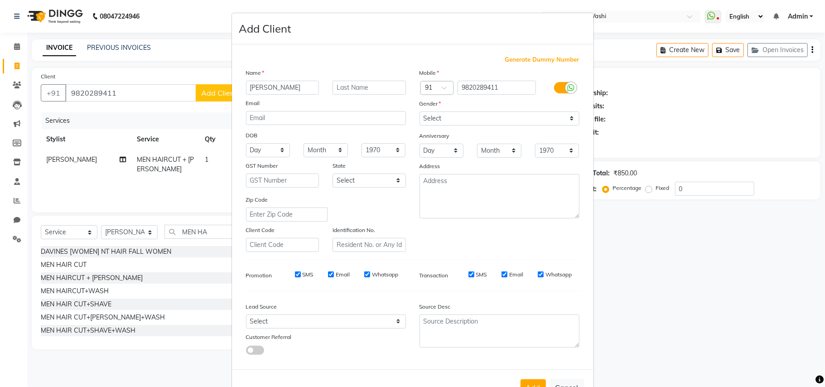
type input "[PERSON_NAME]"
click at [426, 114] on select "Select [DEMOGRAPHIC_DATA] [DEMOGRAPHIC_DATA] Other Prefer Not To Say" at bounding box center [500, 118] width 160 height 14
select select "[DEMOGRAPHIC_DATA]"
click at [420, 111] on select "Select [DEMOGRAPHIC_DATA] [DEMOGRAPHIC_DATA] Other Prefer Not To Say" at bounding box center [500, 118] width 160 height 14
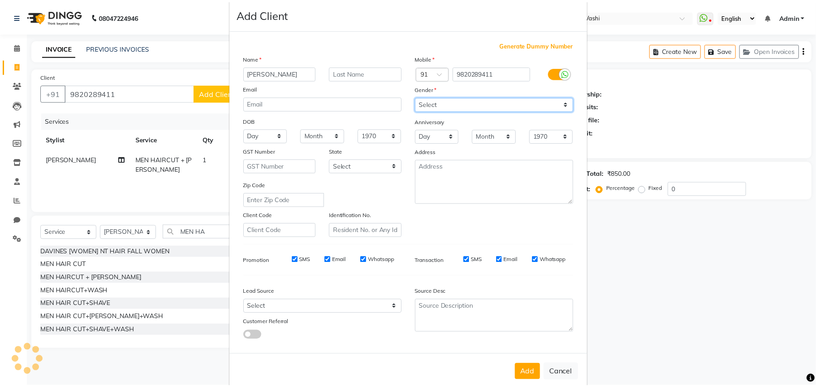
scroll to position [29, 0]
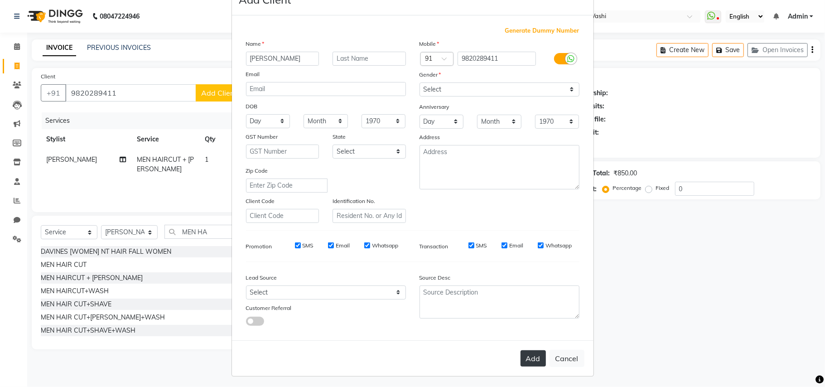
click at [523, 352] on button "Add" at bounding box center [533, 358] width 25 height 16
select select
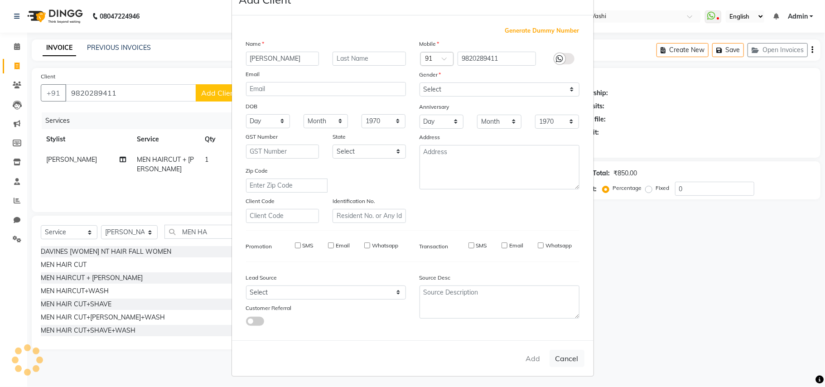
select select
checkbox input "false"
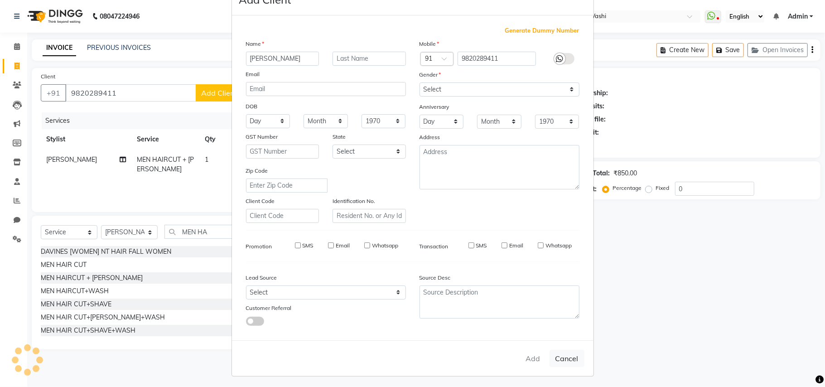
checkbox input "false"
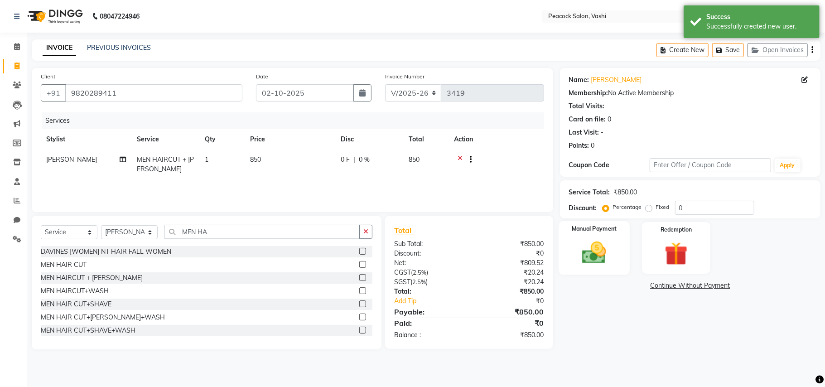
click at [620, 239] on div "Manual Payment" at bounding box center [594, 247] width 71 height 53
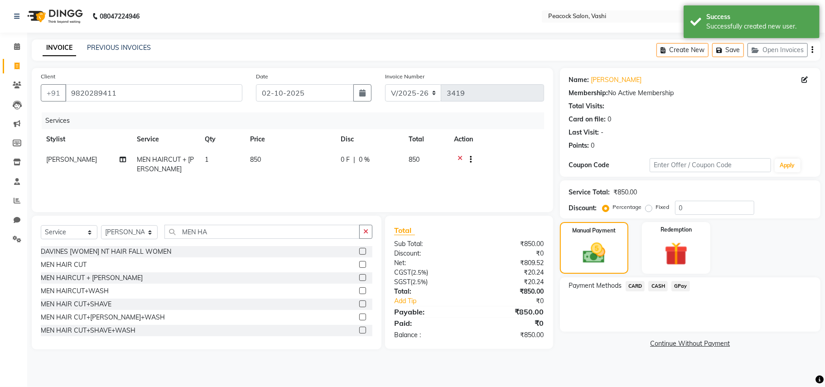
click at [676, 285] on span "GPay" at bounding box center [680, 286] width 19 height 10
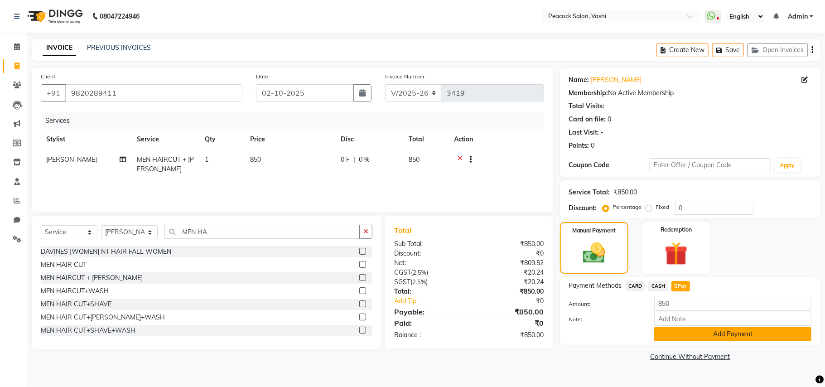
click at [685, 330] on button "Add Payment" at bounding box center [732, 334] width 157 height 14
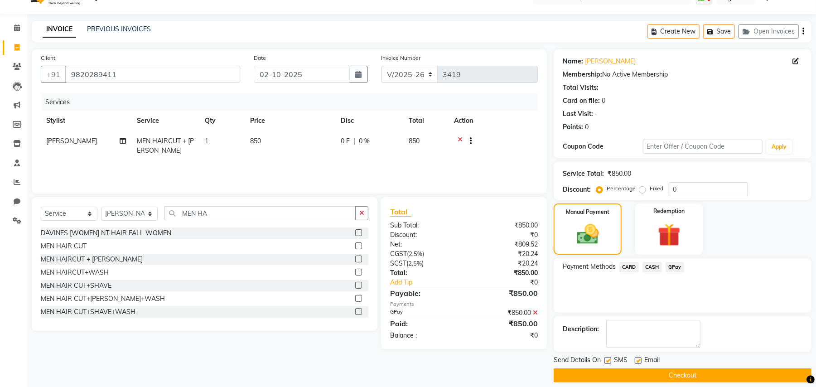
scroll to position [28, 0]
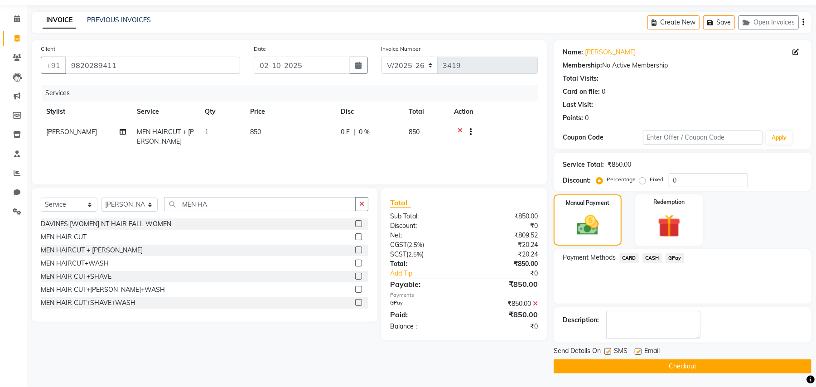
click at [753, 365] on button "Checkout" at bounding box center [683, 366] width 258 height 14
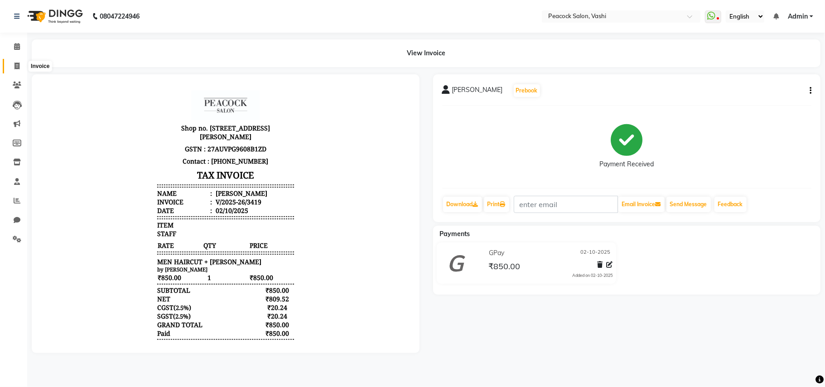
click at [18, 67] on icon at bounding box center [16, 66] width 5 height 7
select select "service"
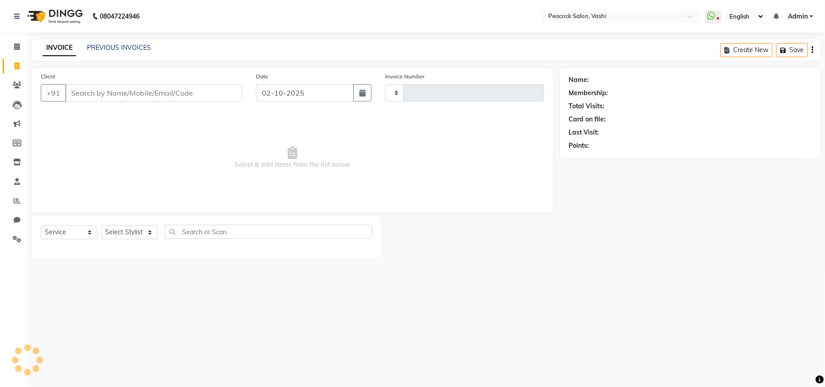
type input "3420"
select select "619"
click at [762, 42] on div "Create New Save Open Invoices" at bounding box center [738, 49] width 164 height 21
click at [761, 49] on icon "button" at bounding box center [757, 50] width 11 height 6
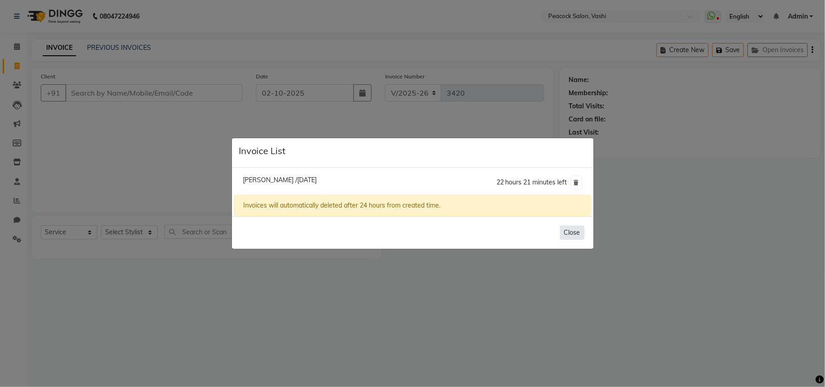
click at [564, 226] on button "Close" at bounding box center [572, 233] width 24 height 14
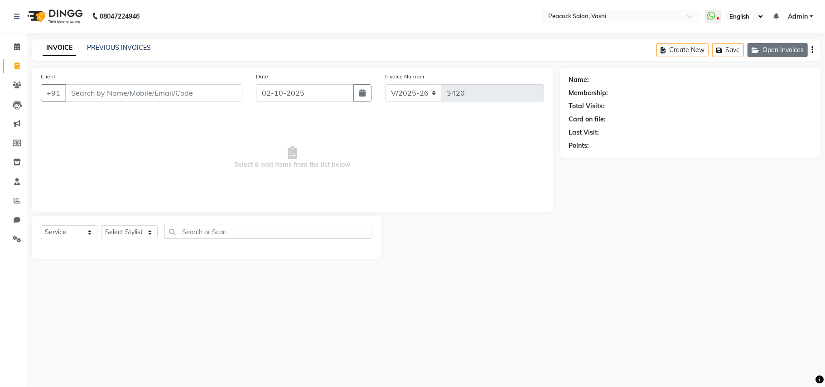
click at [788, 43] on button "Open Invoices" at bounding box center [778, 50] width 60 height 14
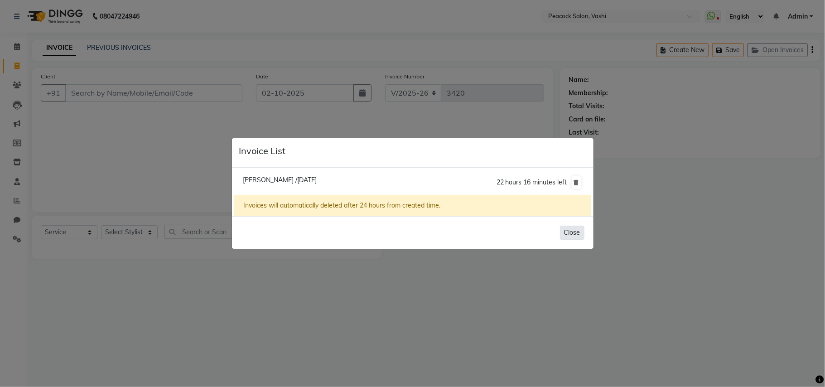
click at [570, 230] on button "Close" at bounding box center [572, 233] width 24 height 14
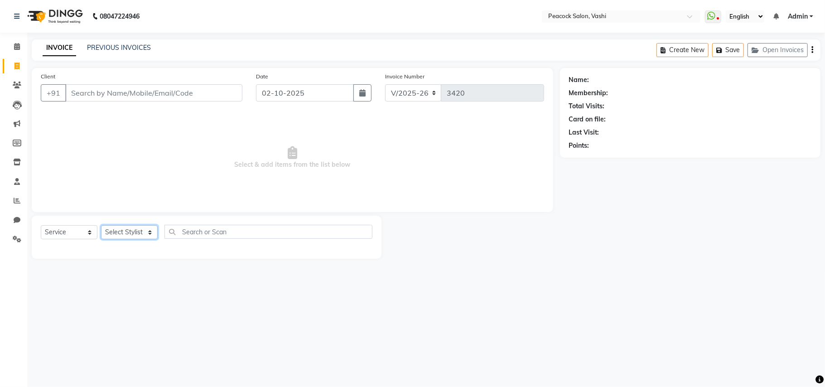
click at [114, 228] on select "Select Stylist ANIM [PERSON_NAME] APARNA [PERSON_NAME] DC Dingg Support [PERSON…" at bounding box center [129, 232] width 57 height 14
select select "91696"
click at [101, 225] on select "Select Stylist ANIM [PERSON_NAME] APARNA [PERSON_NAME] DC Dingg Support [PERSON…" at bounding box center [129, 232] width 57 height 14
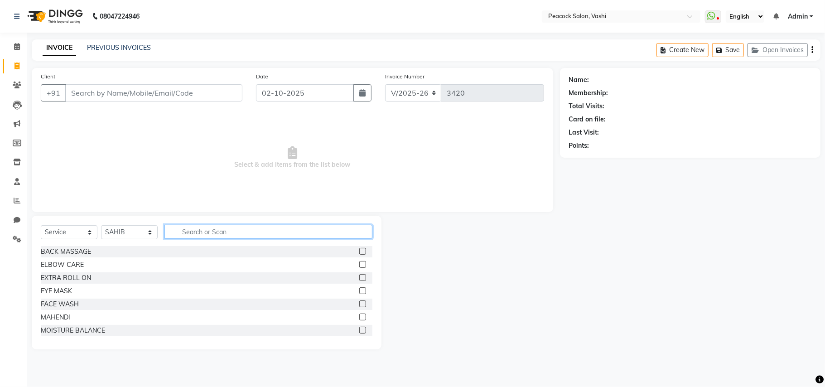
click at [200, 236] on input "text" at bounding box center [268, 232] width 208 height 14
type input "P"
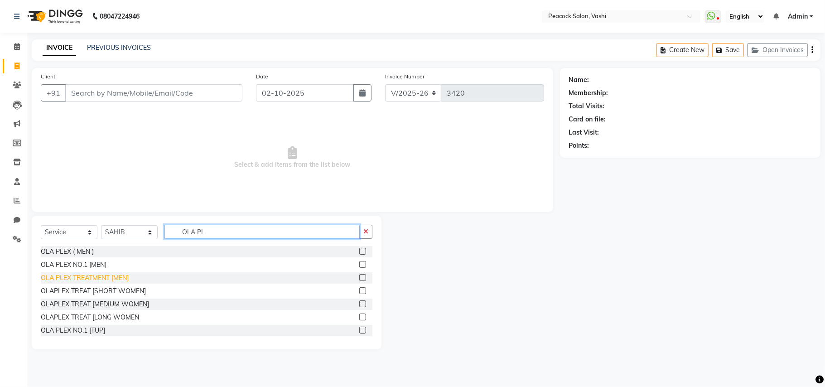
type input "OLA PL"
click at [93, 280] on div "OLA PLEX TREATMENT [MEN]" at bounding box center [85, 278] width 88 height 10
checkbox input "false"
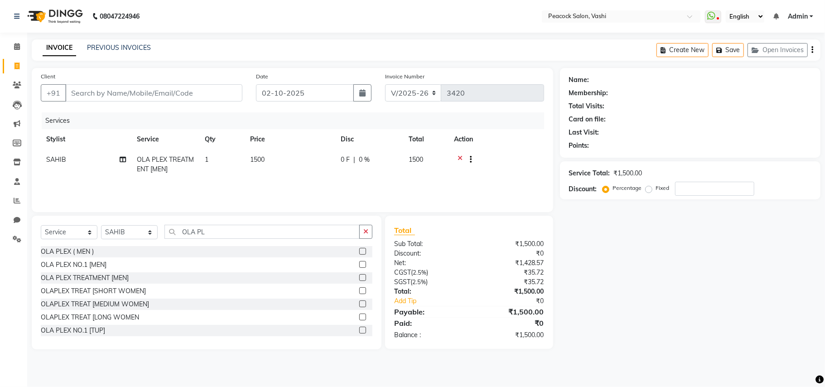
click at [252, 164] on td "1500" at bounding box center [290, 165] width 91 height 30
select select "91696"
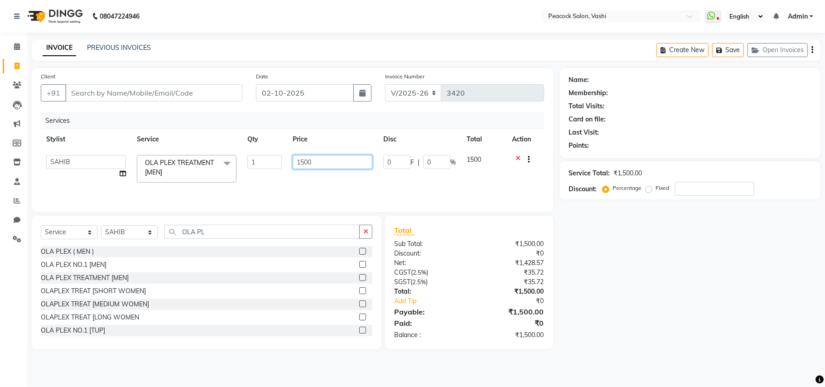
click at [305, 161] on input "1500" at bounding box center [333, 162] width 80 height 14
type input "1700"
click at [304, 188] on div "Services Stylist Service Qty Price Disc Total Action ANIM [PERSON_NAME] APARNA …" at bounding box center [292, 157] width 503 height 91
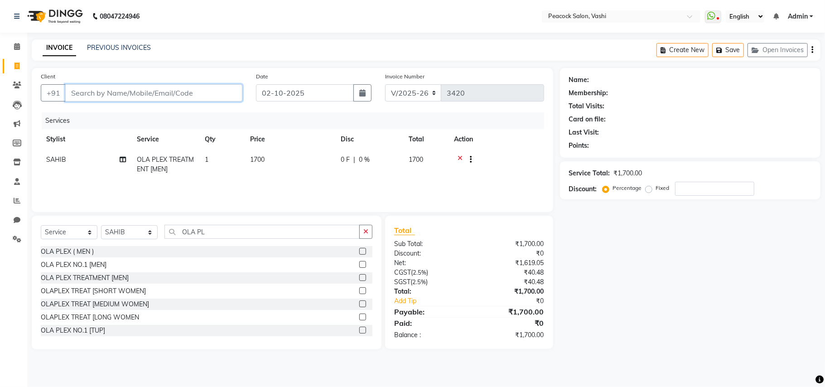
click at [124, 92] on input "Client" at bounding box center [153, 92] width 177 height 17
type input "7"
type input "0"
type input "7419086095"
click at [215, 97] on button "Add Client" at bounding box center [219, 92] width 47 height 17
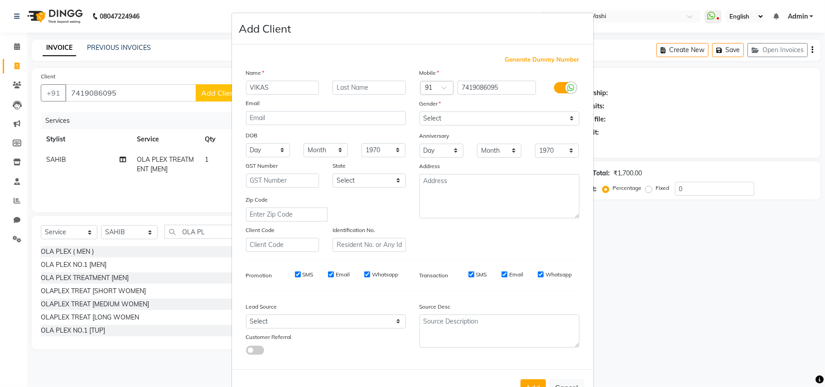
type input "VIKAS"
click at [371, 80] on div "Name" at bounding box center [326, 74] width 174 height 13
click at [369, 82] on input "text" at bounding box center [369, 88] width 73 height 14
type input "KHATRI"
click at [441, 125] on select "Select [DEMOGRAPHIC_DATA] [DEMOGRAPHIC_DATA] Other Prefer Not To Say" at bounding box center [500, 118] width 160 height 14
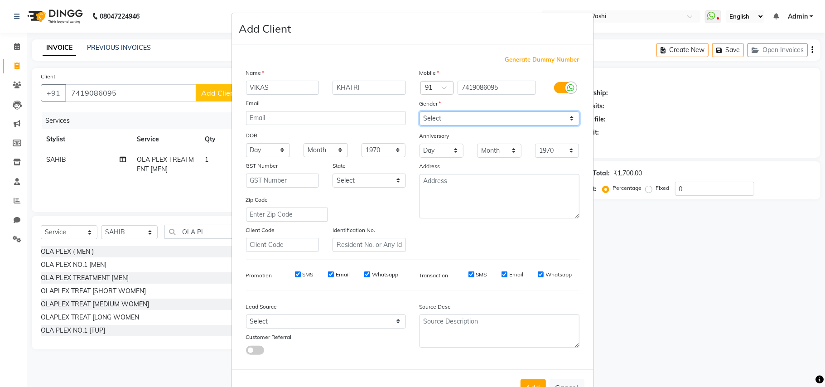
select select "[DEMOGRAPHIC_DATA]"
click at [420, 111] on select "Select [DEMOGRAPHIC_DATA] [DEMOGRAPHIC_DATA] Other Prefer Not To Say" at bounding box center [500, 118] width 160 height 14
click at [522, 379] on button "Add" at bounding box center [533, 387] width 25 height 16
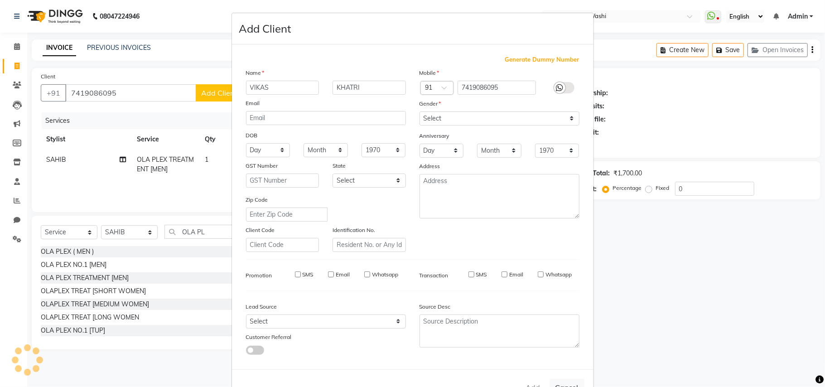
select select
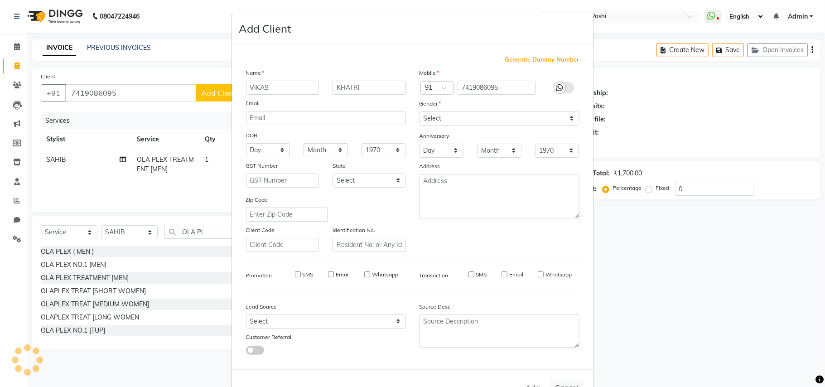
select select
checkbox input "false"
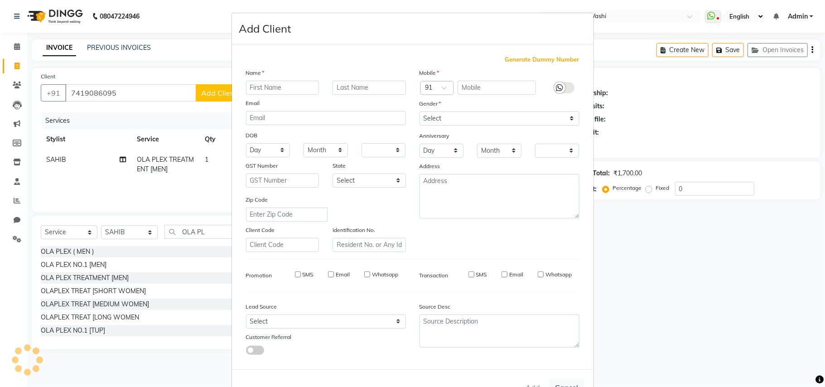
checkbox input "false"
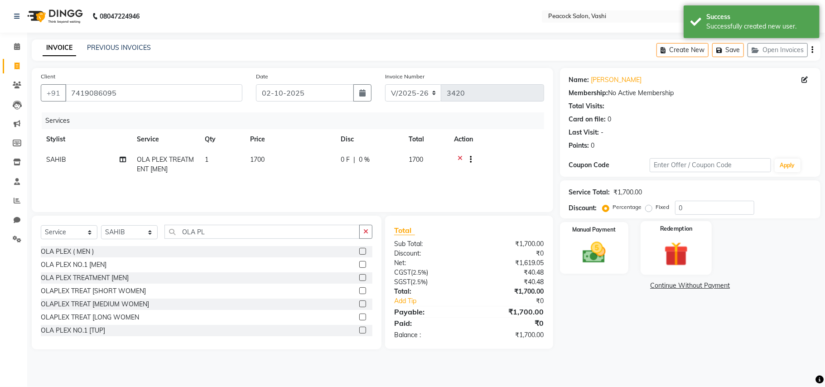
drag, startPoint x: 598, startPoint y: 241, endPoint x: 656, endPoint y: 263, distance: 61.7
click at [599, 241] on img at bounding box center [594, 252] width 38 height 27
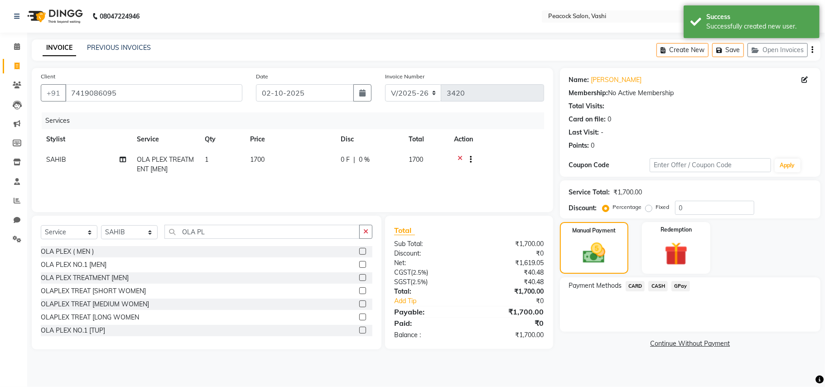
click at [678, 286] on span "GPay" at bounding box center [680, 286] width 19 height 10
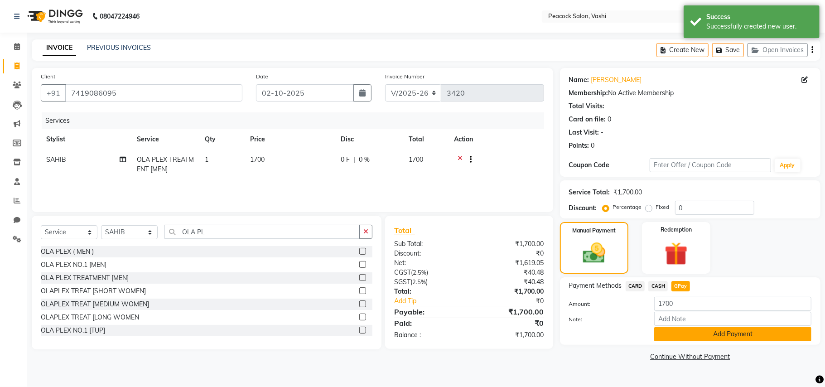
click at [687, 334] on button "Add Payment" at bounding box center [732, 334] width 157 height 14
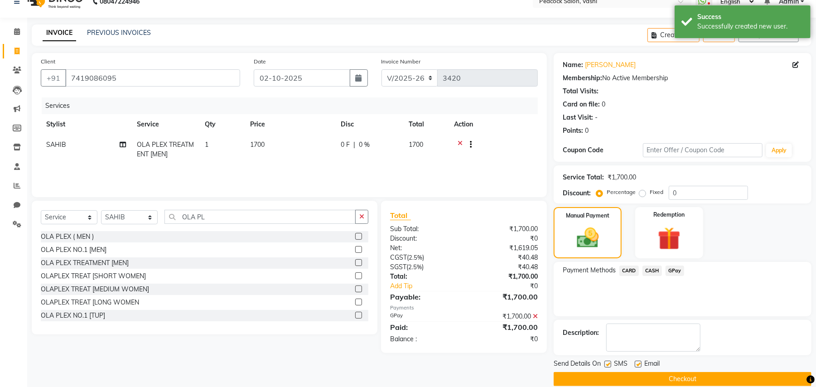
scroll to position [28, 0]
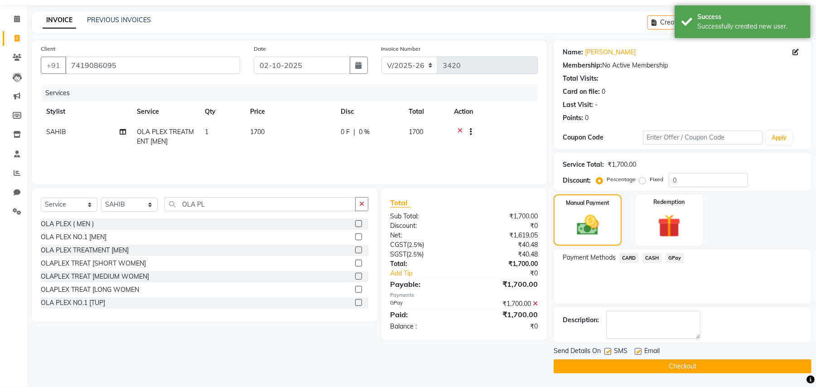
click at [688, 367] on button "Checkout" at bounding box center [683, 366] width 258 height 14
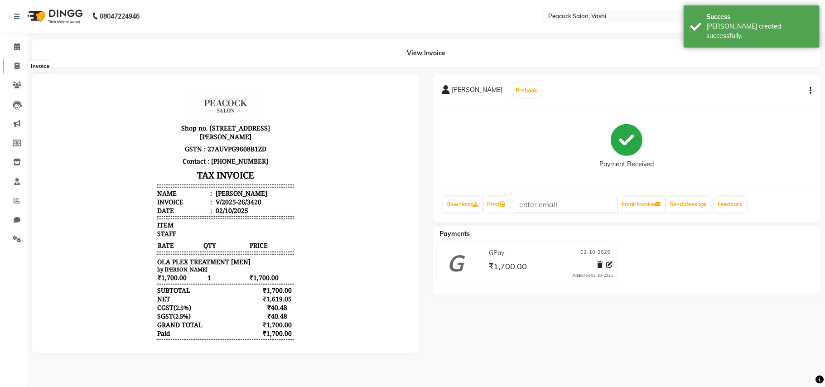
click at [15, 64] on icon at bounding box center [16, 66] width 5 height 7
select select "619"
select select "service"
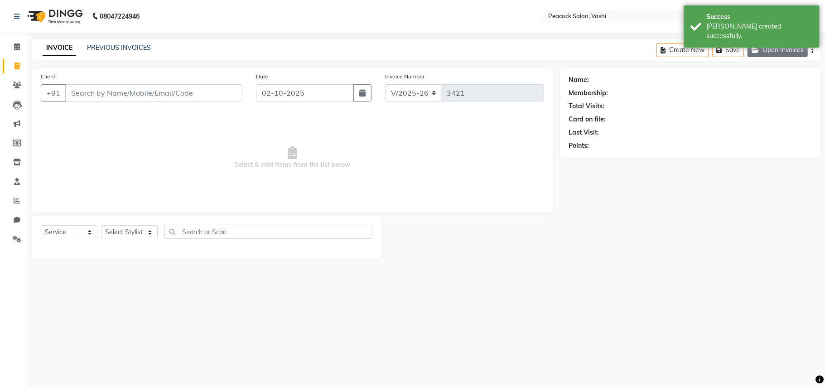
click at [781, 51] on button "Open Invoices" at bounding box center [778, 50] width 60 height 14
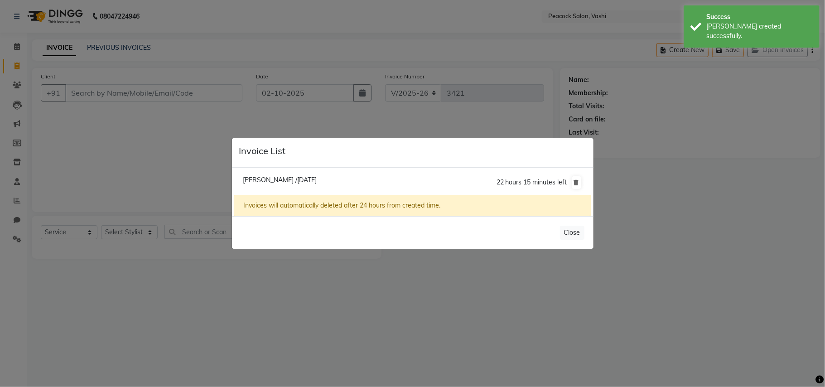
click at [328, 173] on li "[PERSON_NAME] /[DATE] 22 hours 15 minutes left" at bounding box center [412, 182] width 357 height 25
click at [317, 178] on span "[PERSON_NAME] /[DATE]" at bounding box center [280, 180] width 74 height 8
type input "8237764661"
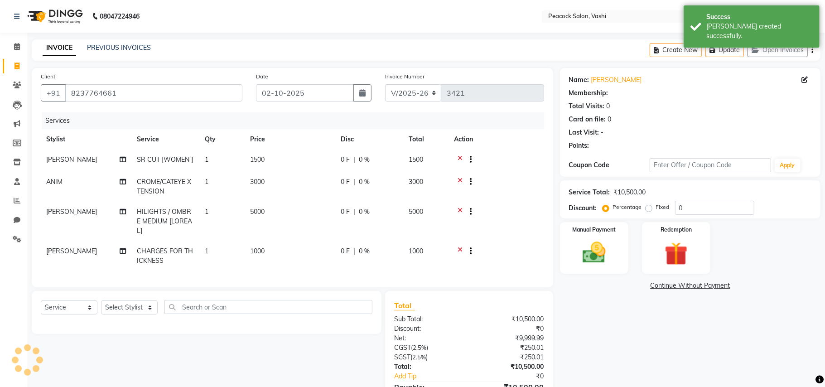
drag, startPoint x: 330, startPoint y: 178, endPoint x: 319, endPoint y: 193, distance: 18.5
click at [330, 185] on div "Invoices will automatically deleted after 24 hours from created time." at bounding box center [412, 182] width 357 height 21
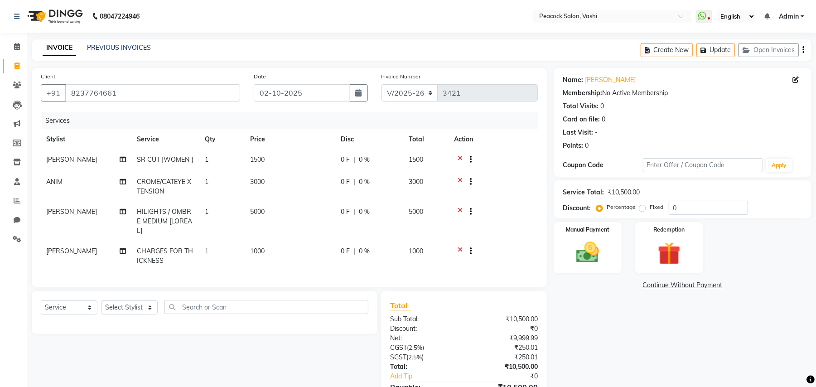
click at [249, 194] on td "3000" at bounding box center [290, 187] width 91 height 30
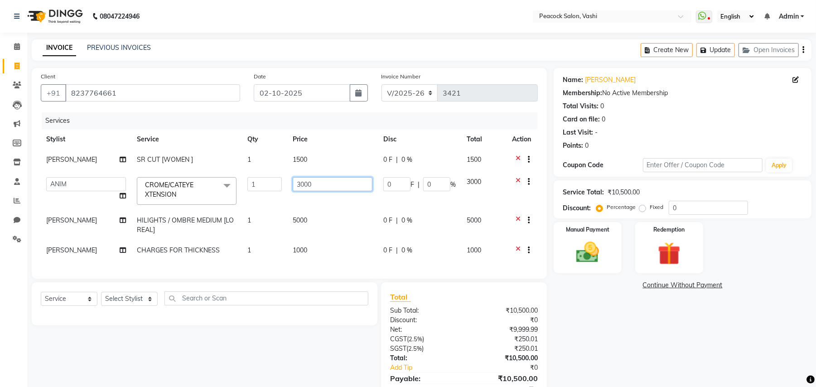
click at [328, 180] on input "3000" at bounding box center [333, 184] width 80 height 14
click at [517, 179] on div at bounding box center [522, 182] width 20 height 11
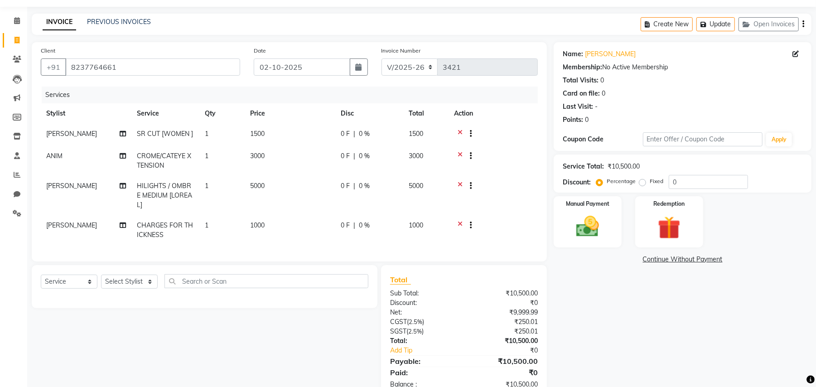
scroll to position [50, 0]
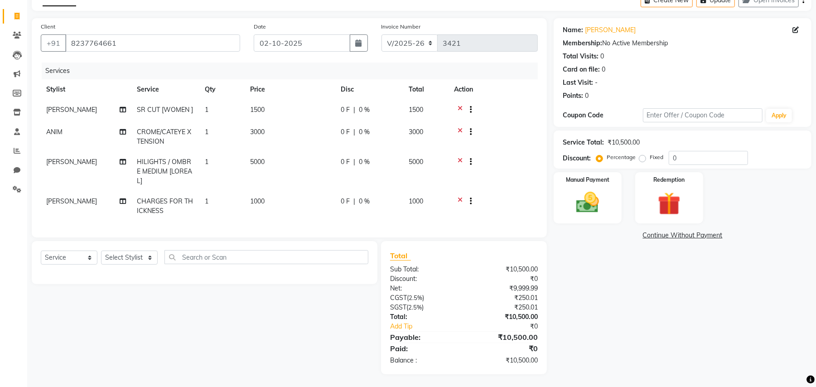
click at [463, 130] on div at bounding box center [467, 132] width 9 height 11
click at [459, 131] on icon at bounding box center [460, 132] width 5 height 11
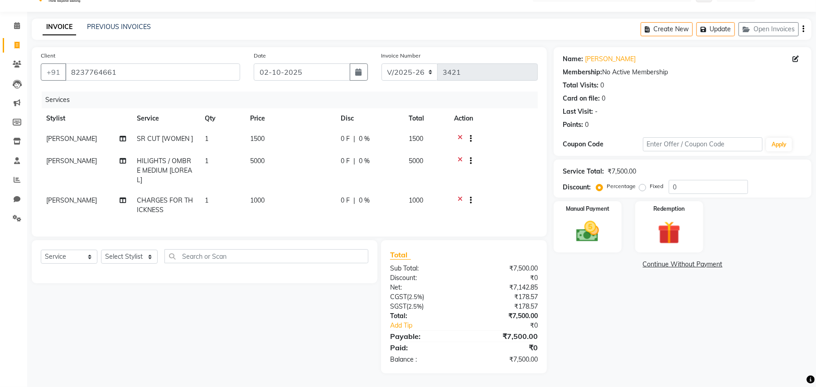
scroll to position [20, 0]
click at [130, 254] on select "Select Stylist ANIM [PERSON_NAME] APARNA [PERSON_NAME] DC Dingg Support [PERSON…" at bounding box center [129, 257] width 57 height 14
select select "81280"
click at [101, 250] on select "Select Stylist ANIM [PERSON_NAME] APARNA [PERSON_NAME] DC Dingg Support [PERSON…" at bounding box center [129, 257] width 57 height 14
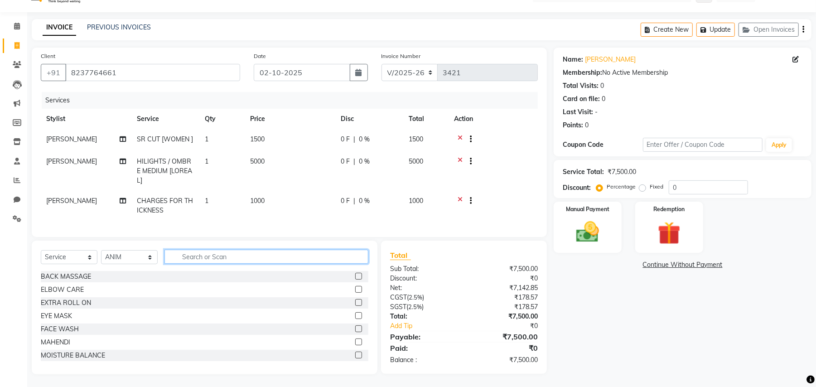
click at [200, 252] on input "text" at bounding box center [266, 257] width 204 height 14
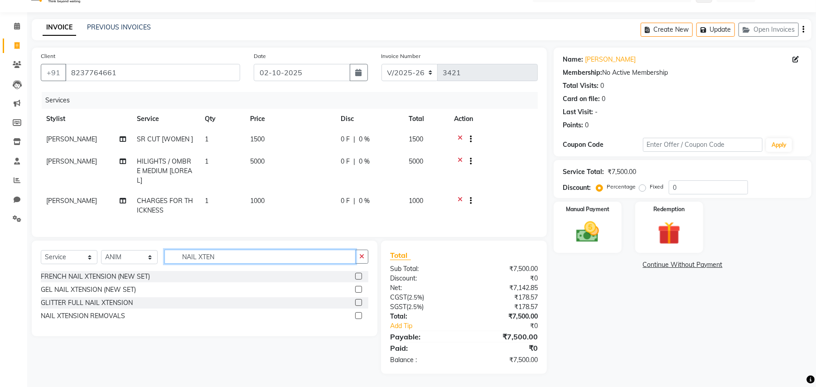
type input "NAIL XTEN"
click at [119, 284] on div "GEL NAIL XTENSION (NEW SET)" at bounding box center [205, 289] width 328 height 11
click at [116, 288] on div "GEL NAIL XTENSION (NEW SET)" at bounding box center [88, 290] width 95 height 10
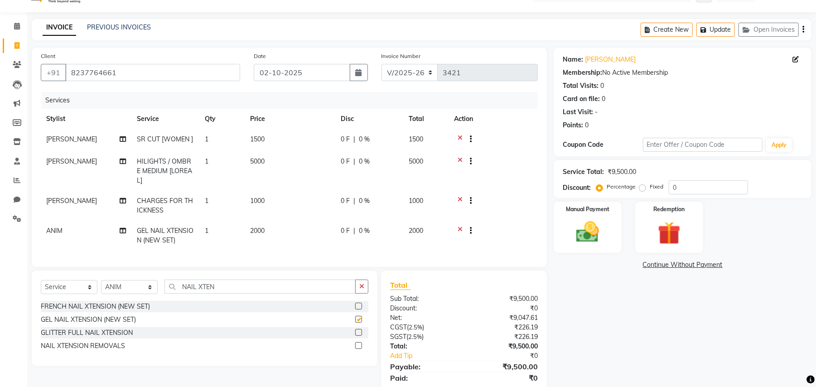
checkbox input "false"
click at [319, 221] on td "2000" at bounding box center [290, 236] width 91 height 30
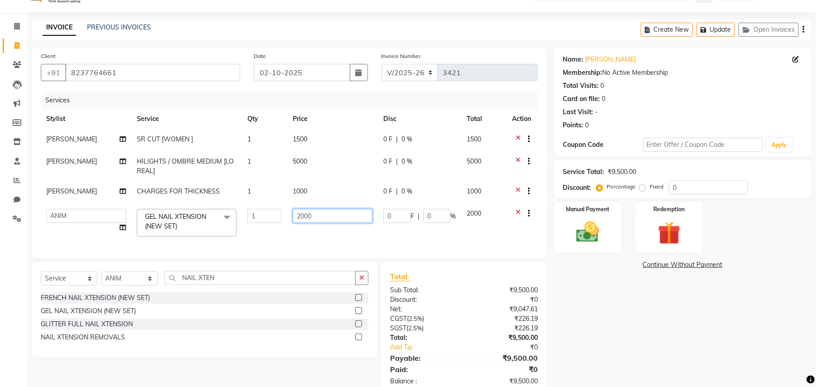
click at [314, 218] on input "2000" at bounding box center [333, 216] width 80 height 14
type input "2"
type input "1199"
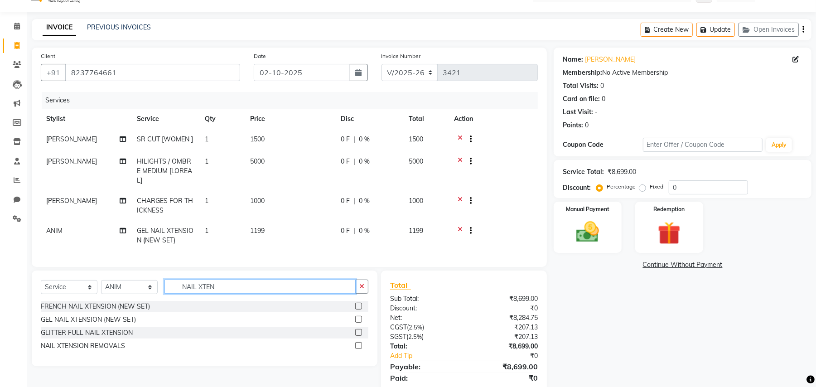
click at [231, 292] on input "NAIL XTEN" at bounding box center [259, 287] width 191 height 14
type input "N"
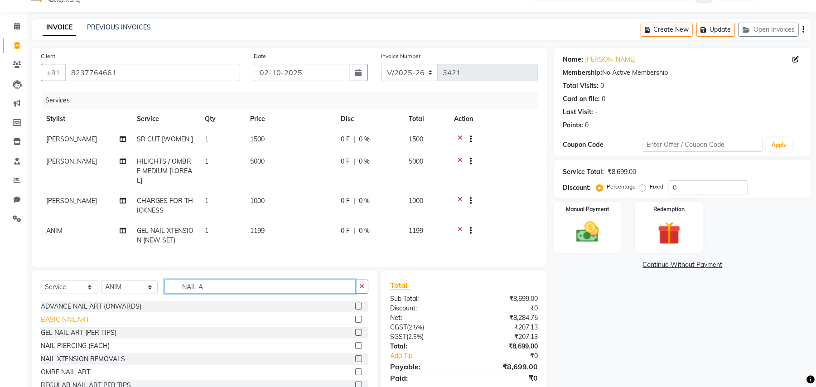
type input "NAIL A"
click at [73, 319] on div "BASIC NAILART" at bounding box center [65, 320] width 48 height 10
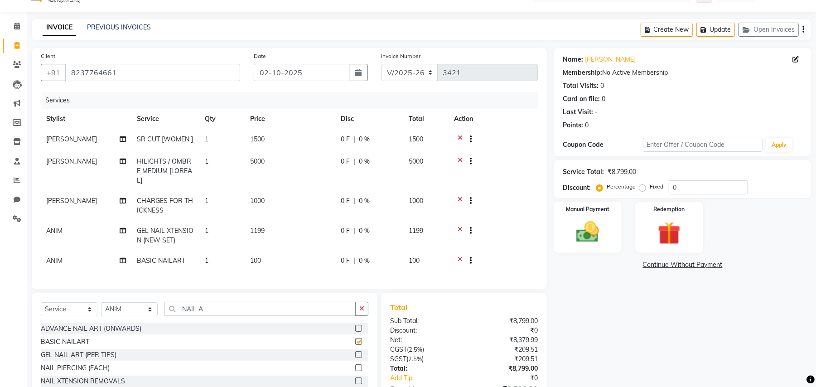
checkbox input "false"
drag, startPoint x: 269, startPoint y: 249, endPoint x: 240, endPoint y: 254, distance: 29.4
click at [261, 251] on td "100" at bounding box center [290, 262] width 91 height 22
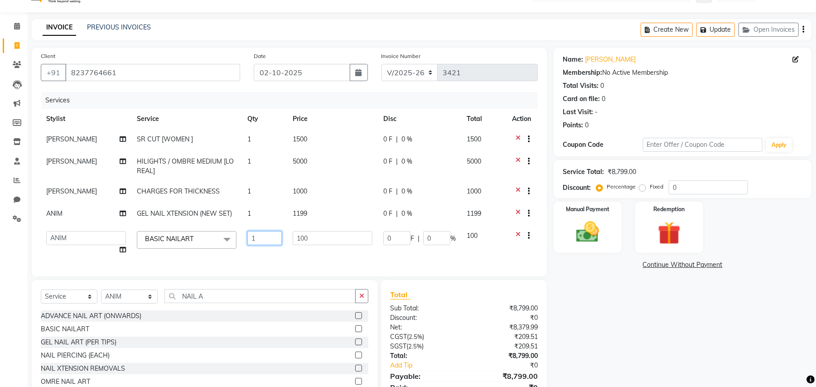
click at [263, 243] on input "1" at bounding box center [264, 238] width 34 height 14
type input "8"
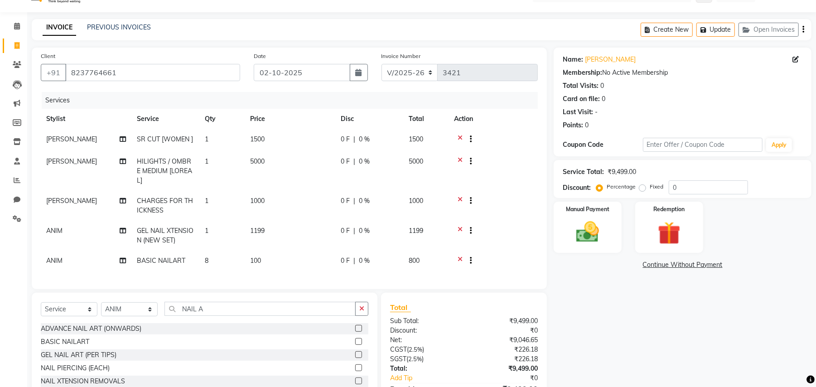
click at [261, 261] on td "100" at bounding box center [290, 262] width 91 height 22
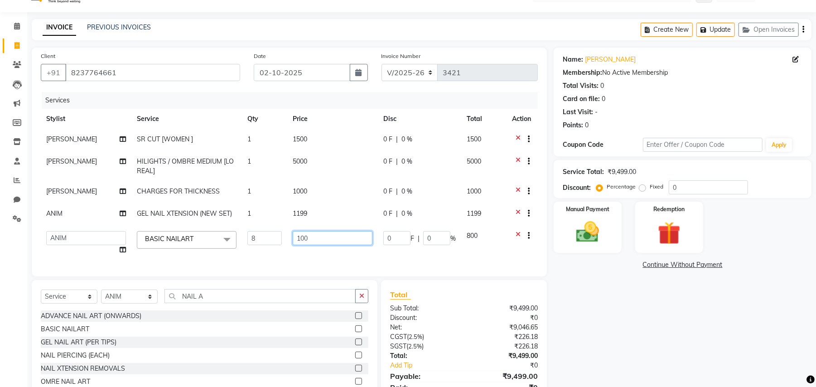
click at [319, 234] on input "100" at bounding box center [333, 238] width 80 height 14
type input "1"
type input "50"
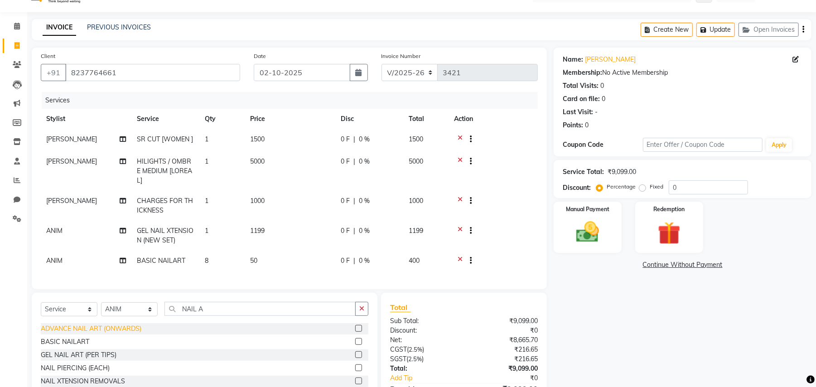
click at [77, 324] on div "ADVANCE NAIL ART (ONWARDS)" at bounding box center [91, 329] width 101 height 10
checkbox input "false"
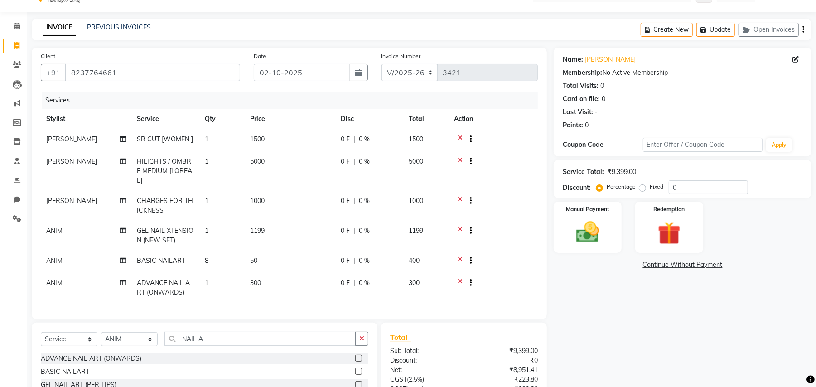
click at [227, 283] on td "1" at bounding box center [221, 288] width 45 height 30
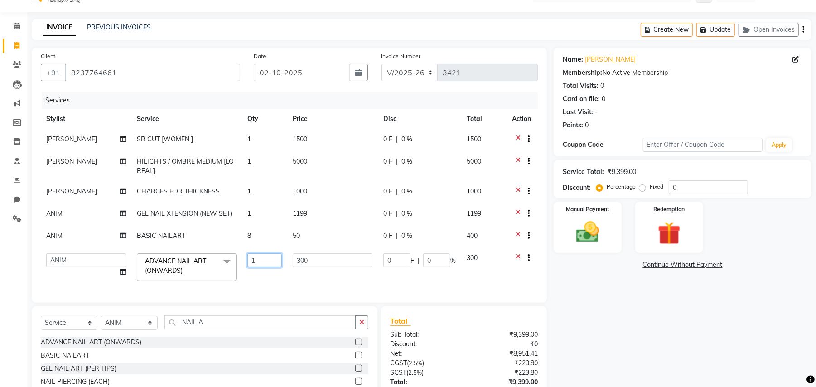
click at [259, 264] on input "1" at bounding box center [264, 260] width 34 height 14
type input "2"
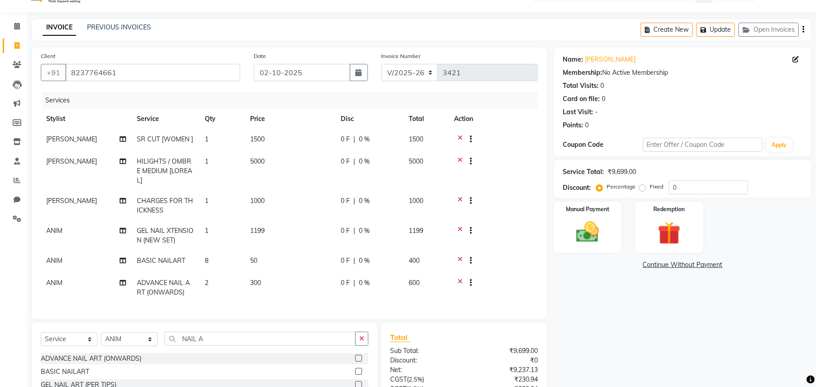
click at [256, 279] on span "300" at bounding box center [255, 283] width 11 height 8
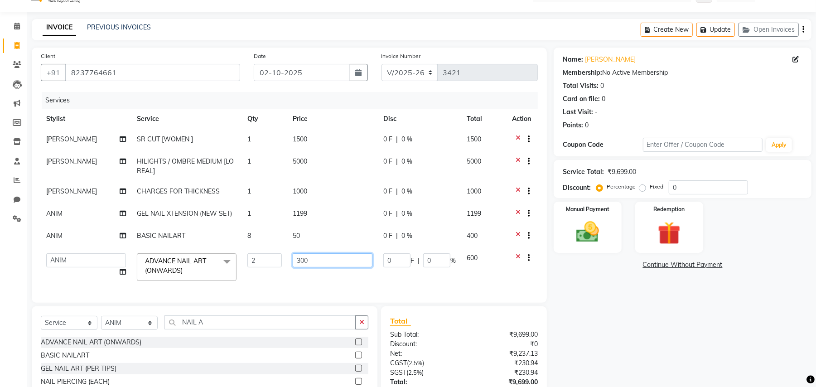
click at [314, 256] on input "300" at bounding box center [333, 260] width 80 height 14
type input "3"
type input "100"
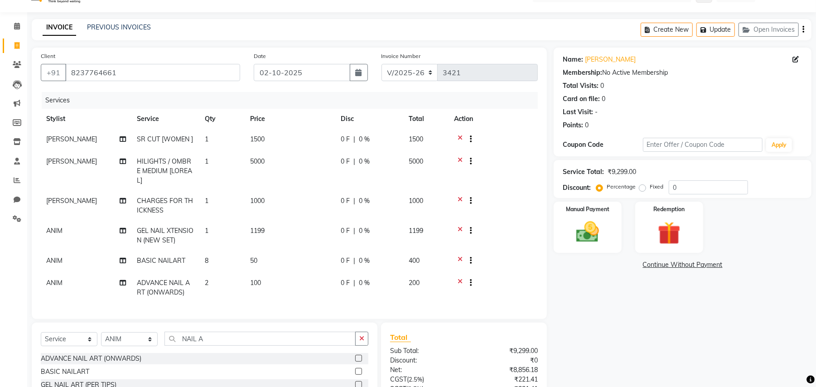
click at [316, 280] on td "100" at bounding box center [290, 288] width 91 height 30
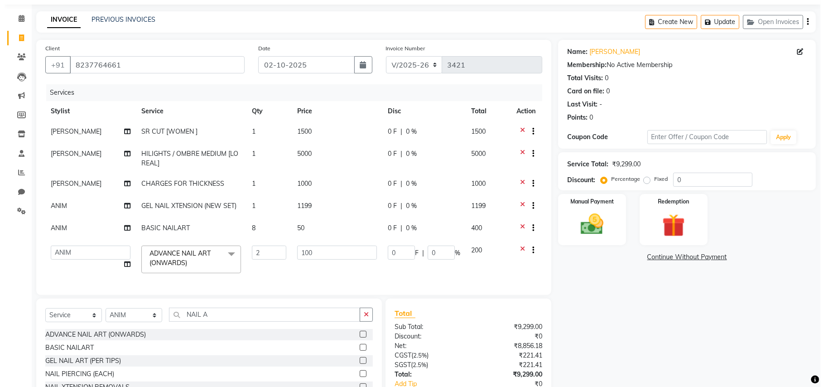
scroll to position [0, 0]
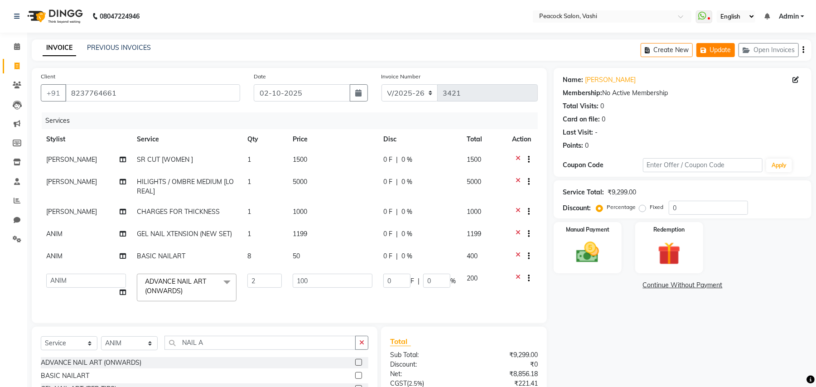
click at [713, 54] on button "Update" at bounding box center [715, 50] width 39 height 14
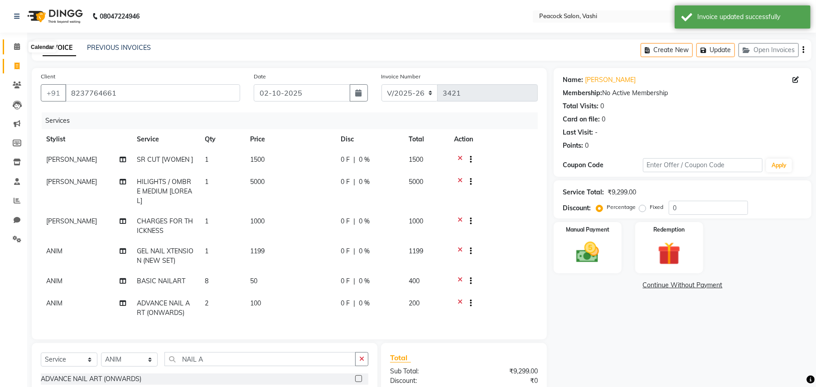
click at [17, 47] on icon at bounding box center [17, 46] width 6 height 7
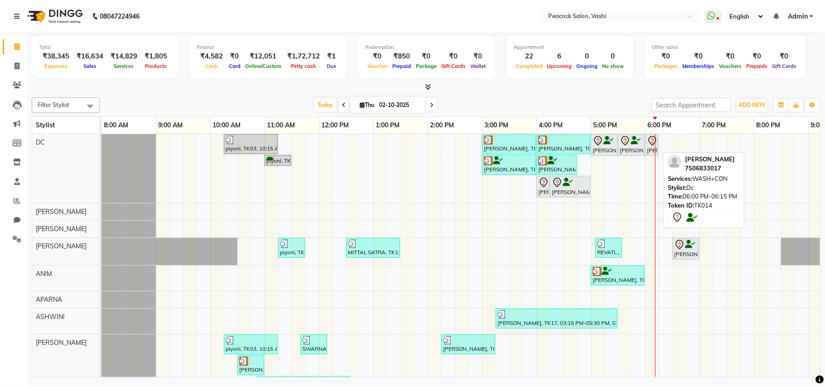
click at [647, 144] on icon at bounding box center [652, 140] width 11 height 11
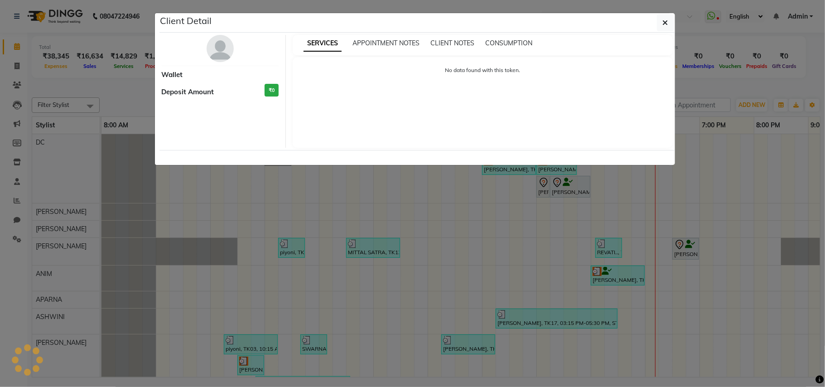
select select "7"
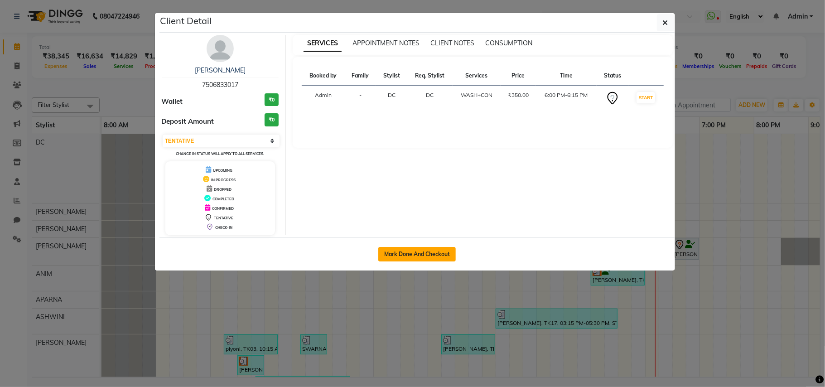
click at [421, 252] on button "Mark Done And Checkout" at bounding box center [416, 254] width 77 height 14
select select "619"
select select "service"
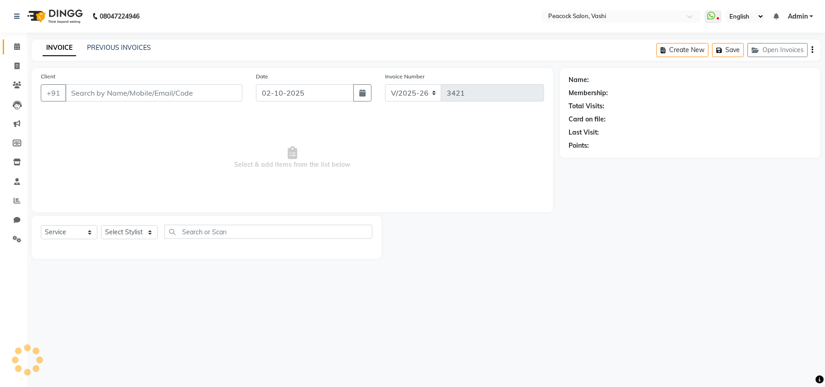
type input "7506833017"
select select "22388"
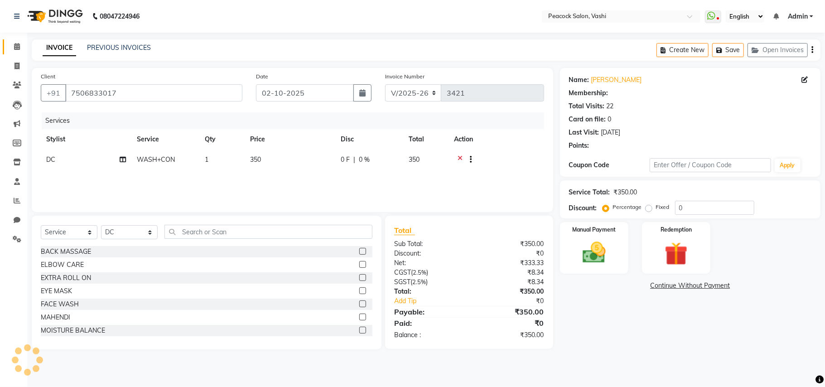
type input "20"
select select "1: Object"
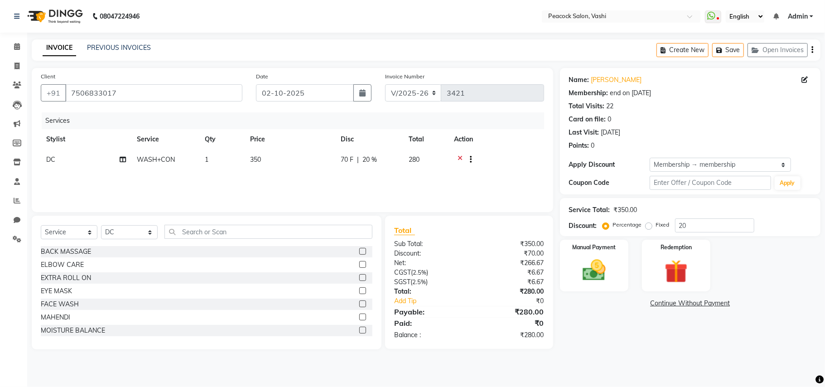
click at [460, 155] on icon at bounding box center [460, 160] width 5 height 11
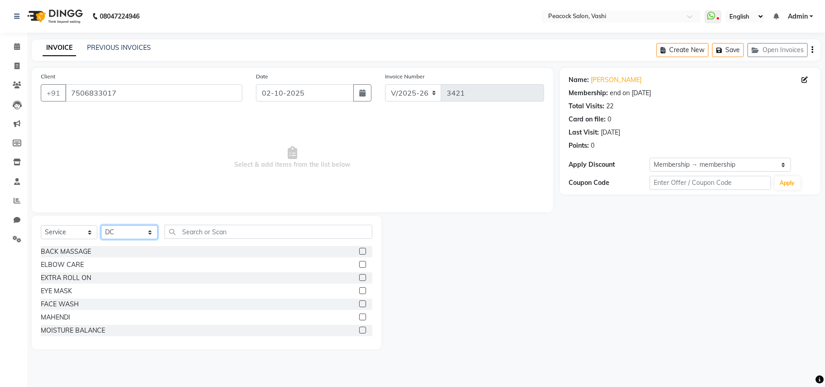
click at [122, 229] on select "Select Stylist ANIM [PERSON_NAME] APARNA [PERSON_NAME] DC Dingg Support [PERSON…" at bounding box center [129, 232] width 57 height 14
select select "65265"
click at [101, 225] on select "Select Stylist ANIM [PERSON_NAME] APARNA [PERSON_NAME] DC Dingg Support [PERSON…" at bounding box center [129, 232] width 57 height 14
click at [187, 227] on input "text" at bounding box center [268, 232] width 208 height 14
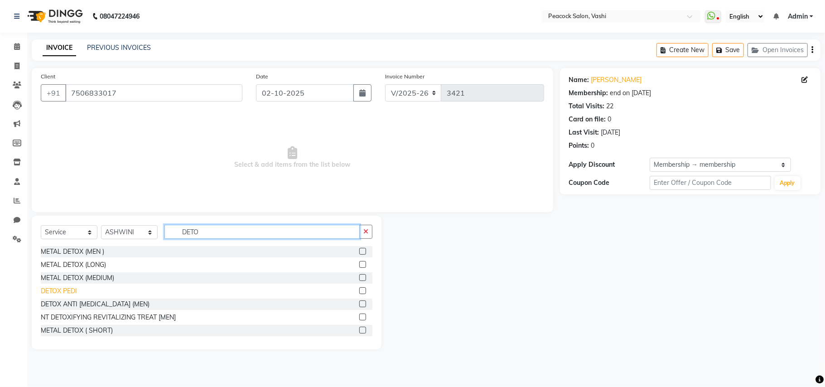
type input "DETO"
click at [65, 292] on div "DETOX PEDI" at bounding box center [59, 291] width 36 height 10
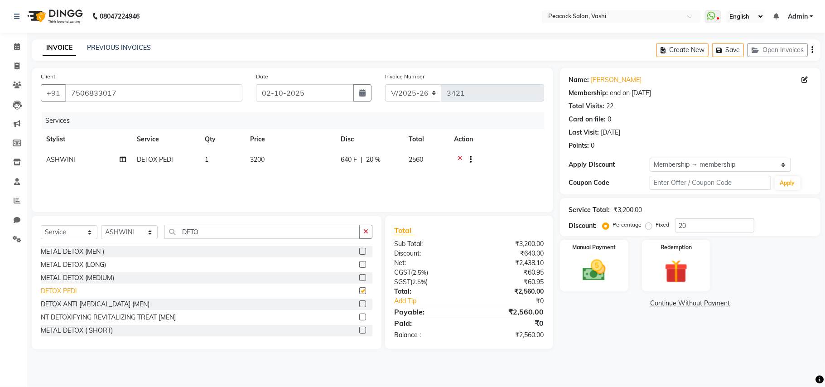
checkbox input "false"
